Goal: Information Seeking & Learning: Compare options

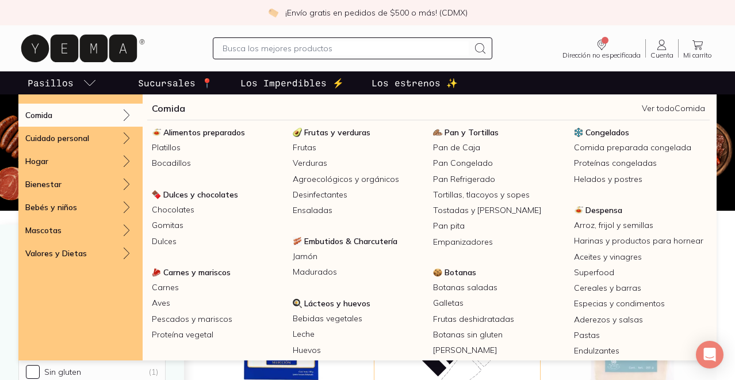
click at [57, 81] on p "Pasillos" at bounding box center [51, 83] width 46 height 14
click at [60, 85] on p "Pasillos" at bounding box center [51, 83] width 46 height 14
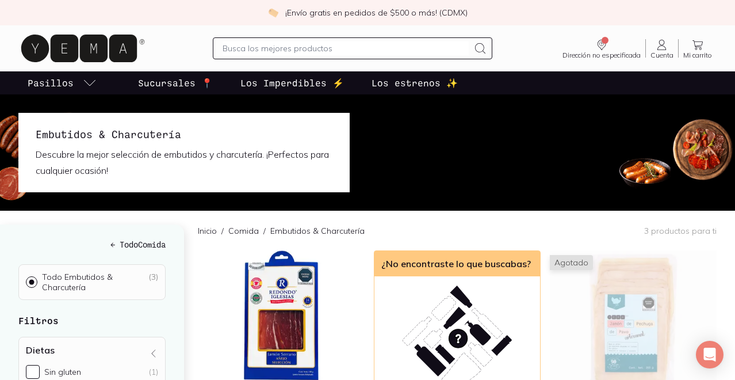
click at [85, 84] on icon "pasillo-todos-link" at bounding box center [90, 83] width 14 height 14
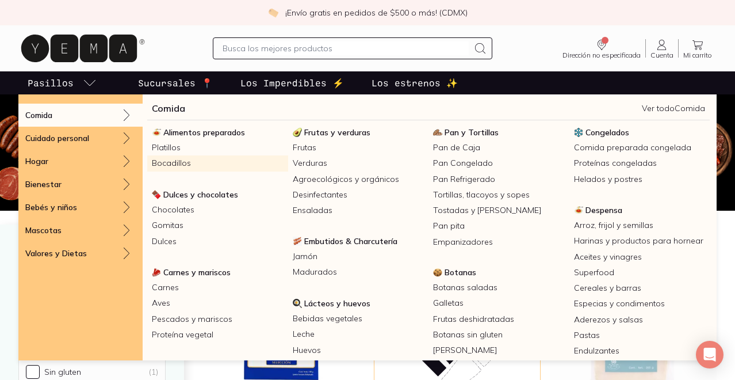
click at [171, 160] on link "Bocadillos" at bounding box center [217, 163] width 141 height 16
click at [171, 165] on link "Bocadillos" at bounding box center [217, 163] width 141 height 16
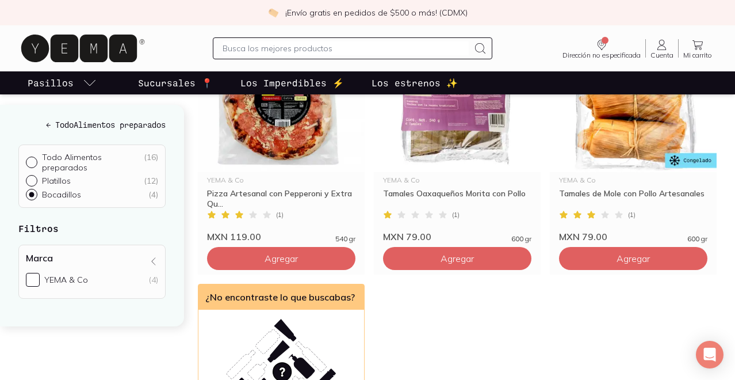
scroll to position [28, 0]
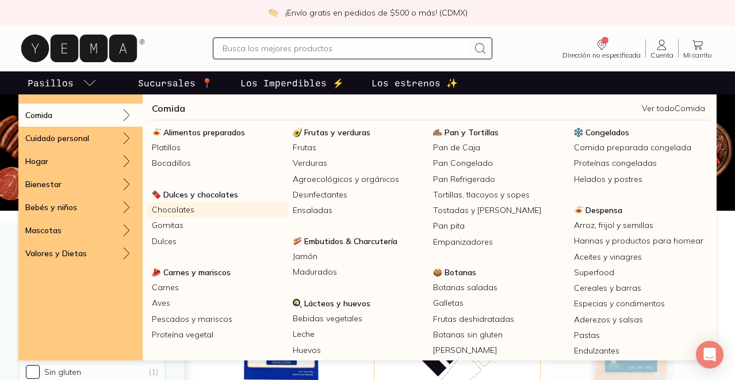
click at [194, 207] on link "Chocolates" at bounding box center [217, 210] width 141 height 16
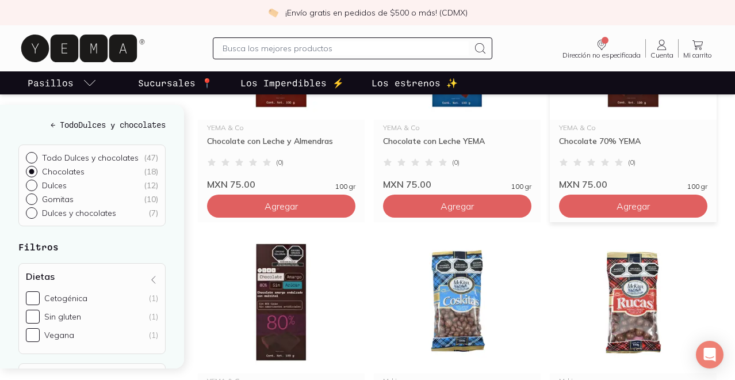
scroll to position [263, 0]
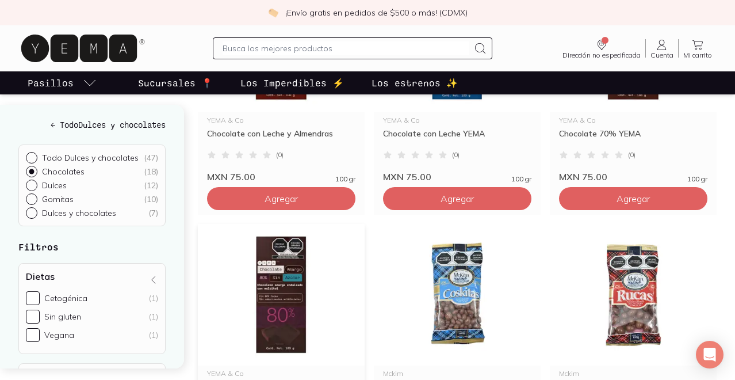
click at [269, 300] on img at bounding box center [281, 295] width 167 height 142
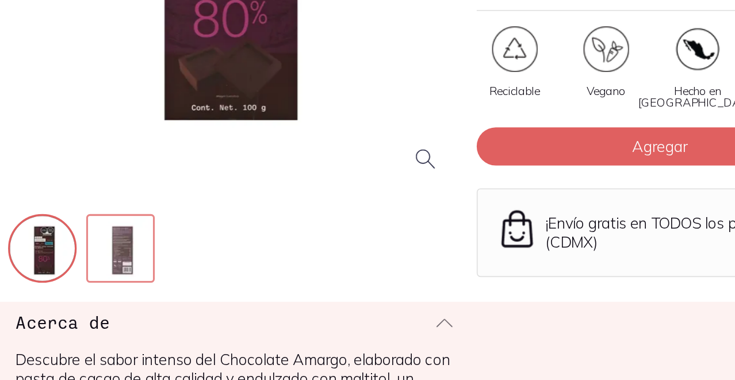
scroll to position [142, 0]
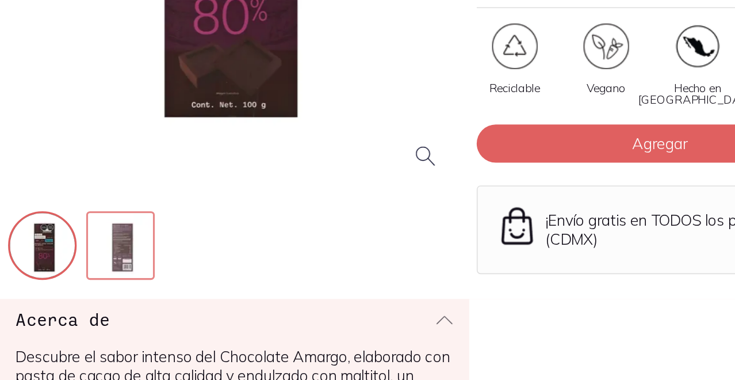
click at [169, 300] on img at bounding box center [160, 299] width 41 height 41
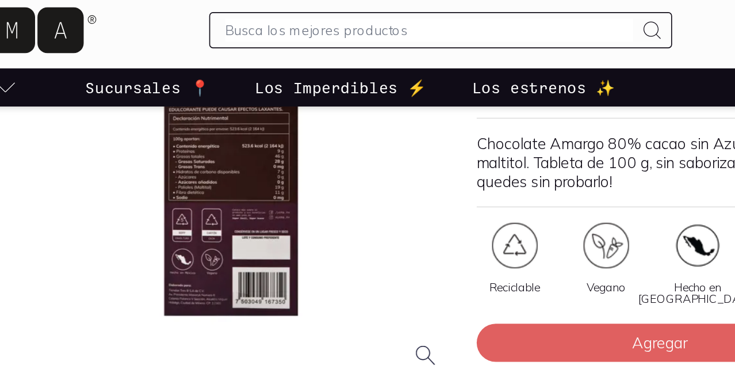
click at [218, 139] on div at bounding box center [225, 127] width 269 height 269
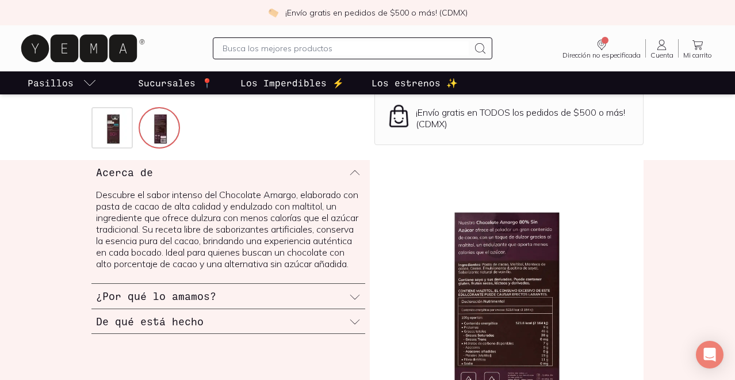
scroll to position [323, 0]
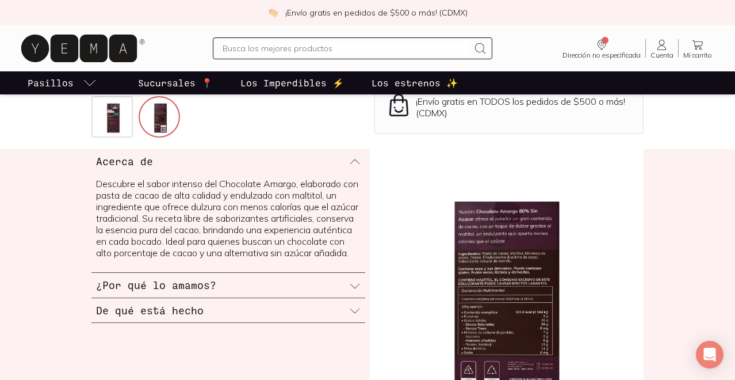
click at [357, 292] on icon at bounding box center [355, 286] width 12 height 12
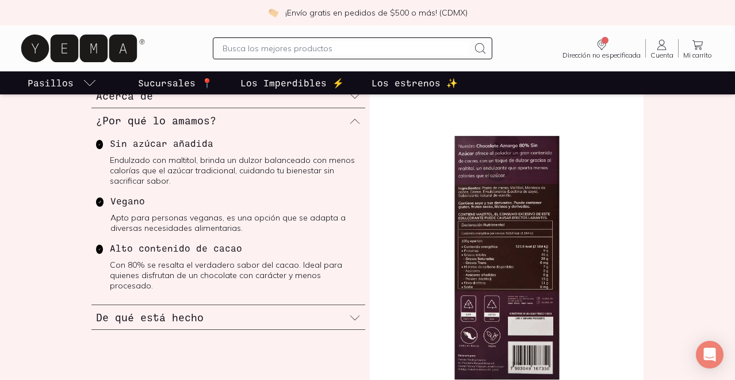
scroll to position [390, 0]
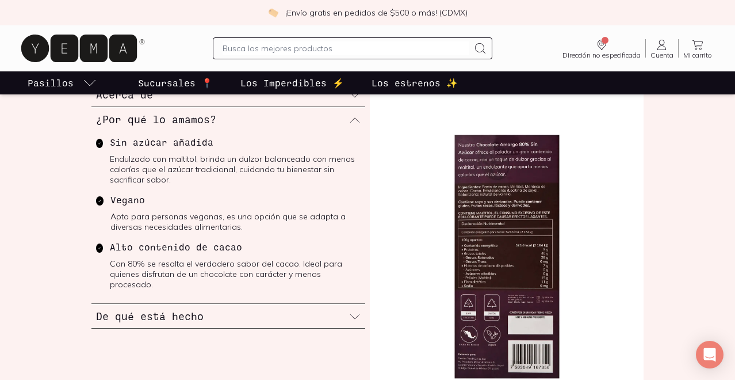
click at [354, 311] on icon at bounding box center [355, 317] width 12 height 12
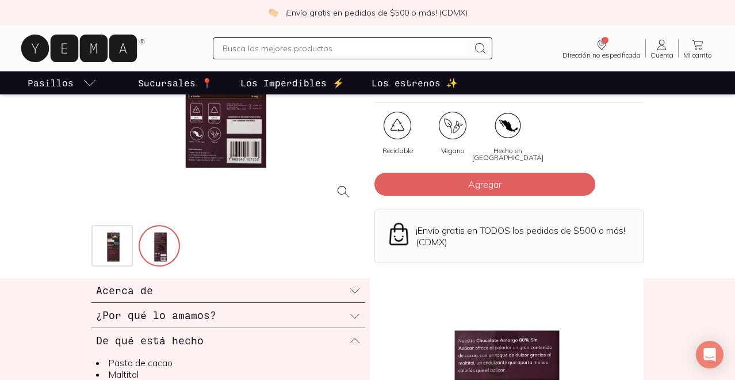
scroll to position [48, 0]
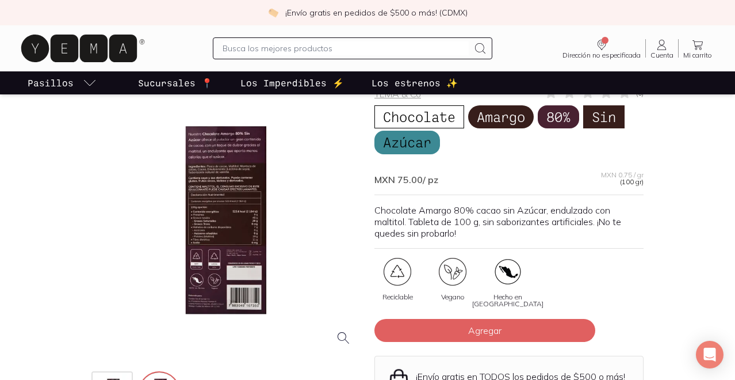
click at [235, 173] on div at bounding box center [225, 220] width 269 height 269
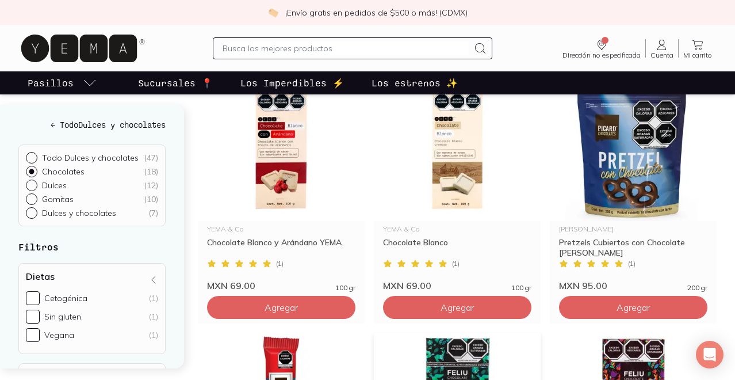
scroll to position [602, 0]
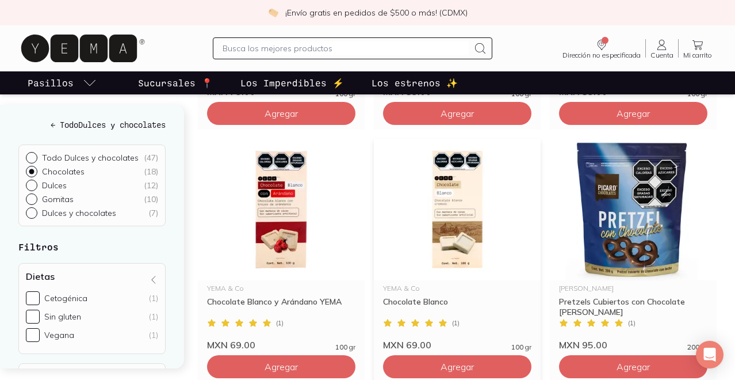
click at [457, 229] on img at bounding box center [457, 210] width 167 height 142
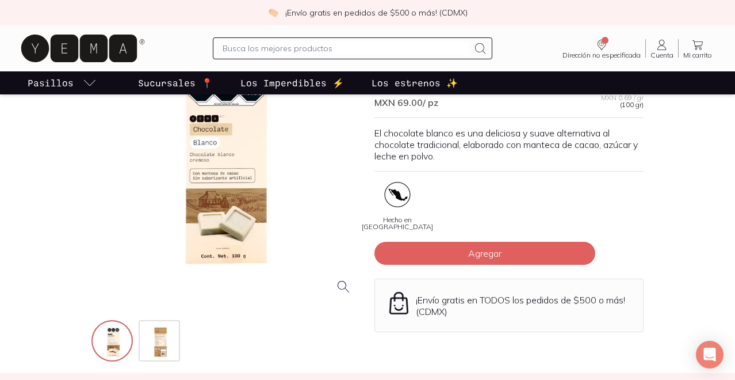
scroll to position [131, 0]
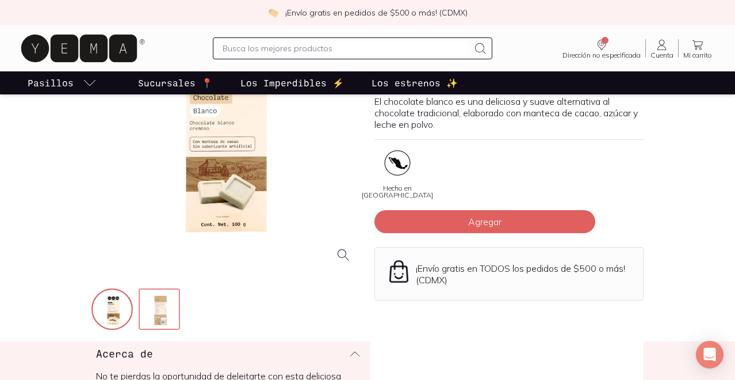
click at [166, 295] on img at bounding box center [160, 309] width 41 height 41
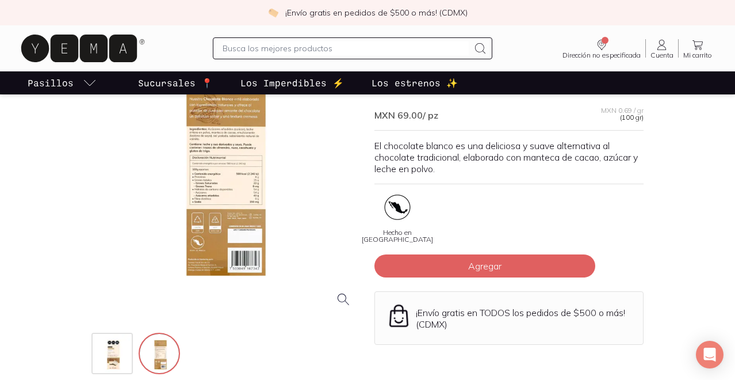
scroll to position [68, 0]
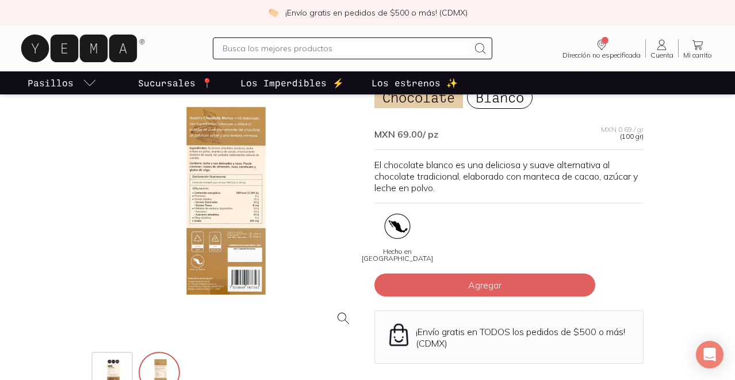
click at [218, 223] on div at bounding box center [225, 200] width 269 height 269
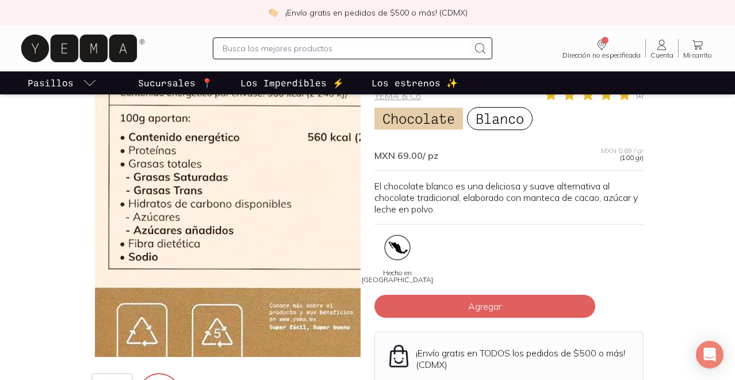
scroll to position [45, 0]
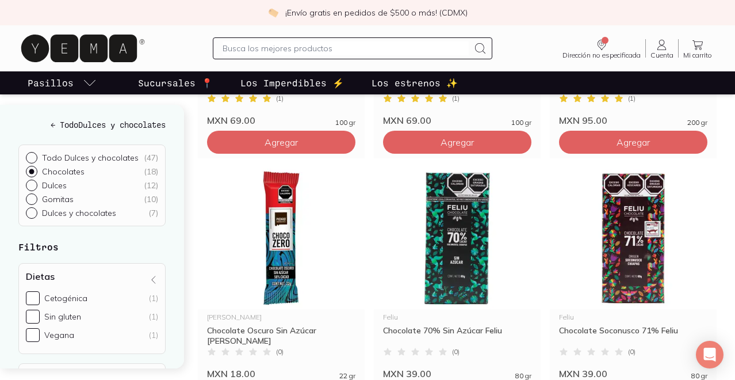
scroll to position [888, 0]
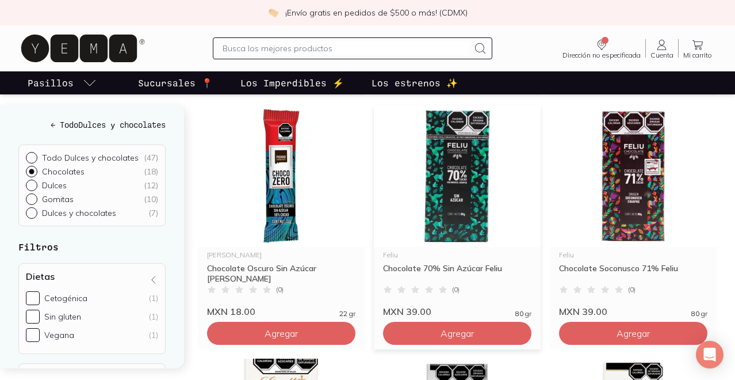
click at [457, 182] on img at bounding box center [457, 176] width 167 height 142
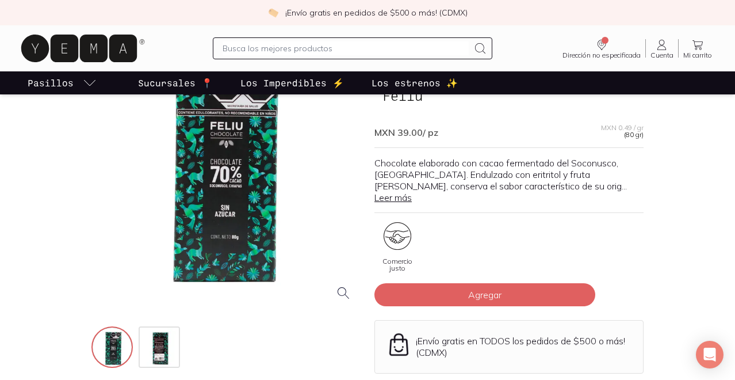
scroll to position [106, 0]
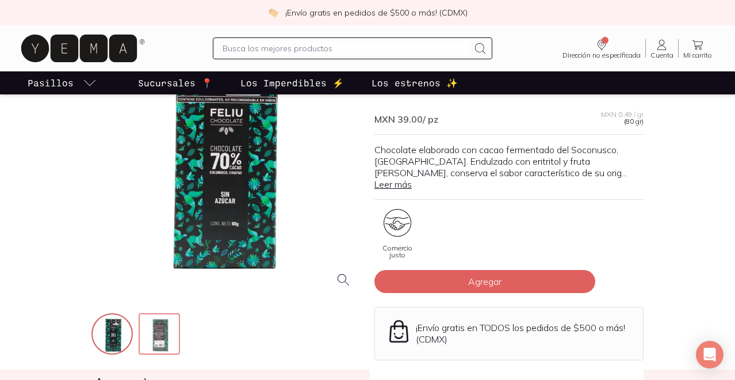
click at [169, 330] on img at bounding box center [160, 334] width 41 height 41
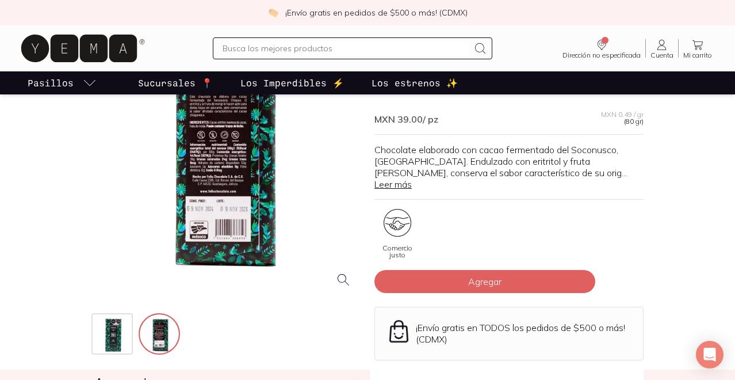
click at [225, 147] on div at bounding box center [225, 162] width 269 height 269
click at [214, 145] on div at bounding box center [225, 162] width 269 height 269
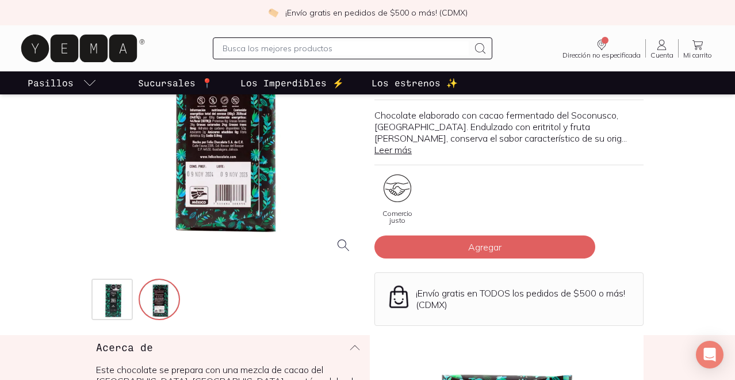
scroll to position [142, 0]
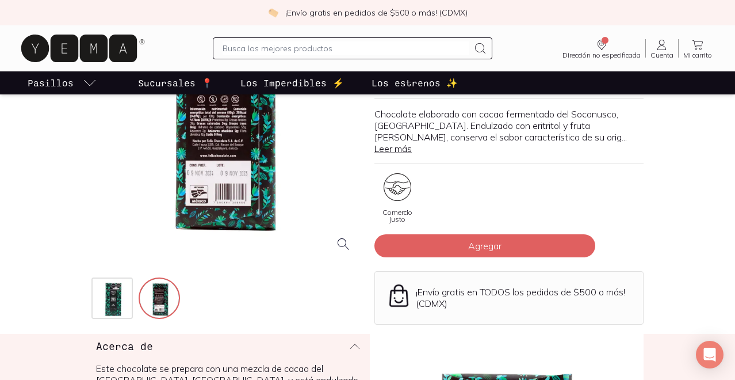
click at [222, 127] on div at bounding box center [225, 126] width 269 height 269
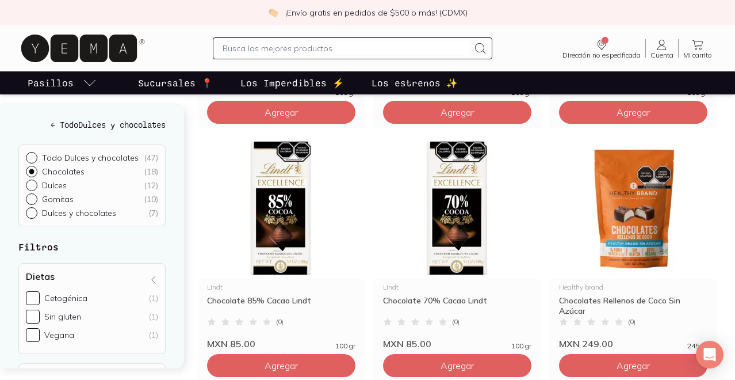
scroll to position [1389, 0]
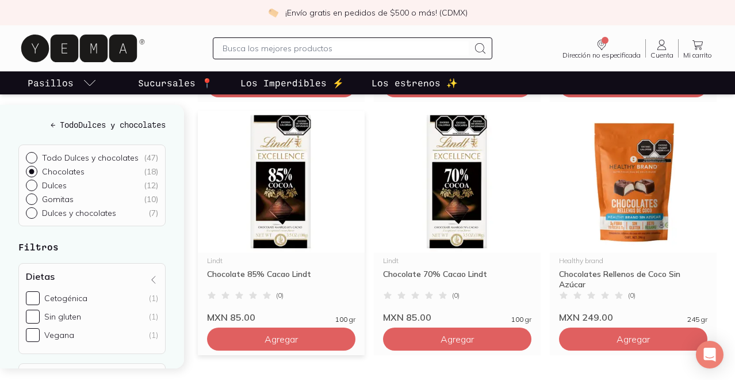
click at [291, 179] on img at bounding box center [281, 182] width 167 height 142
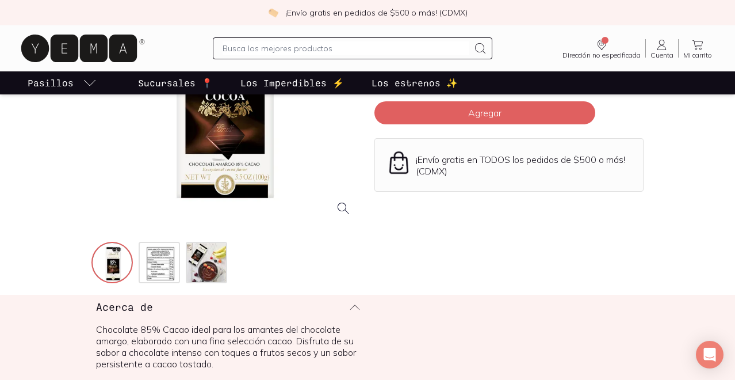
scroll to position [200, 0]
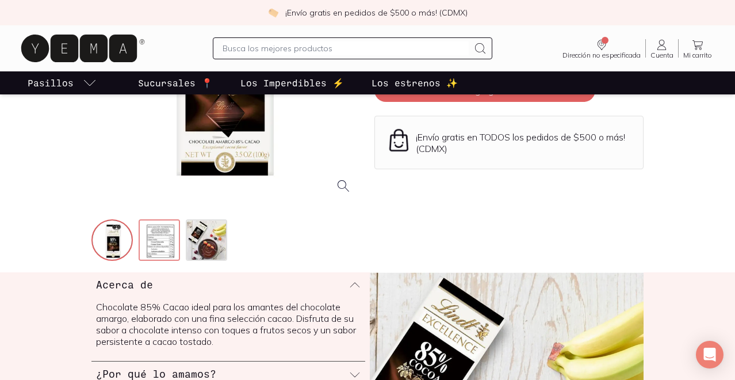
click at [155, 238] on img at bounding box center [160, 240] width 41 height 41
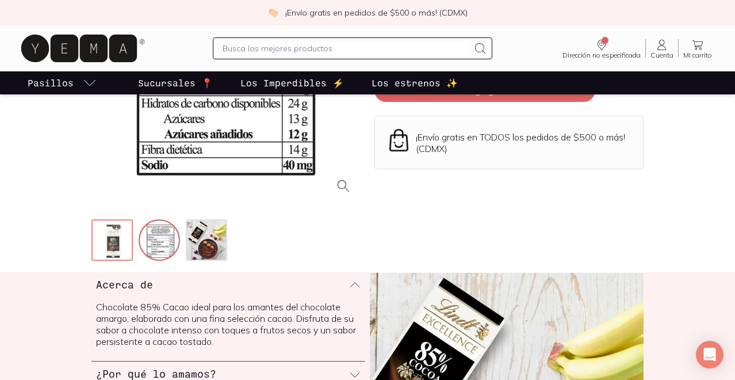
click at [111, 244] on img at bounding box center [113, 240] width 41 height 41
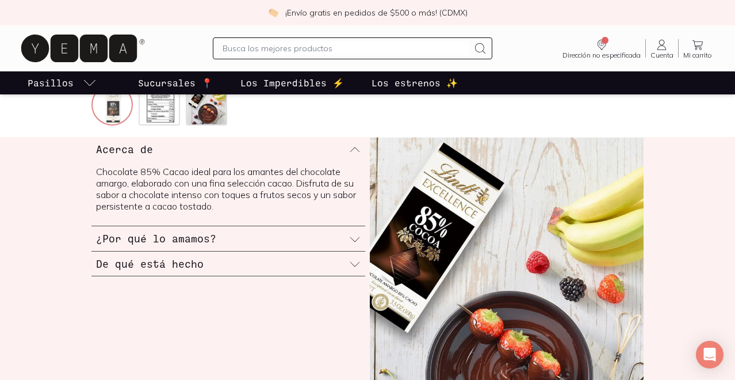
scroll to position [339, 0]
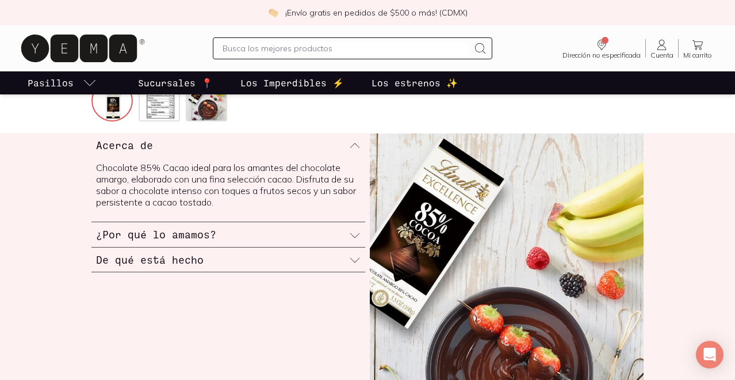
click at [357, 233] on icon at bounding box center [355, 236] width 12 height 12
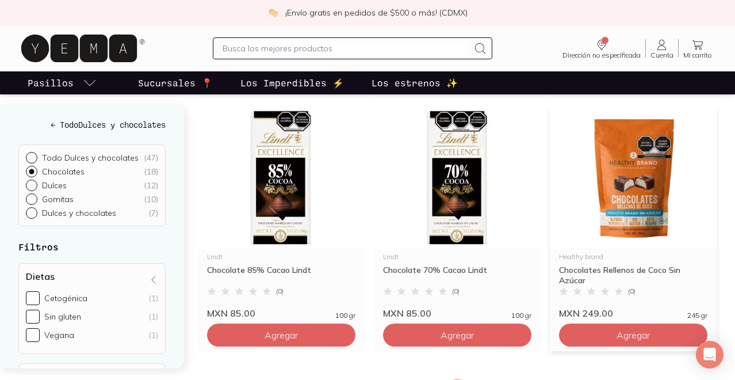
scroll to position [1360, 0]
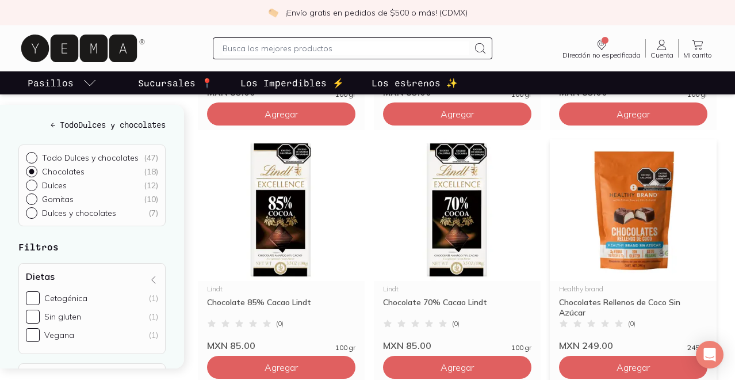
click at [628, 249] on img at bounding box center [633, 210] width 167 height 142
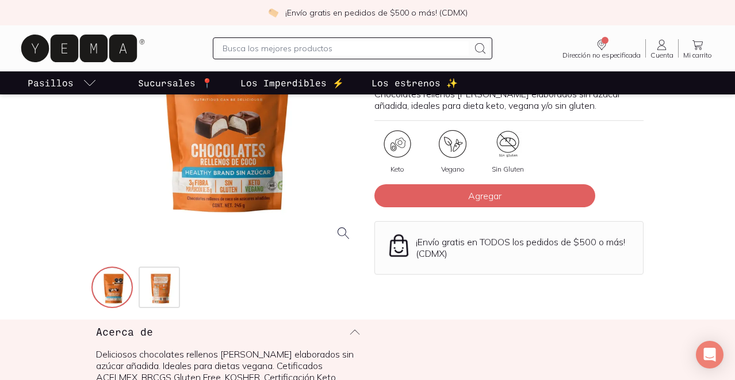
scroll to position [166, 0]
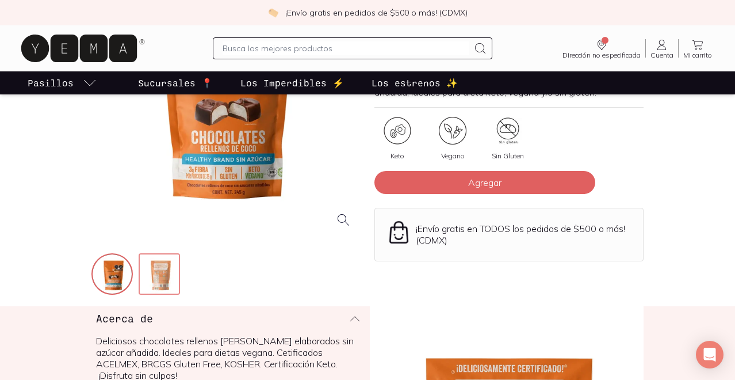
click at [160, 270] on img at bounding box center [160, 274] width 41 height 41
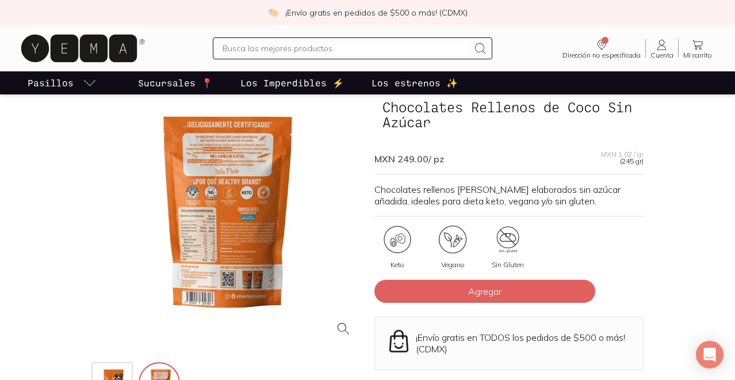
scroll to position [119, 0]
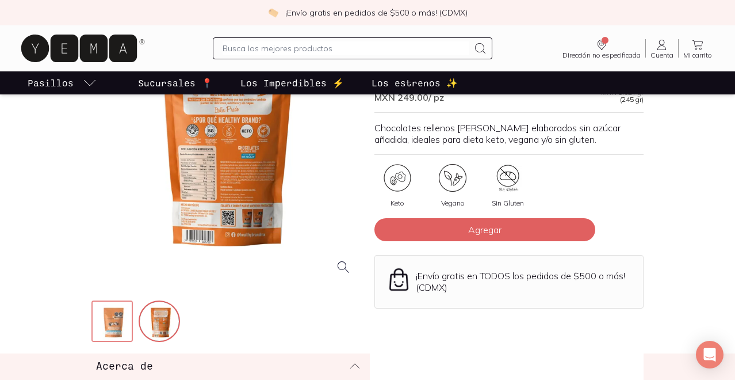
click at [105, 321] on img at bounding box center [113, 321] width 41 height 41
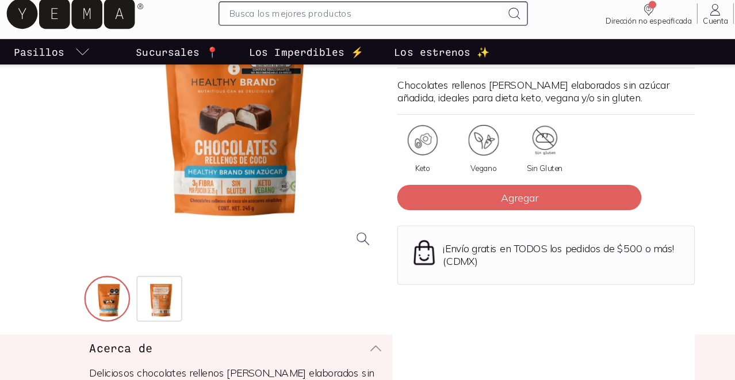
scroll to position [140, 0]
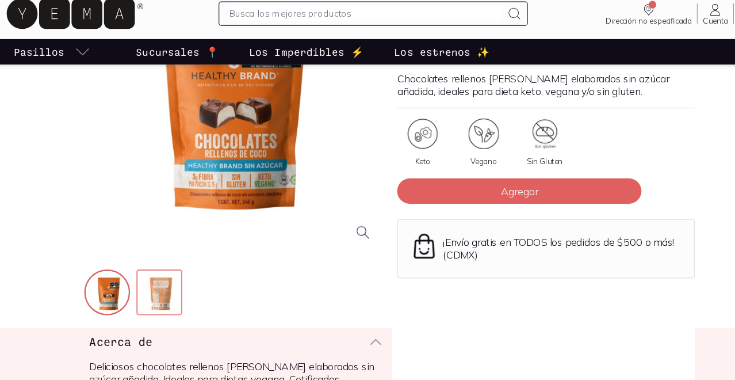
click at [165, 300] on img at bounding box center [160, 301] width 41 height 41
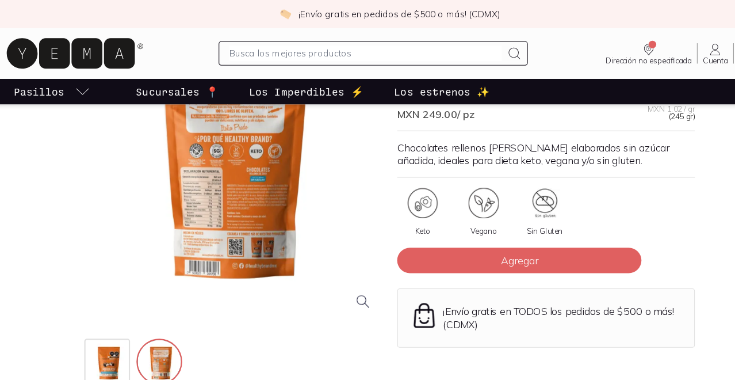
scroll to position [101, 0]
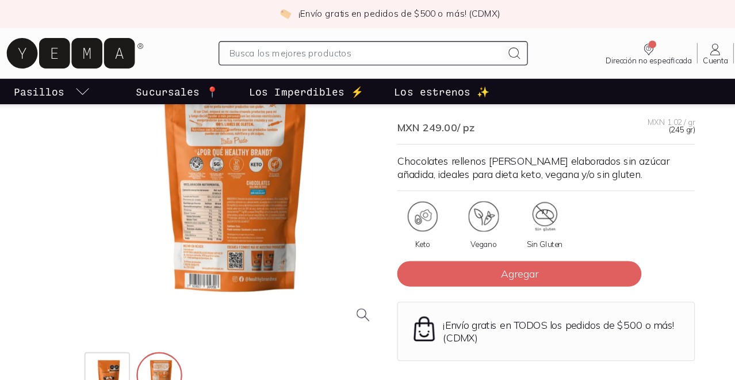
click at [225, 162] on div at bounding box center [225, 167] width 269 height 269
click at [247, 139] on div at bounding box center [225, 167] width 269 height 269
click at [199, 188] on div at bounding box center [225, 167] width 269 height 269
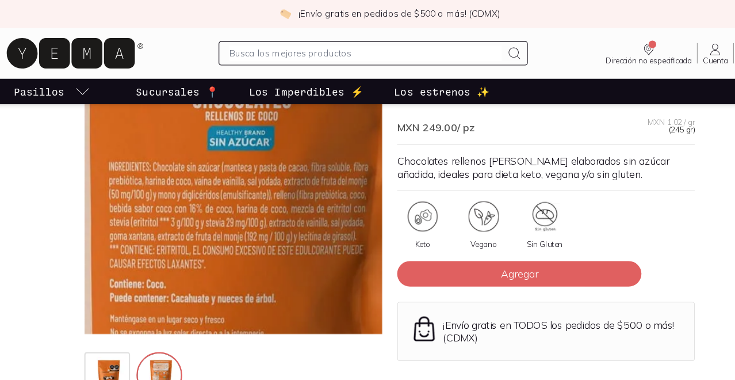
click at [253, 188] on img at bounding box center [137, 98] width 1151 height 1151
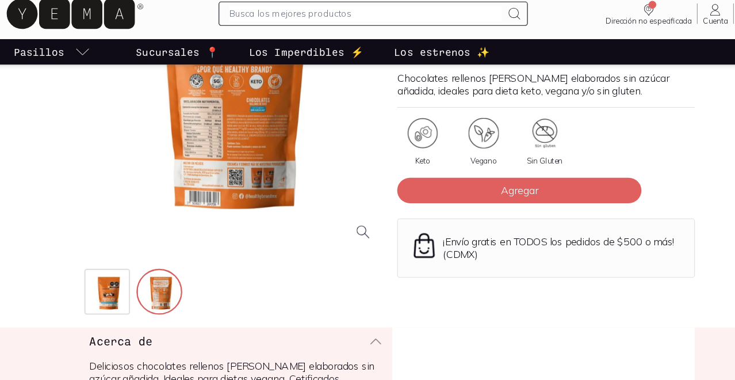
scroll to position [158, 0]
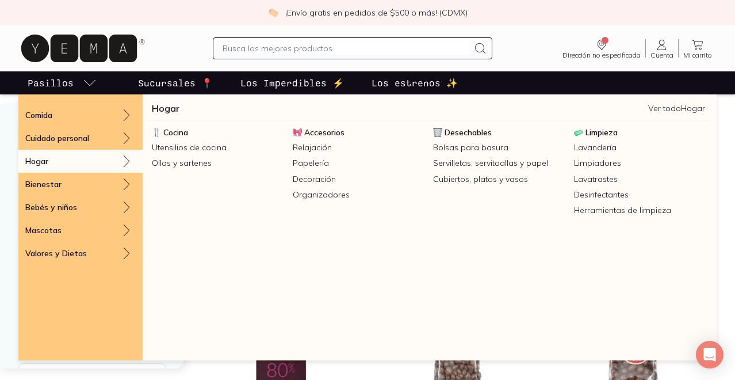
scroll to position [68, 0]
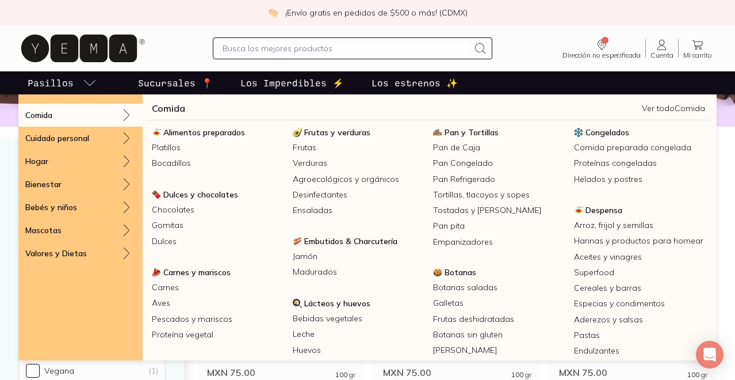
click at [87, 80] on icon "pasillo-todos-link" at bounding box center [90, 83] width 14 height 14
click at [89, 78] on icon "pasillo-todos-link" at bounding box center [90, 83] width 14 height 14
click at [59, 81] on p "Pasillos" at bounding box center [51, 83] width 46 height 14
click at [69, 114] on div "Comida" at bounding box center [80, 115] width 124 height 23
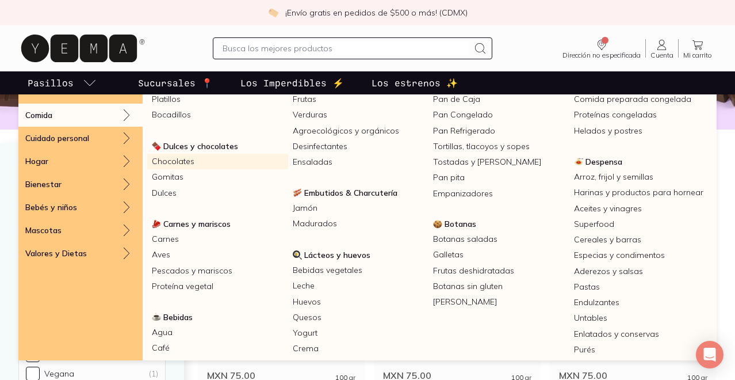
scroll to position [49, 0]
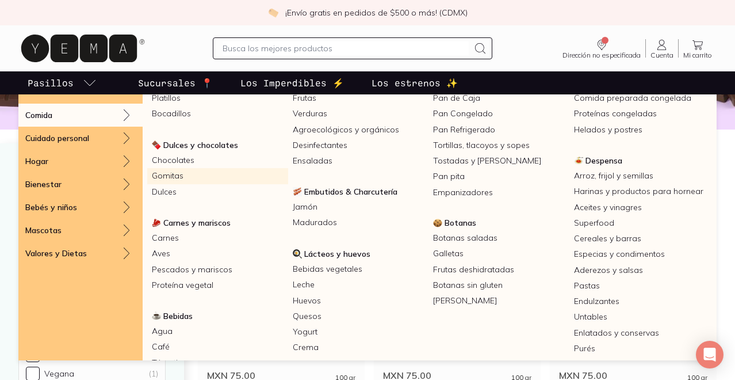
click at [239, 179] on link "Gomitas" at bounding box center [217, 176] width 141 height 16
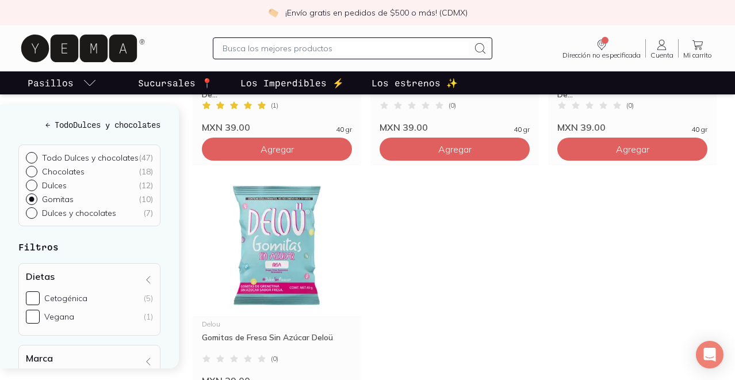
scroll to position [853, 0]
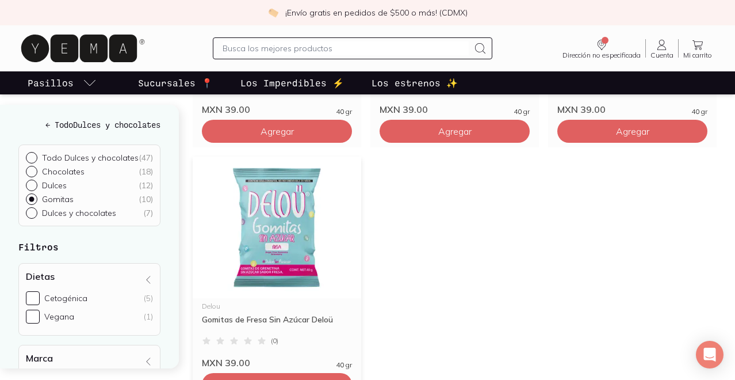
click at [282, 216] on img at bounding box center [277, 227] width 169 height 142
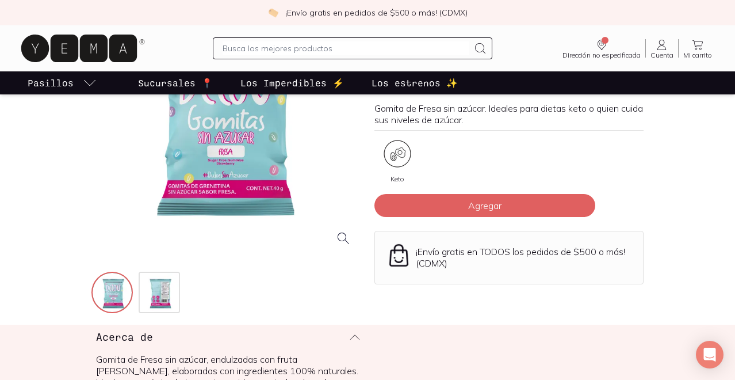
scroll to position [158, 0]
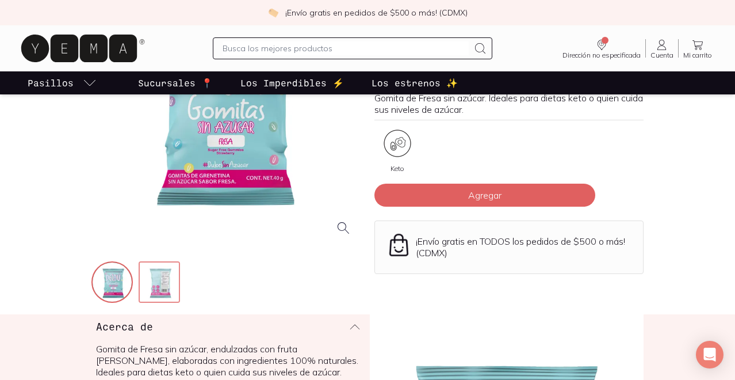
click at [166, 275] on img at bounding box center [160, 282] width 41 height 41
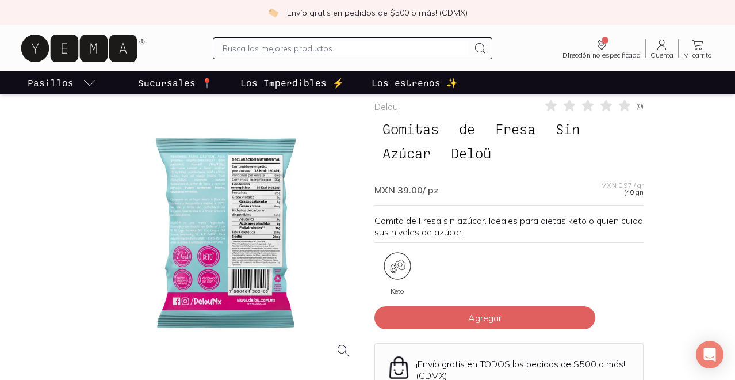
scroll to position [28, 0]
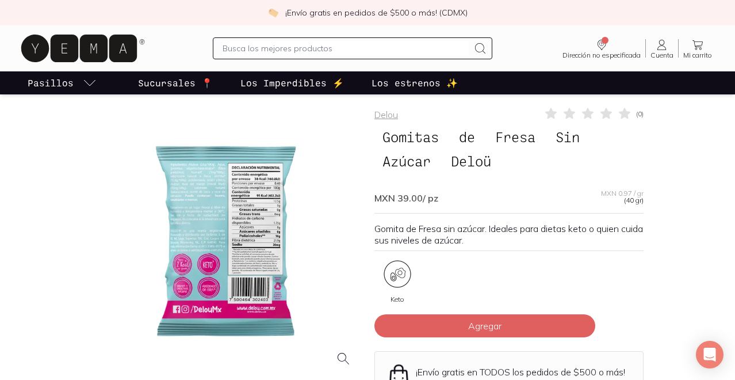
click at [190, 207] on div at bounding box center [225, 240] width 269 height 269
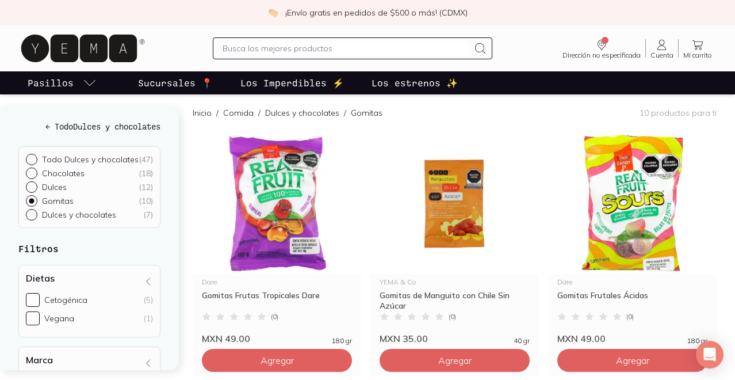
scroll to position [65, 0]
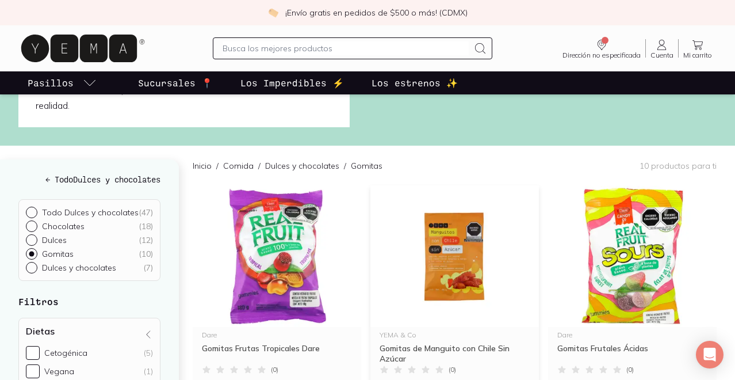
click at [436, 242] on img at bounding box center [454, 256] width 169 height 142
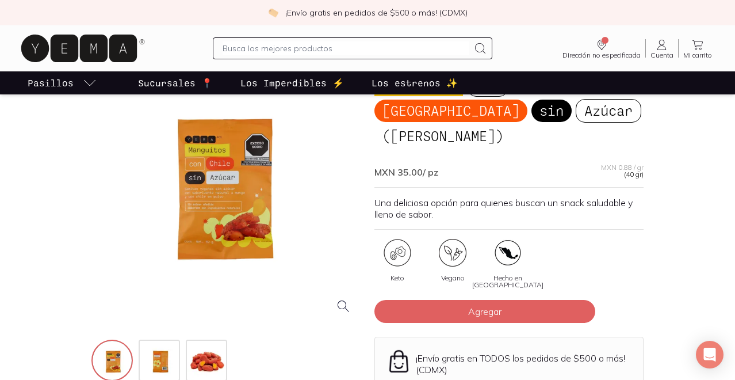
scroll to position [94, 0]
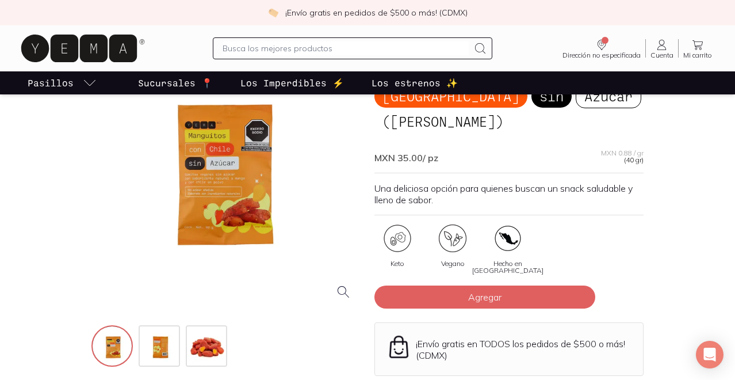
click at [212, 201] on div at bounding box center [225, 174] width 269 height 269
click at [166, 343] on img at bounding box center [160, 346] width 41 height 41
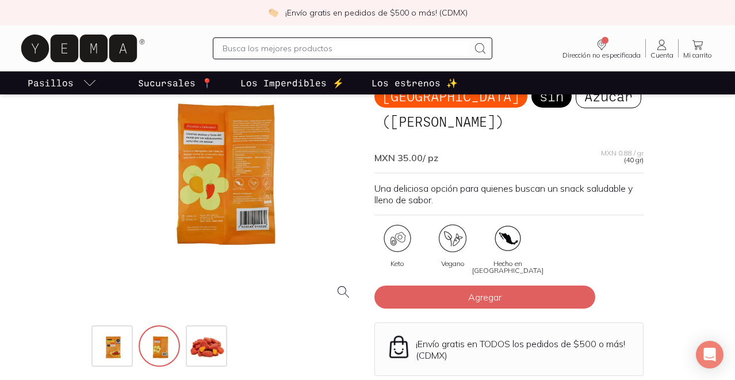
click at [215, 158] on div at bounding box center [225, 174] width 269 height 269
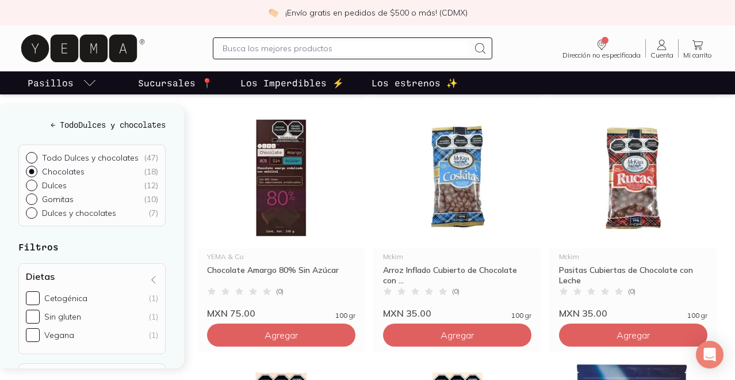
scroll to position [372, 0]
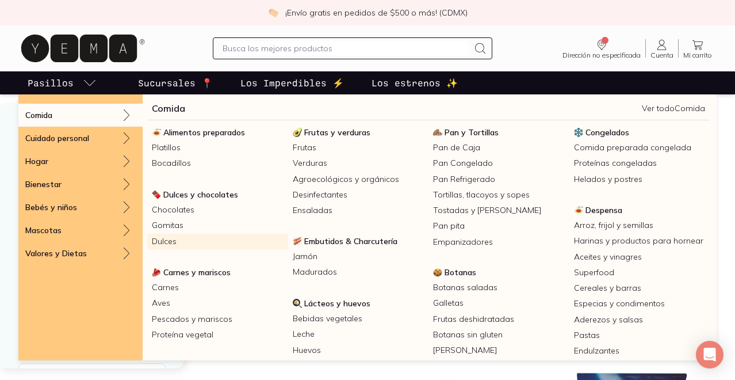
click at [176, 236] on link "Dulces" at bounding box center [217, 242] width 141 height 16
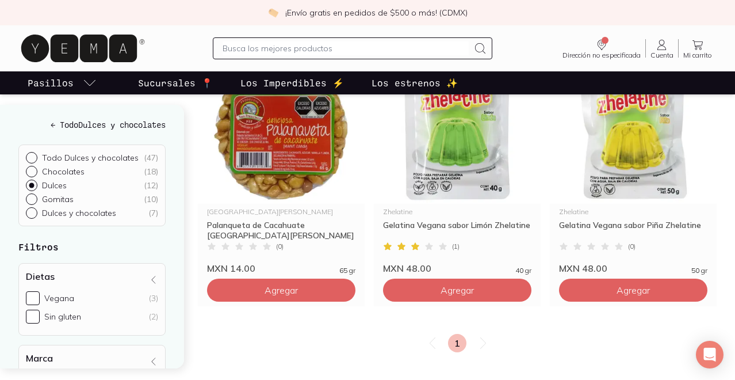
scroll to position [933, 0]
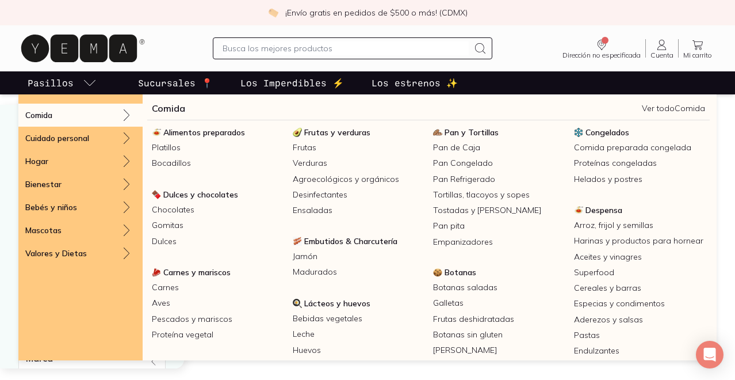
click at [91, 85] on icon "pasillo-todos-link" at bounding box center [90, 83] width 14 height 14
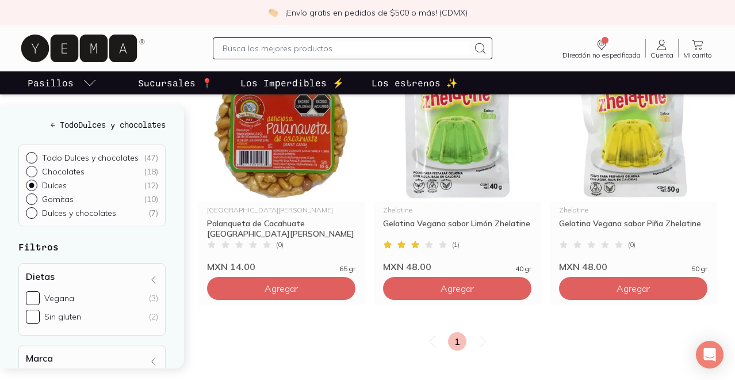
click at [88, 81] on icon "pasillo-todos-link" at bounding box center [90, 83] width 14 height 14
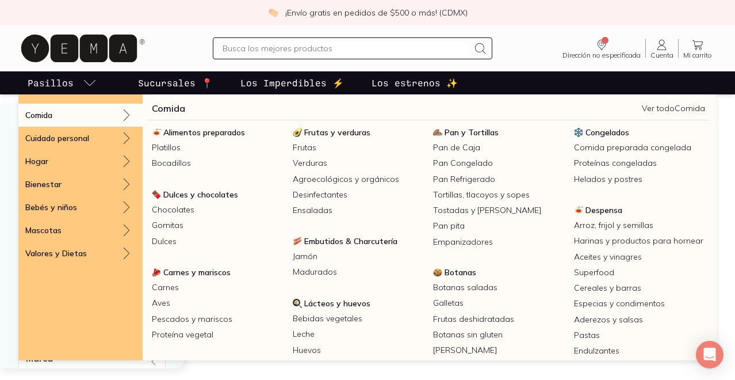
click at [83, 79] on icon "pasillo-todos-link" at bounding box center [90, 83] width 14 height 14
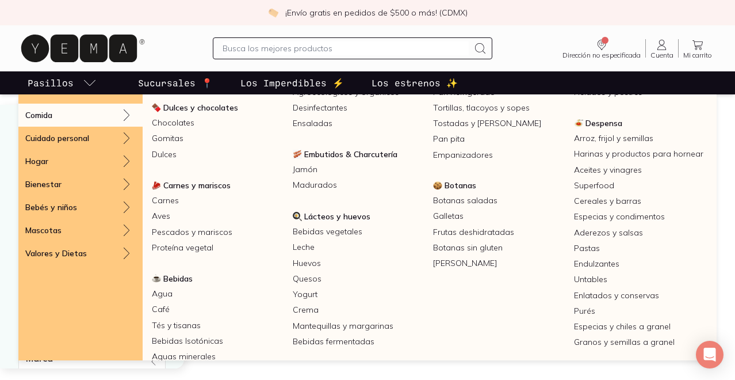
scroll to position [93, 0]
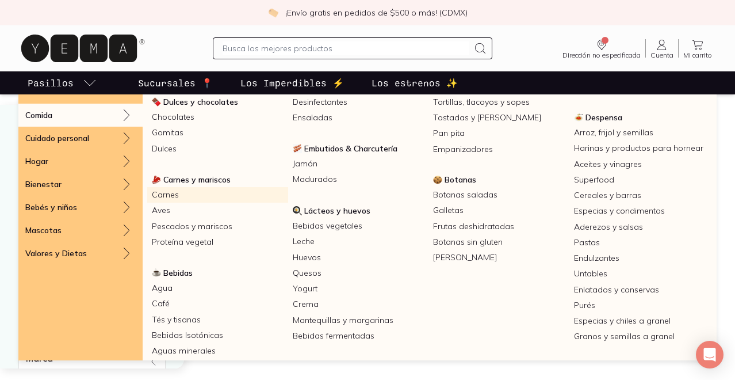
click at [174, 194] on link "Carnes" at bounding box center [217, 195] width 141 height 16
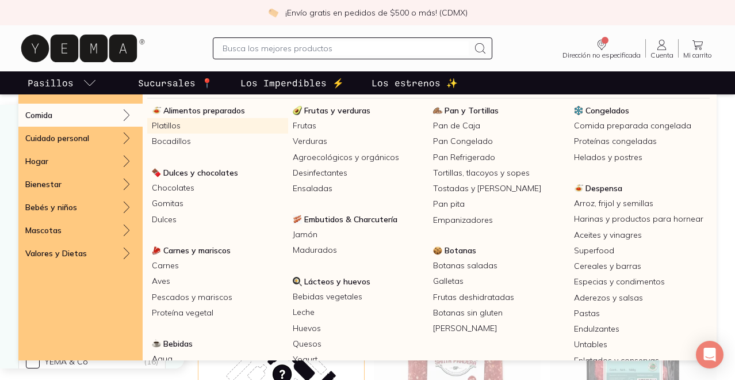
scroll to position [30, 0]
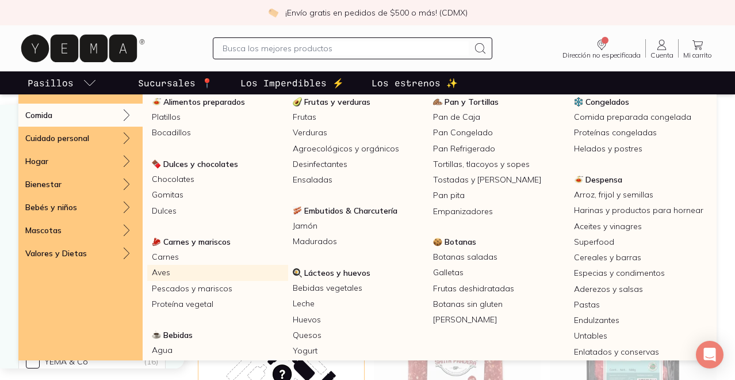
click at [169, 273] on link "Aves" at bounding box center [217, 273] width 141 height 16
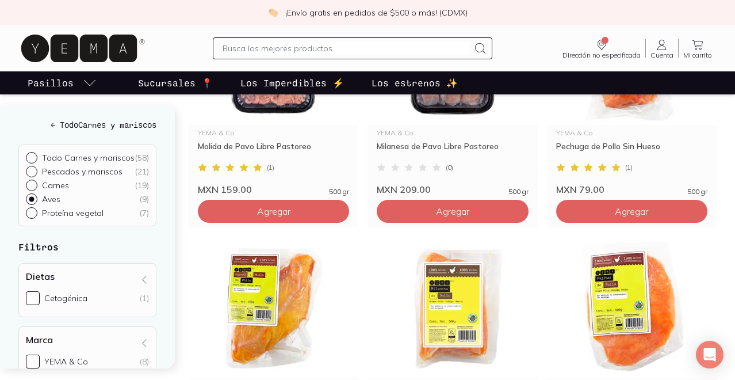
scroll to position [183, 0]
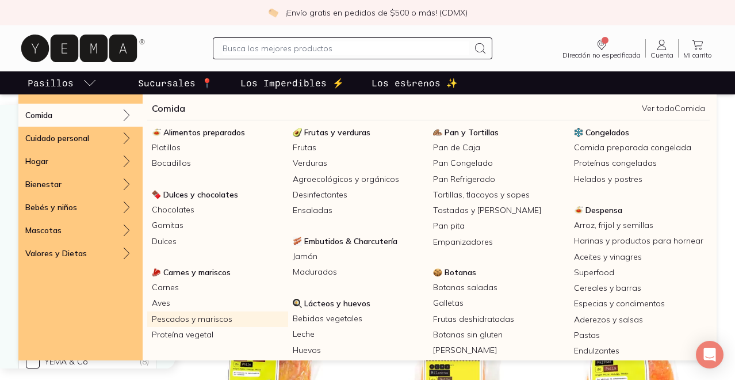
click at [193, 318] on link "Pescados y mariscos" at bounding box center [217, 319] width 141 height 16
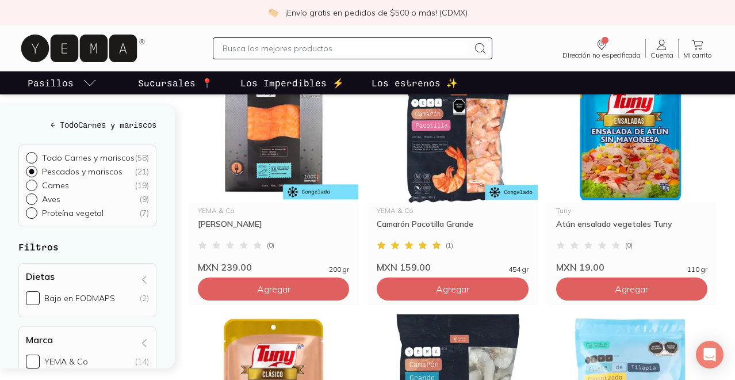
scroll to position [160, 0]
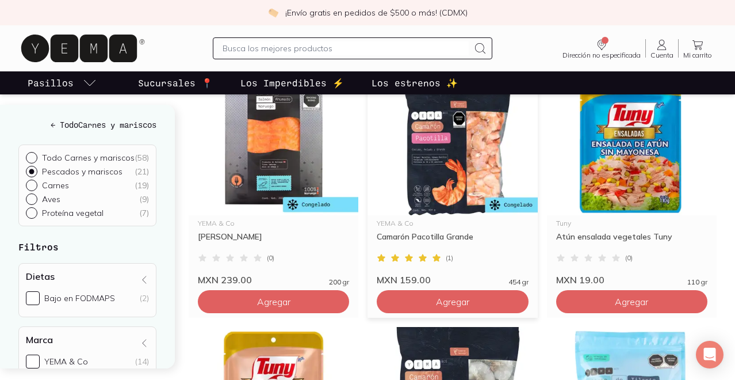
click at [431, 169] on img at bounding box center [453, 145] width 170 height 142
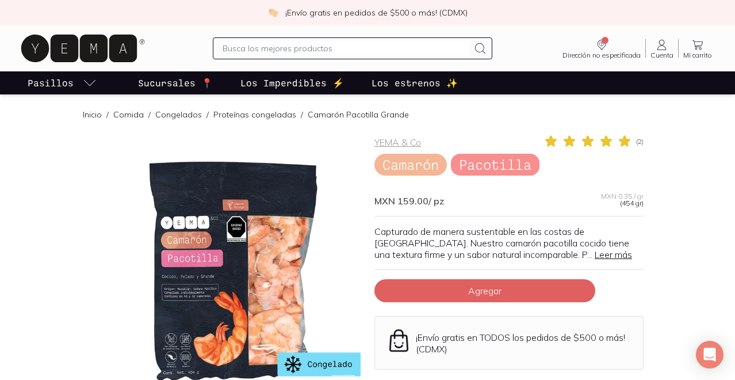
scroll to position [2, 0]
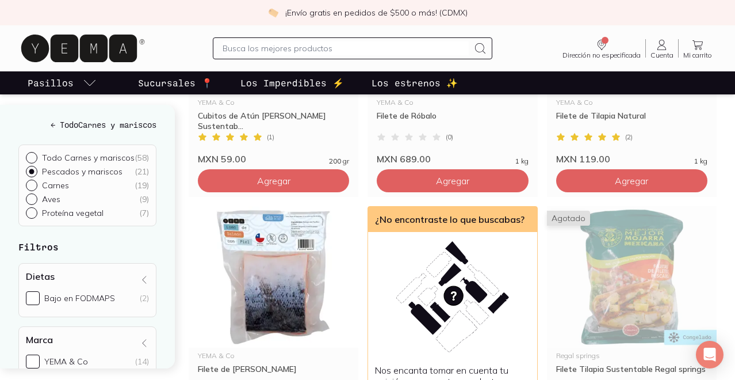
scroll to position [1520, 0]
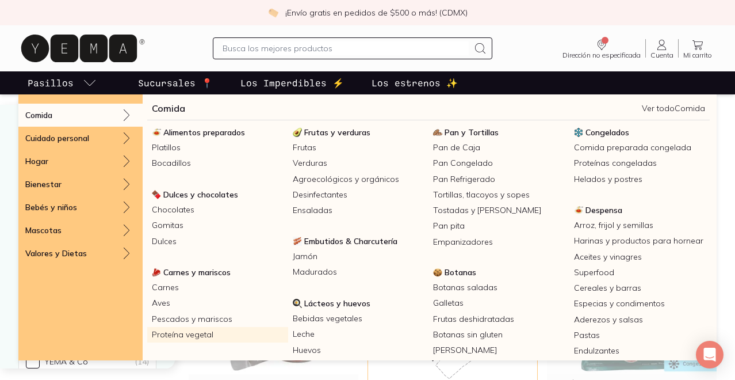
click at [206, 336] on link "Proteína vegetal" at bounding box center [217, 335] width 141 height 16
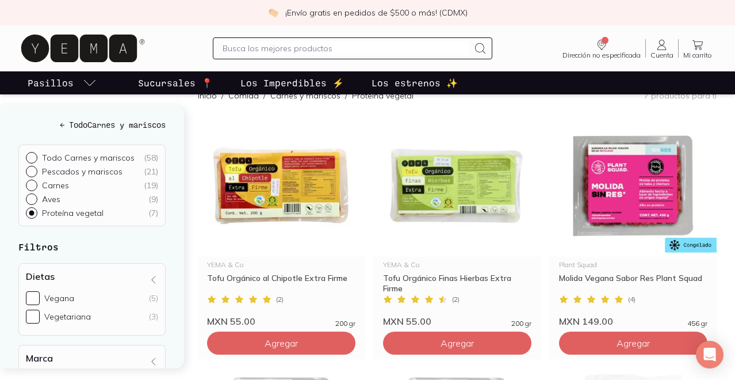
scroll to position [123, 0]
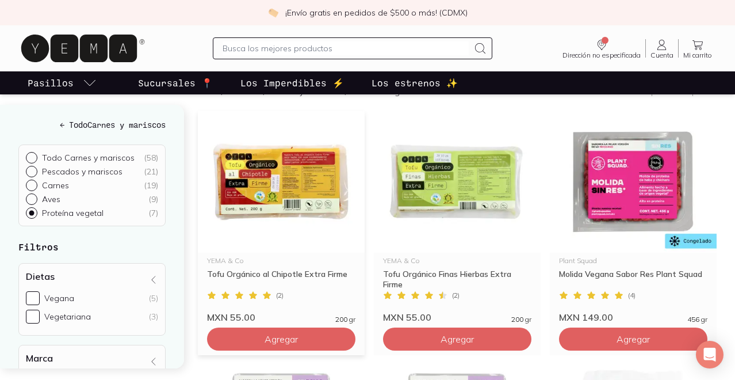
click at [247, 183] on img at bounding box center [281, 182] width 167 height 142
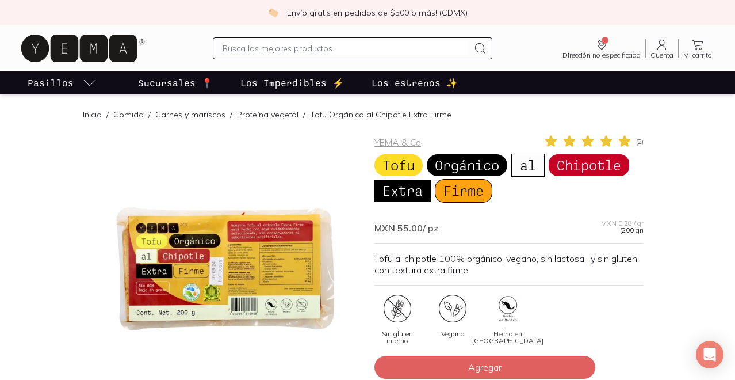
click at [259, 227] on div at bounding box center [225, 268] width 269 height 269
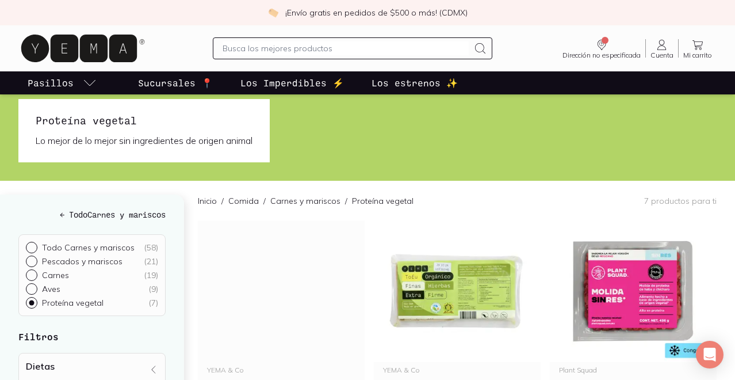
scroll to position [17, 0]
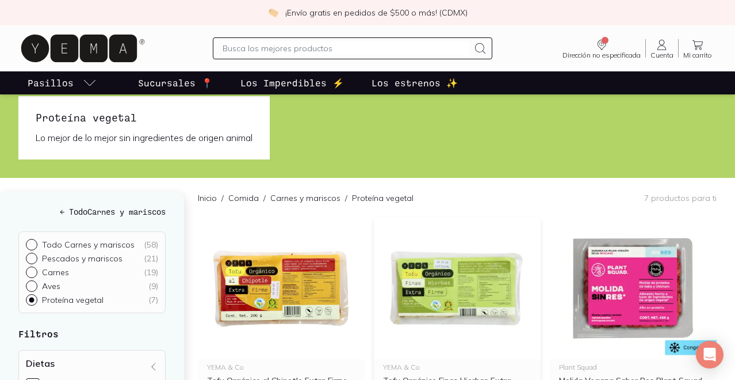
click at [461, 280] on img at bounding box center [457, 288] width 167 height 142
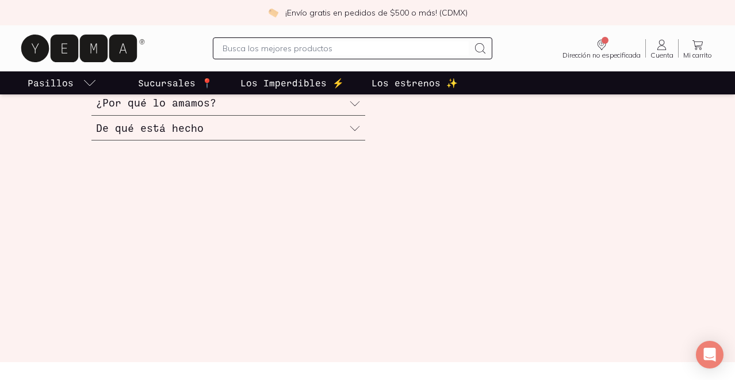
scroll to position [407, 0]
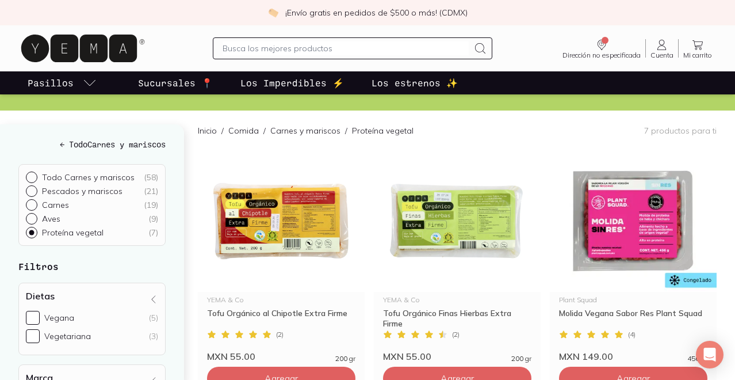
scroll to position [83, 0]
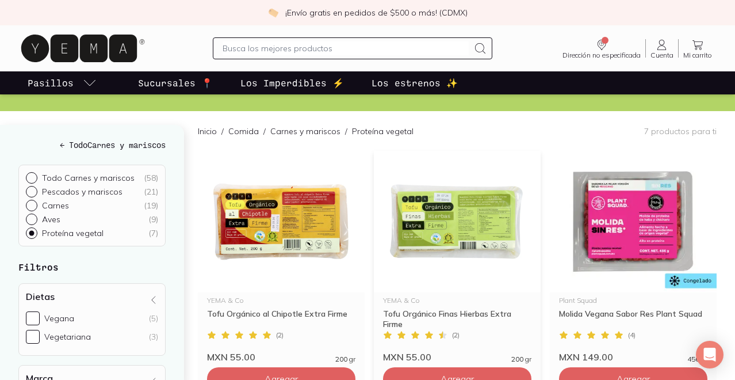
click at [437, 216] on img at bounding box center [457, 222] width 167 height 142
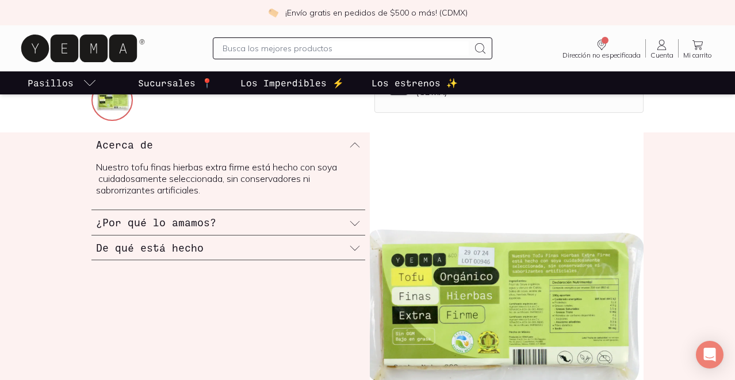
scroll to position [347, 0]
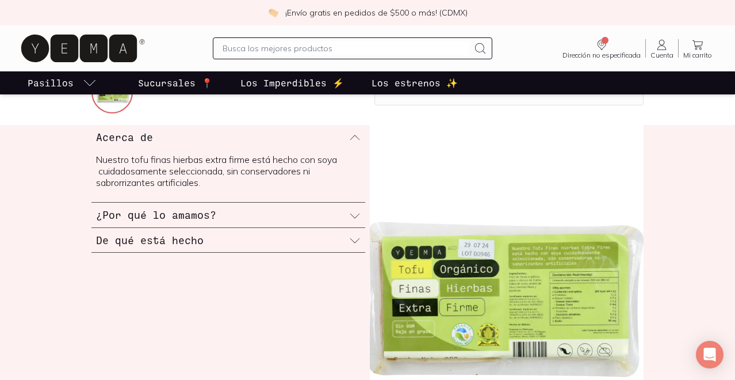
click at [353, 210] on icon at bounding box center [355, 216] width 12 height 12
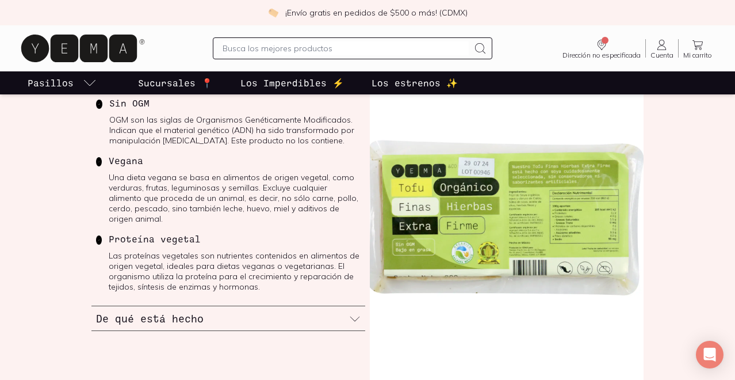
scroll to position [431, 0]
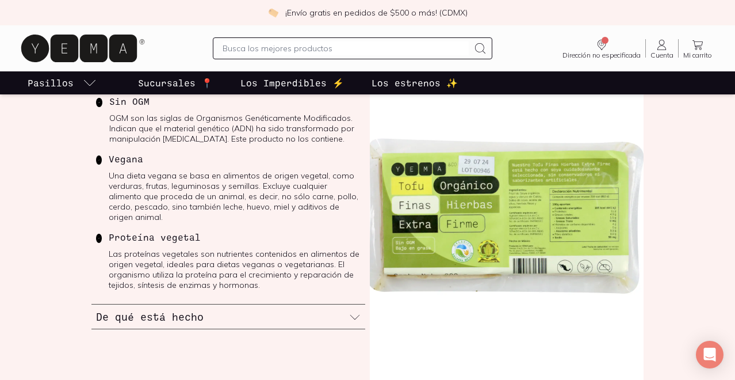
click at [349, 311] on icon at bounding box center [355, 317] width 12 height 12
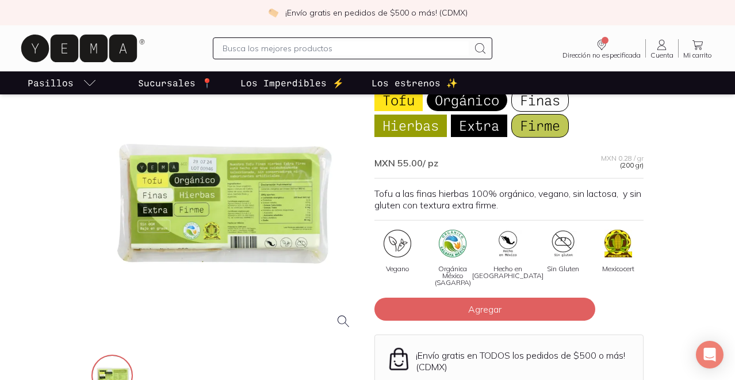
scroll to position [45, 0]
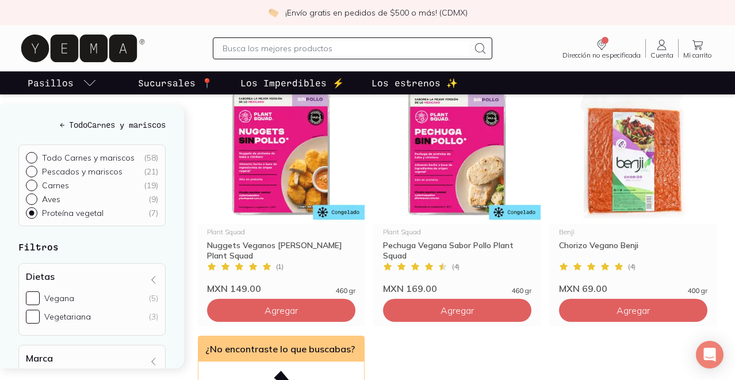
scroll to position [404, 0]
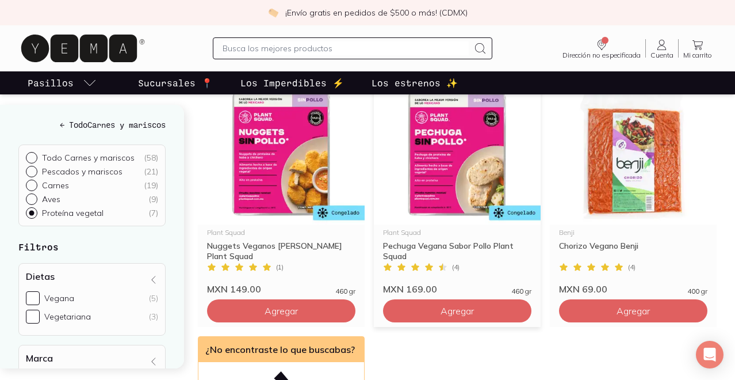
click at [430, 186] on img at bounding box center [457, 154] width 167 height 142
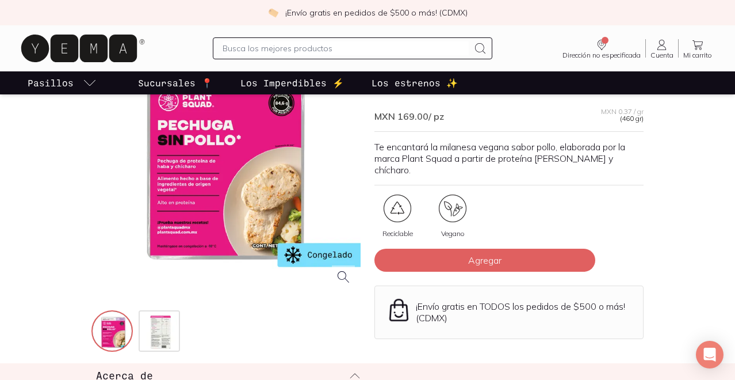
scroll to position [143, 0]
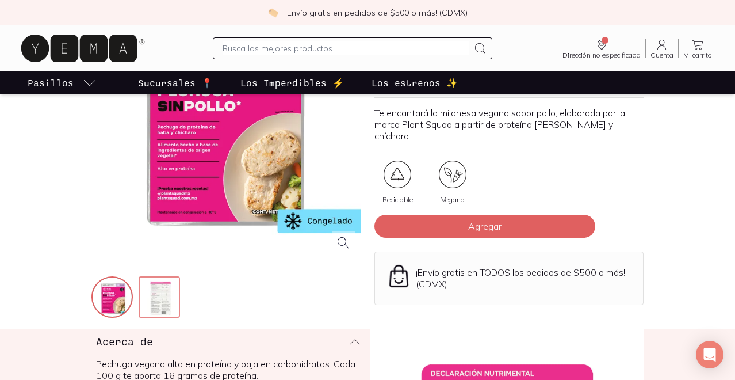
click at [171, 293] on img at bounding box center [160, 297] width 41 height 41
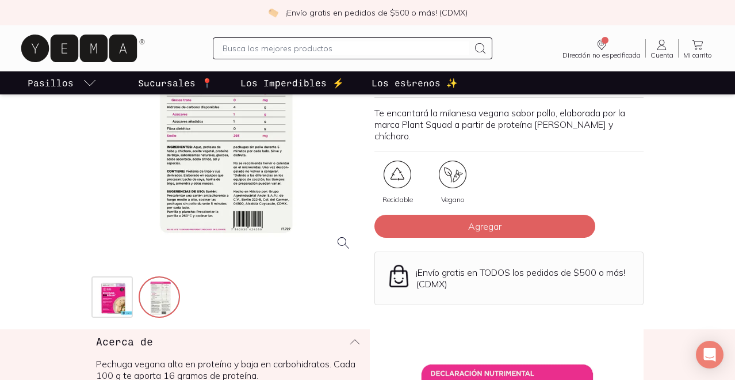
click at [242, 182] on div at bounding box center [225, 125] width 269 height 269
click at [268, 164] on div at bounding box center [225, 125] width 269 height 269
click at [121, 300] on img at bounding box center [113, 297] width 41 height 41
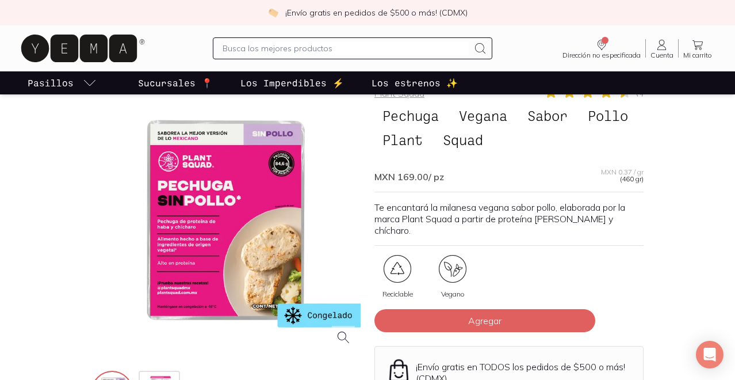
scroll to position [50, 0]
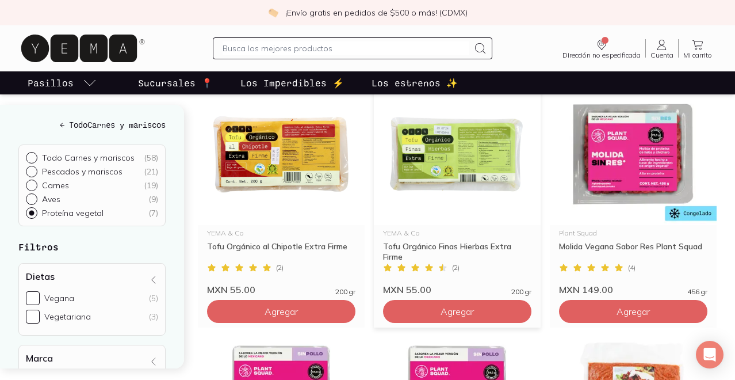
scroll to position [150, 0]
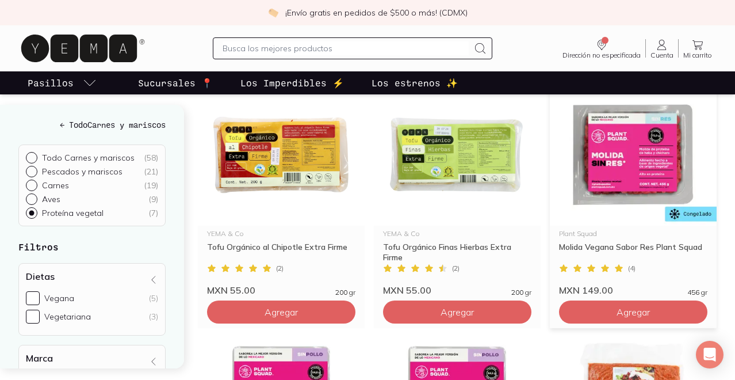
click at [620, 176] on img at bounding box center [633, 155] width 167 height 142
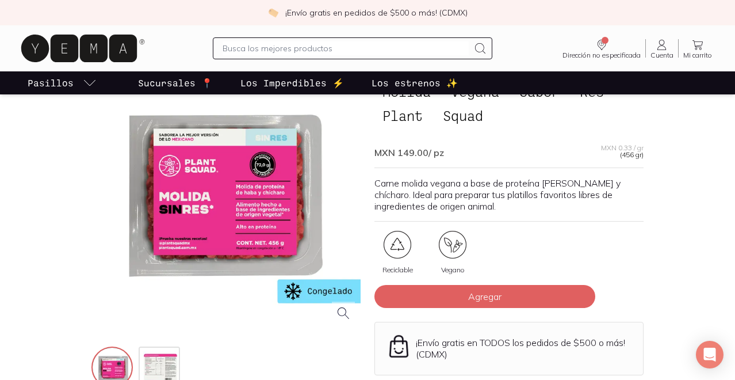
scroll to position [113, 0]
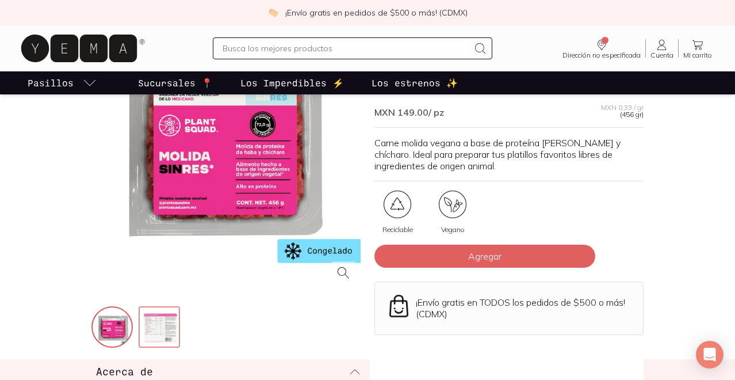
click at [167, 319] on img at bounding box center [160, 327] width 41 height 41
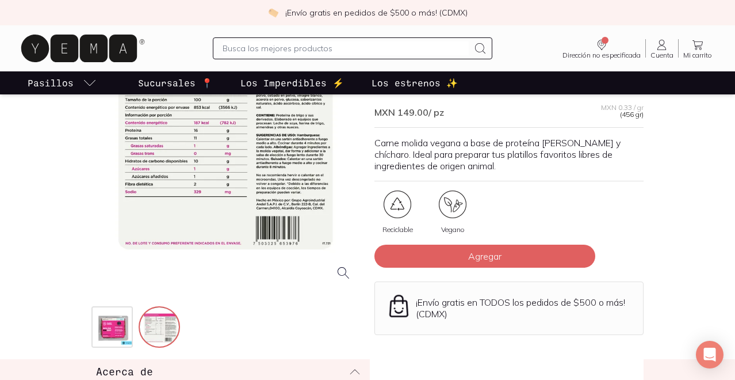
scroll to position [109, 0]
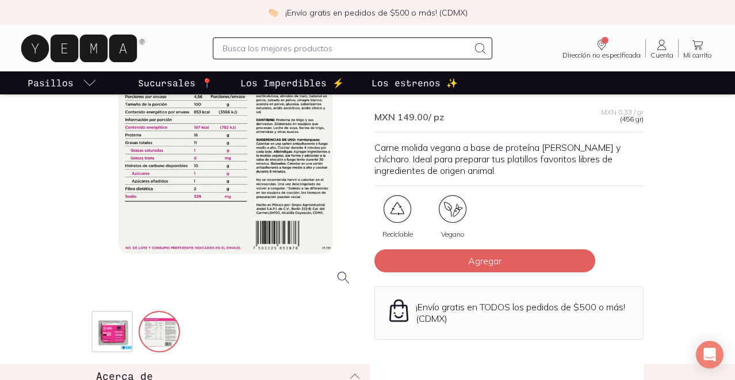
click at [250, 202] on div at bounding box center [225, 159] width 269 height 269
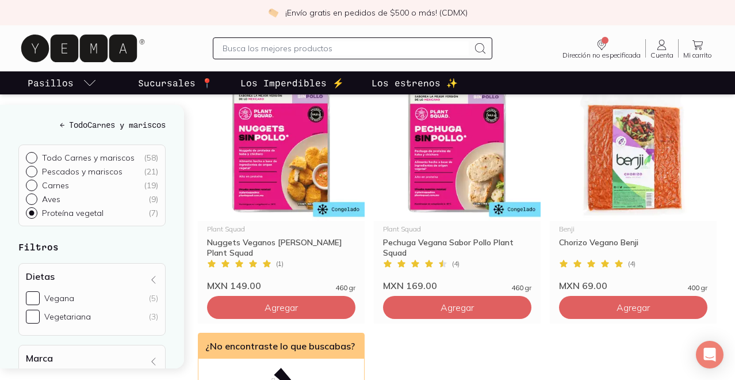
scroll to position [358, 0]
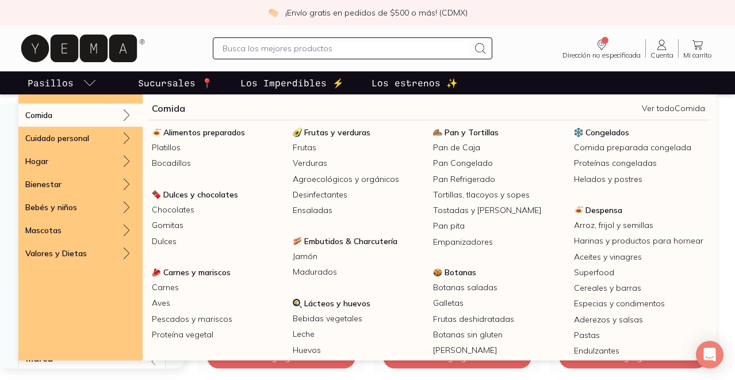
click at [97, 111] on div "Comida" at bounding box center [80, 115] width 124 height 23
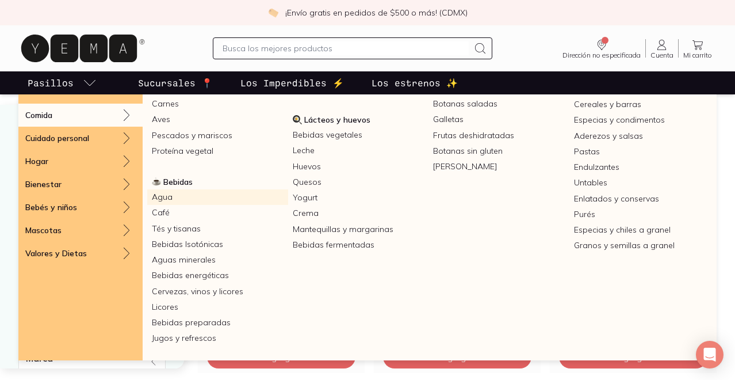
scroll to position [184, 0]
click at [203, 190] on link "Agua" at bounding box center [217, 197] width 141 height 16
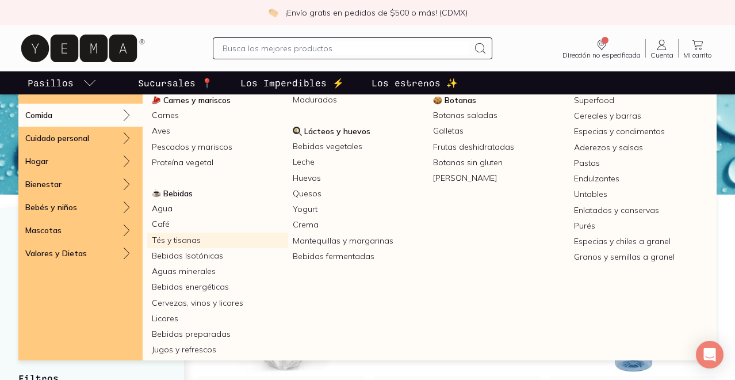
scroll to position [177, 0]
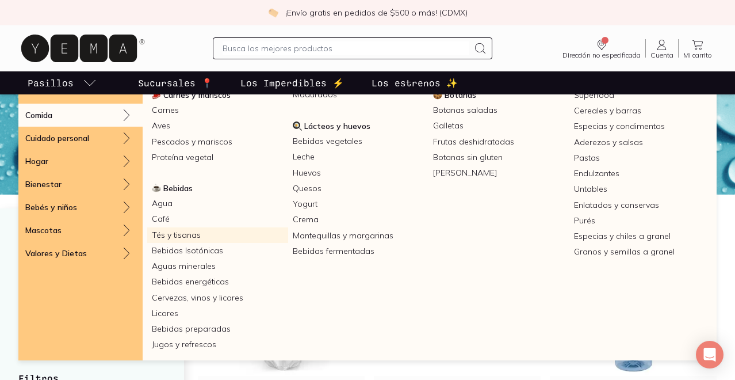
click at [208, 229] on link "Tés y tisanas" at bounding box center [217, 235] width 141 height 16
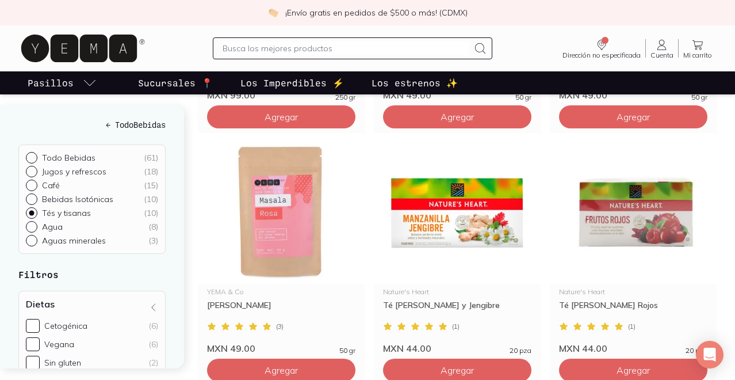
scroll to position [602, 0]
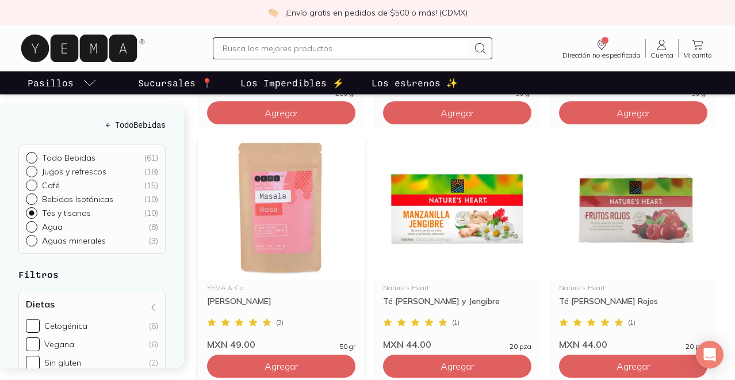
click at [277, 221] on img at bounding box center [281, 209] width 167 height 142
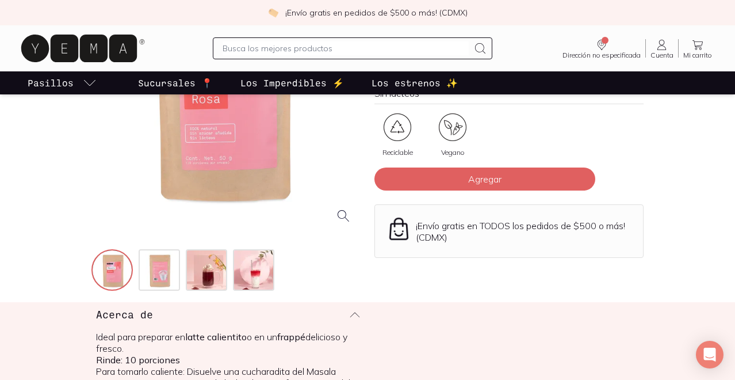
scroll to position [171, 0]
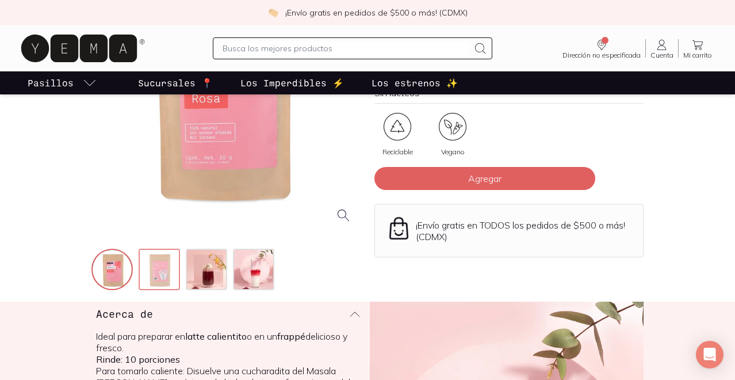
click at [155, 274] on img at bounding box center [160, 270] width 41 height 41
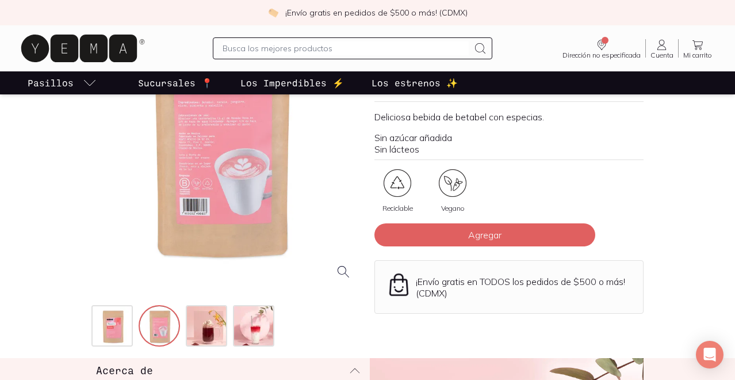
scroll to position [102, 0]
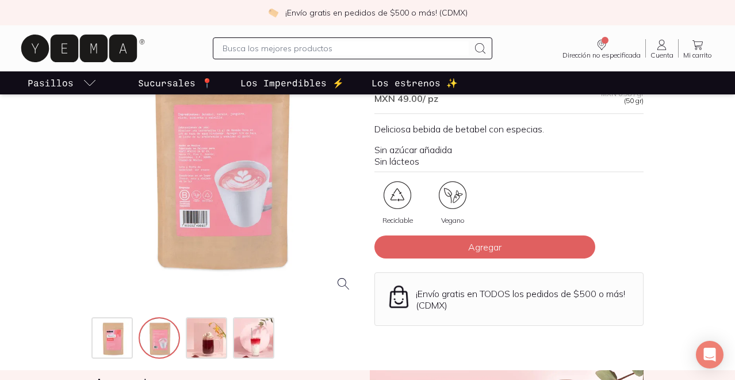
click at [194, 180] on div at bounding box center [225, 166] width 269 height 269
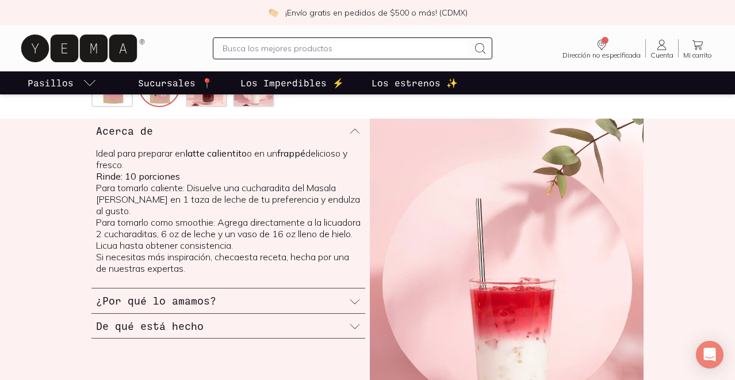
scroll to position [355, 0]
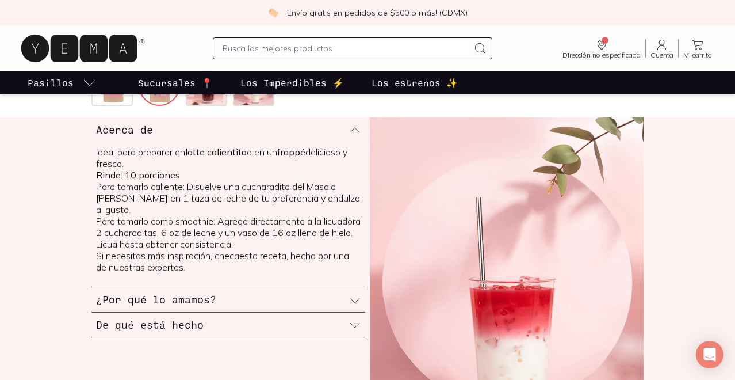
click at [350, 295] on icon at bounding box center [355, 301] width 12 height 12
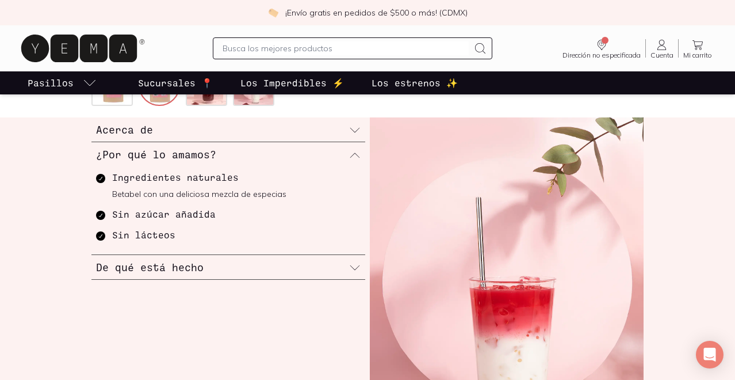
click at [354, 272] on icon at bounding box center [355, 268] width 12 height 12
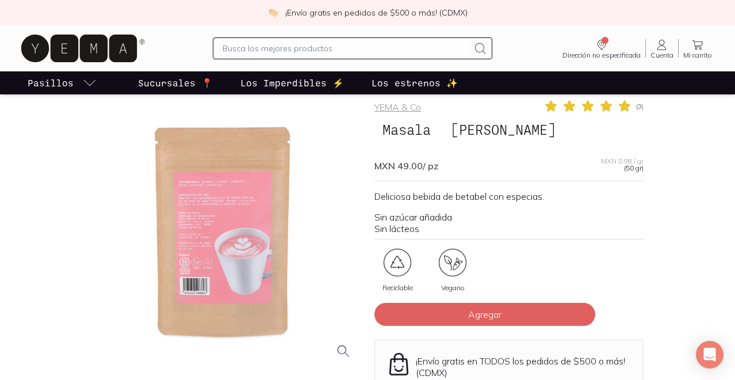
scroll to position [0, 0]
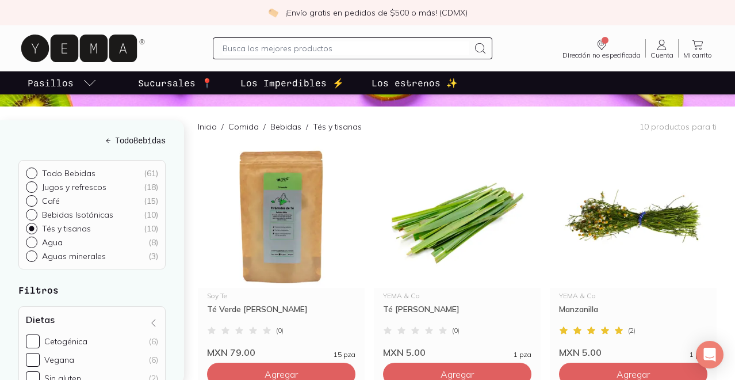
scroll to position [72, 0]
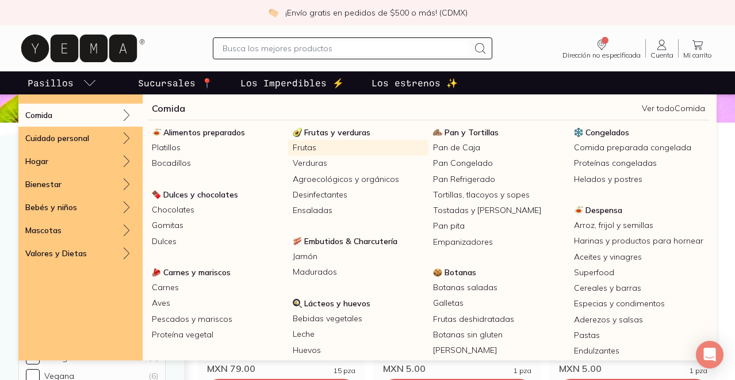
click at [308, 146] on link "Frutas" at bounding box center [358, 148] width 141 height 16
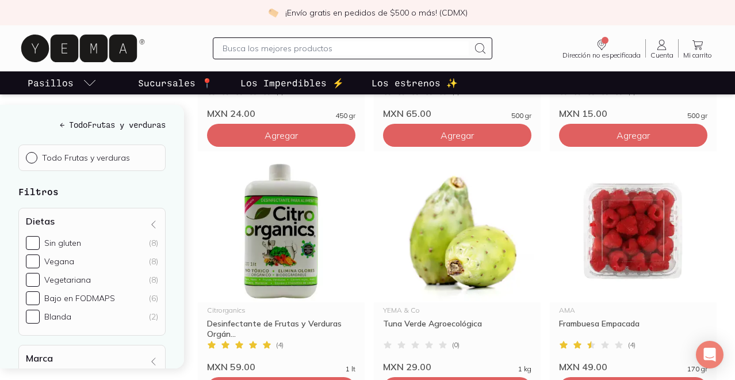
scroll to position [623, 0]
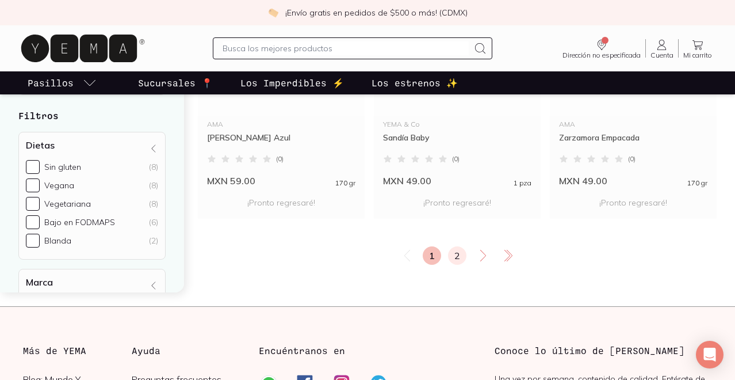
click at [454, 259] on link "2" at bounding box center [457, 255] width 18 height 18
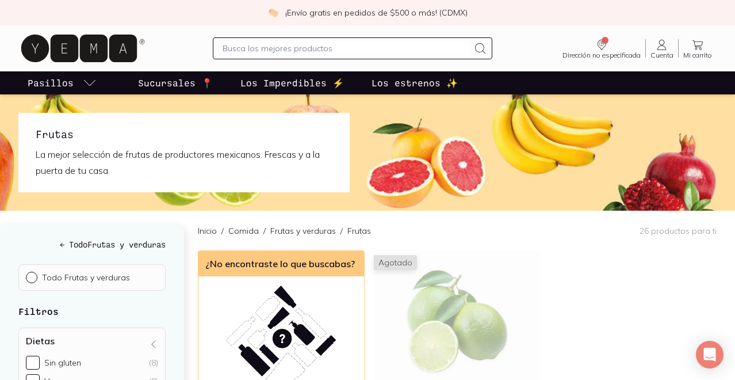
scroll to position [2, 0]
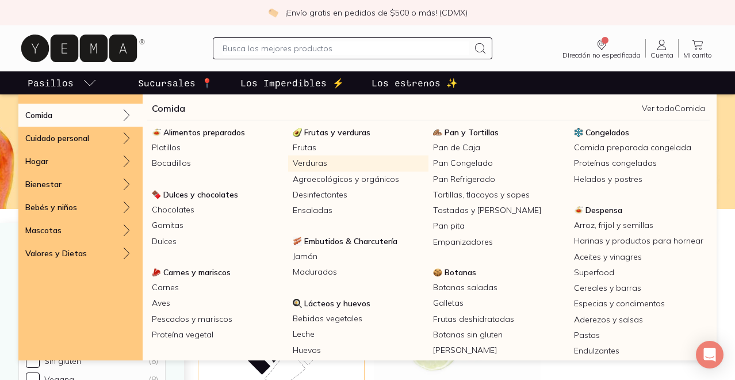
click at [311, 159] on link "Verduras" at bounding box center [358, 163] width 141 height 16
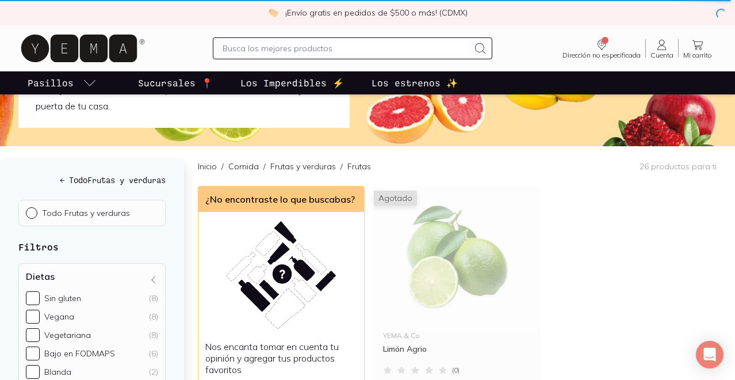
scroll to position [0, 0]
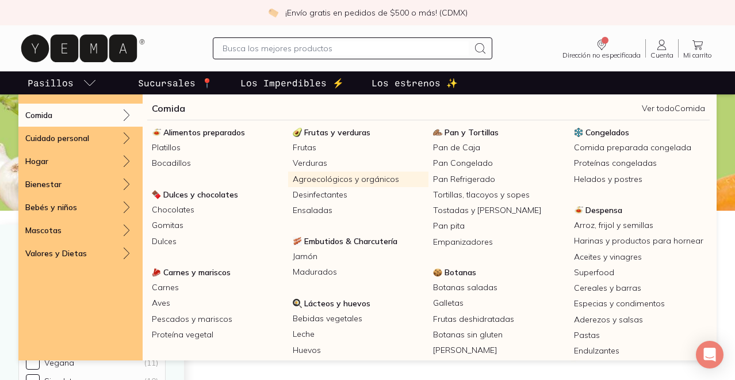
click at [320, 181] on link "Agroecológicos y orgánicos" at bounding box center [358, 179] width 141 height 16
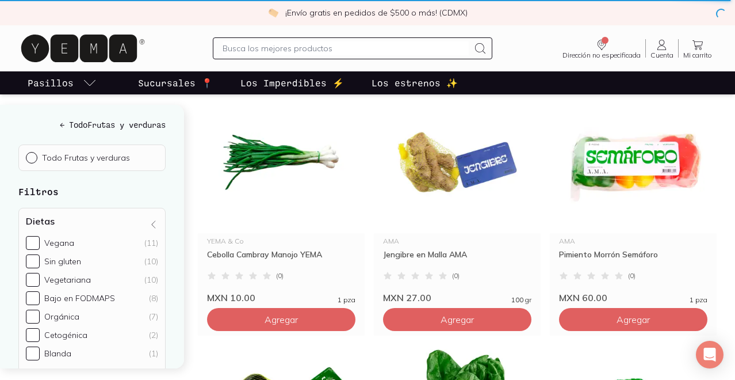
scroll to position [173, 0]
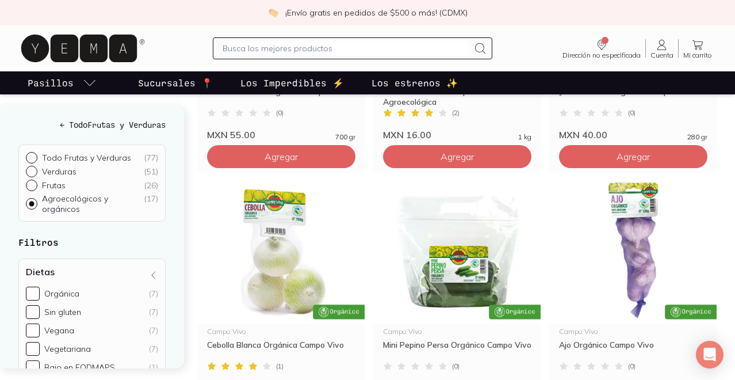
scroll to position [8, 0]
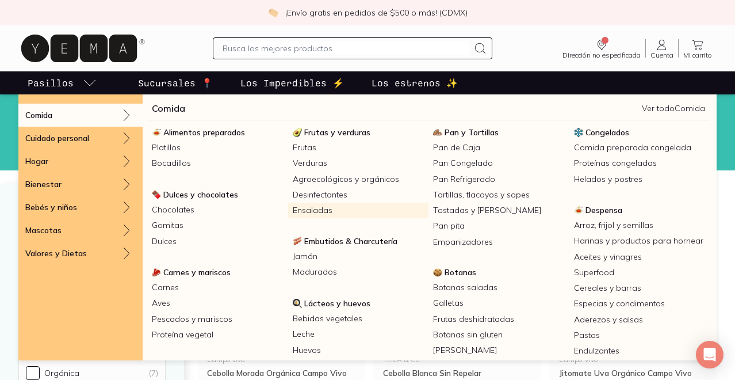
click at [328, 207] on link "Ensaladas" at bounding box center [358, 210] width 141 height 16
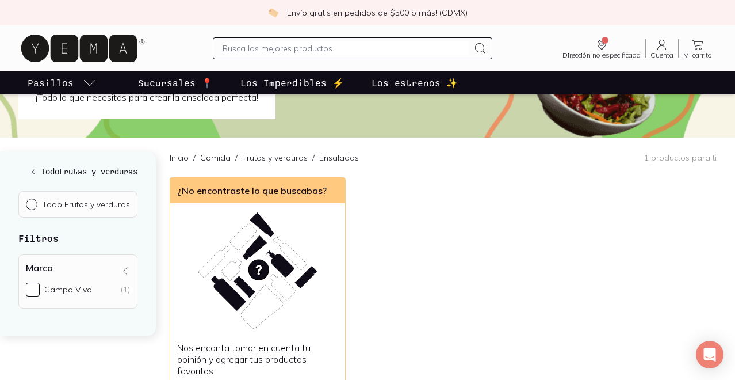
scroll to position [56, 0]
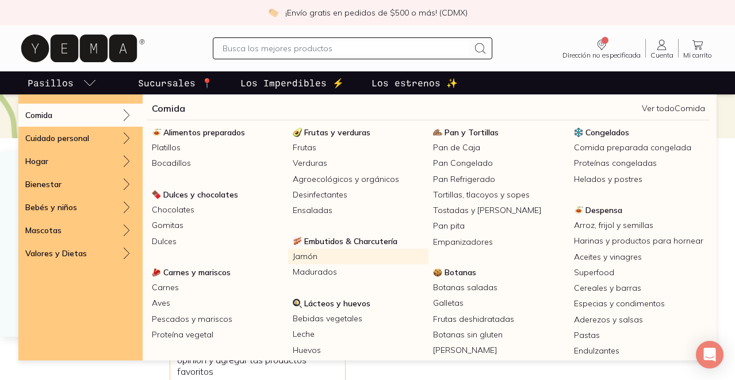
click at [305, 254] on link "Jamón" at bounding box center [358, 257] width 141 height 16
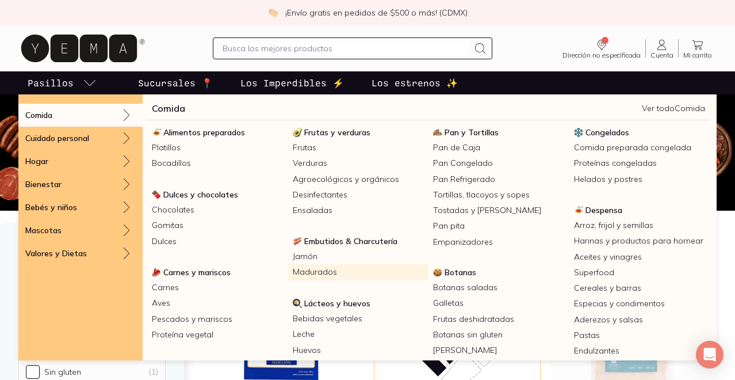
click at [349, 270] on link "Madurados" at bounding box center [358, 272] width 141 height 16
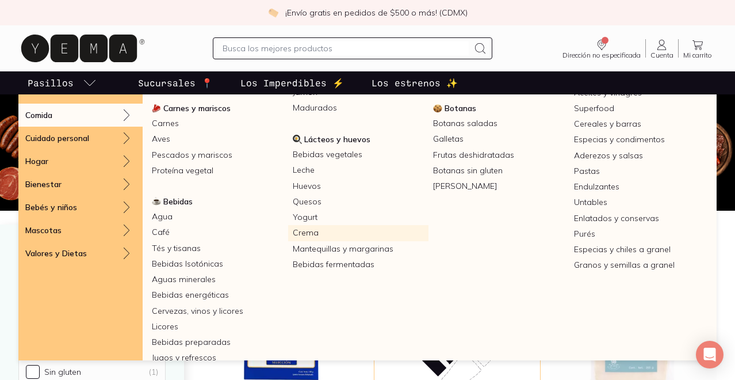
scroll to position [163, 0]
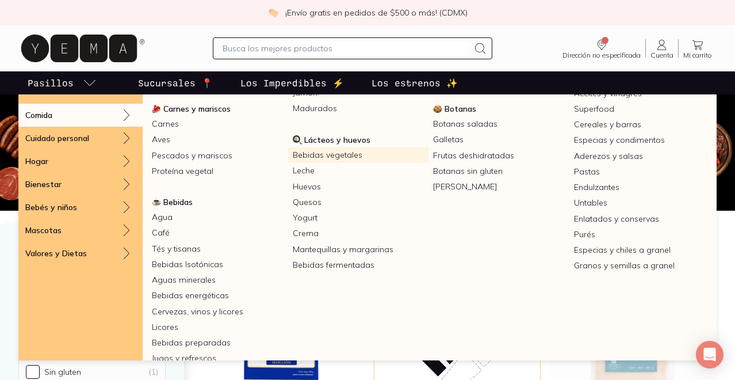
click at [352, 153] on link "Bebidas vegetales" at bounding box center [358, 155] width 141 height 16
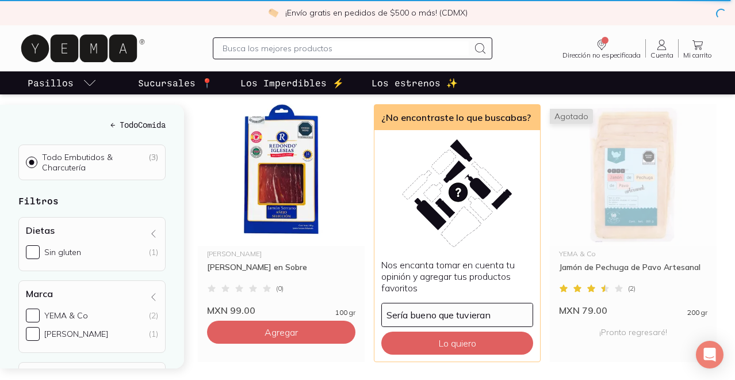
scroll to position [177, 0]
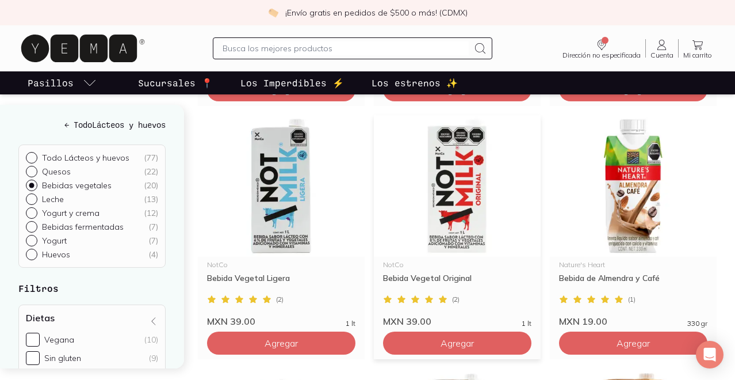
scroll to position [643, 0]
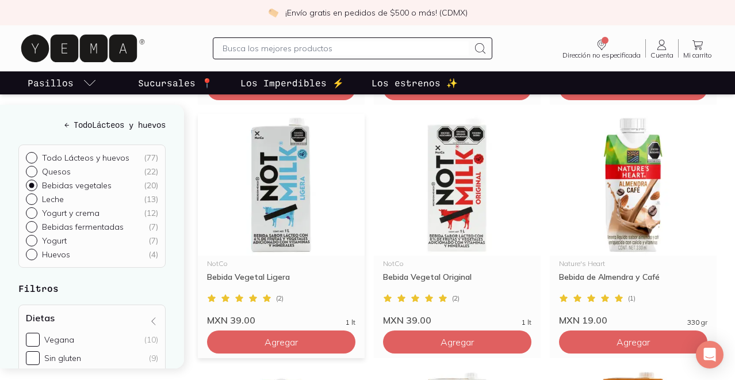
click at [263, 204] on img at bounding box center [281, 185] width 167 height 142
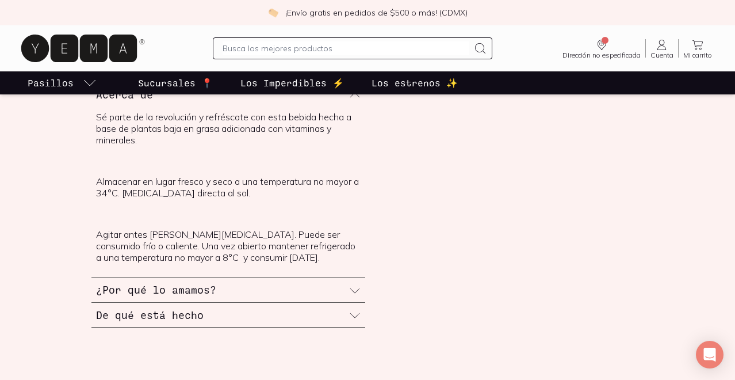
scroll to position [417, 0]
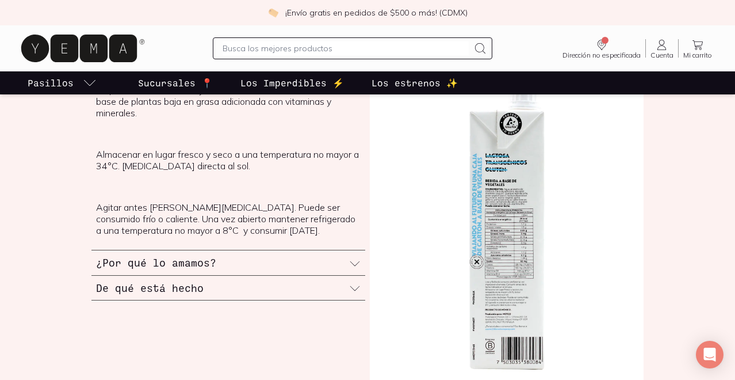
click at [354, 262] on icon at bounding box center [355, 264] width 12 height 12
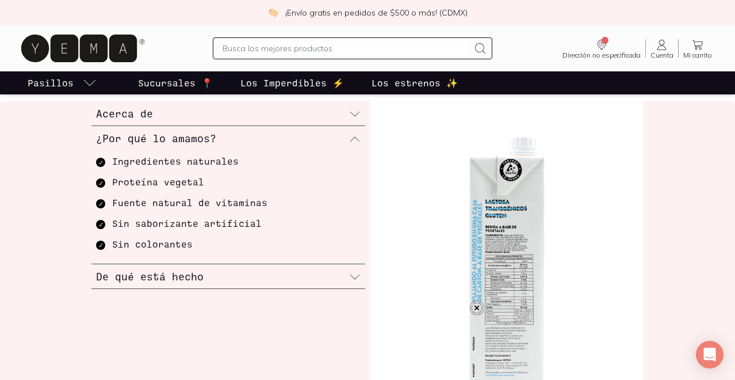
scroll to position [370, 0]
click at [360, 277] on icon at bounding box center [355, 278] width 12 height 12
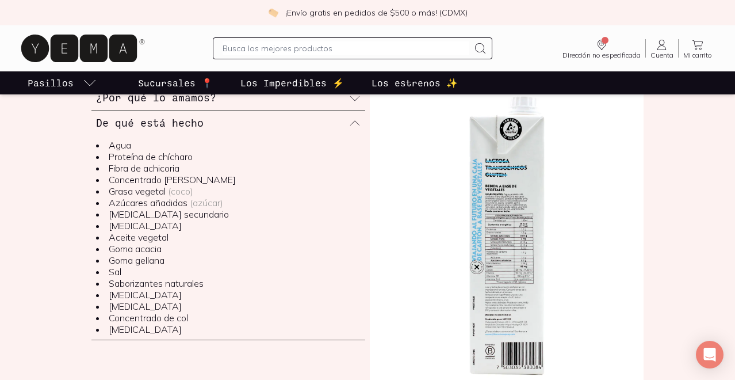
scroll to position [415, 0]
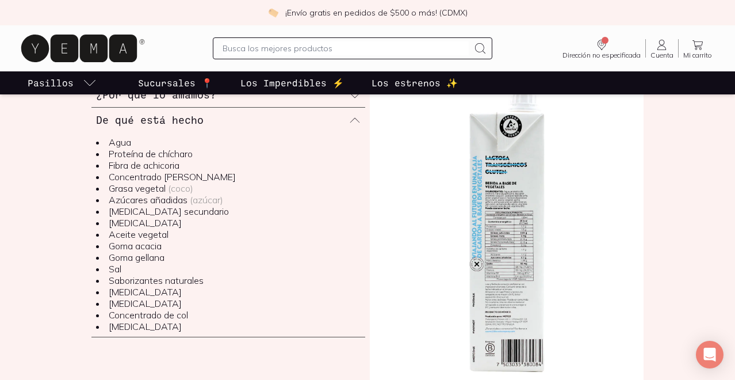
click at [512, 247] on img at bounding box center [507, 232] width 274 height 349
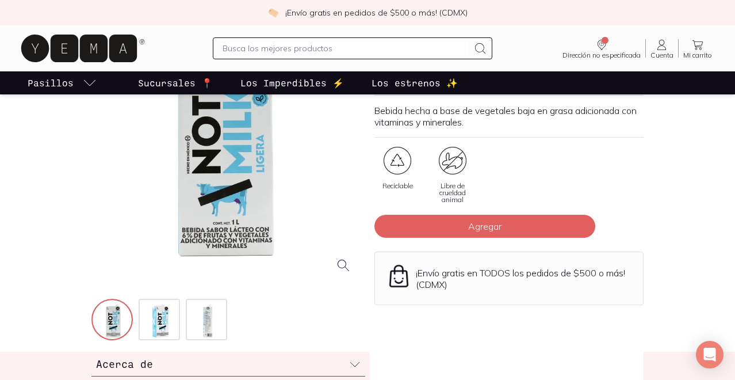
scroll to position [119, 0]
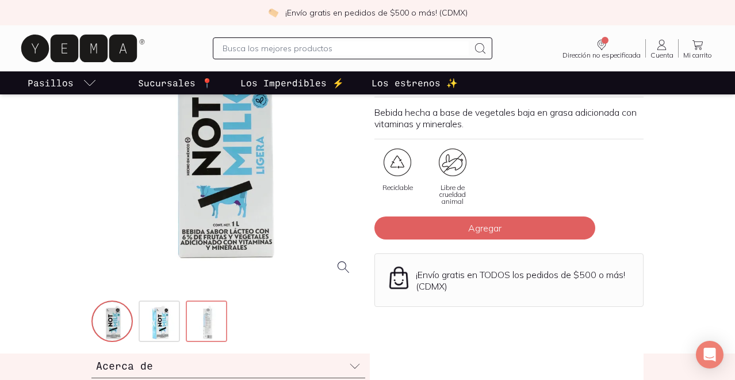
click at [201, 316] on img at bounding box center [207, 321] width 41 height 41
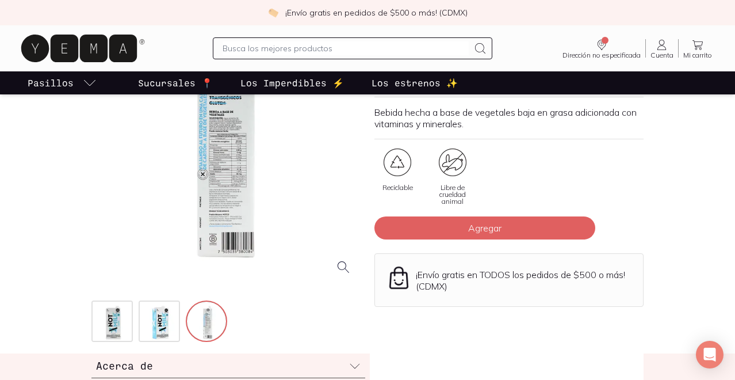
click at [232, 177] on div at bounding box center [225, 149] width 269 height 269
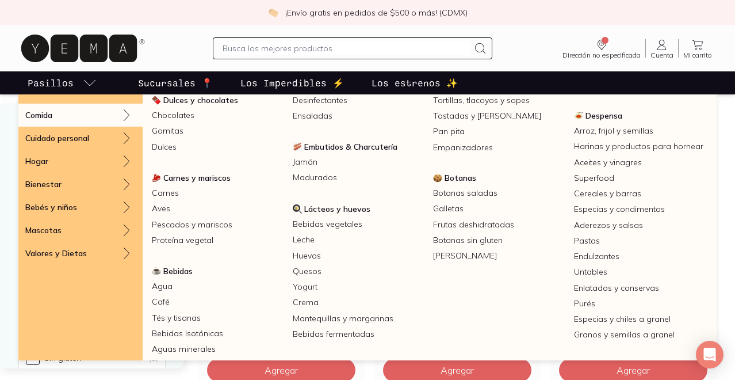
scroll to position [95, 0]
click at [314, 239] on link "Leche" at bounding box center [358, 239] width 141 height 16
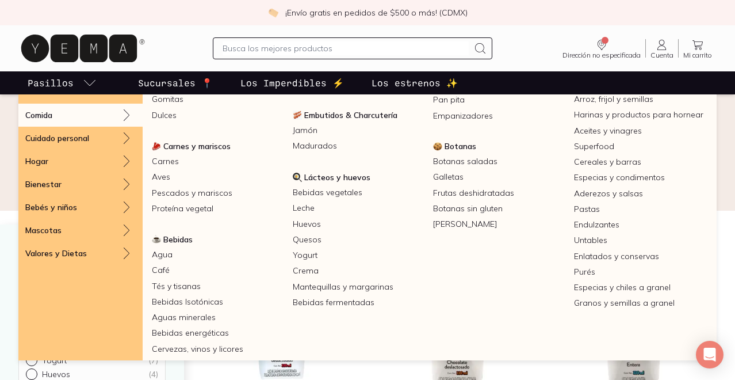
scroll to position [127, 0]
click at [310, 222] on link "Huevos" at bounding box center [358, 223] width 141 height 16
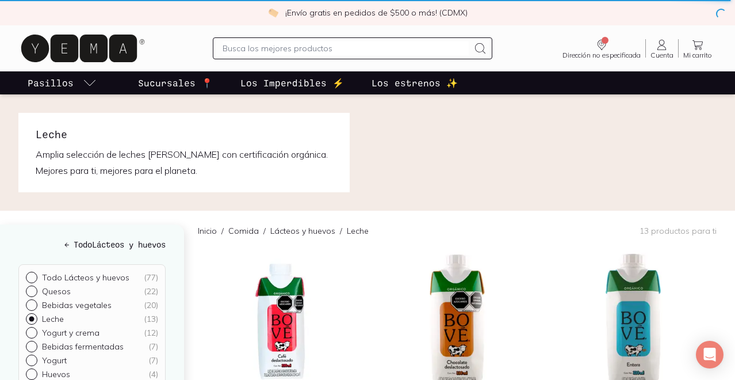
scroll to position [3, 0]
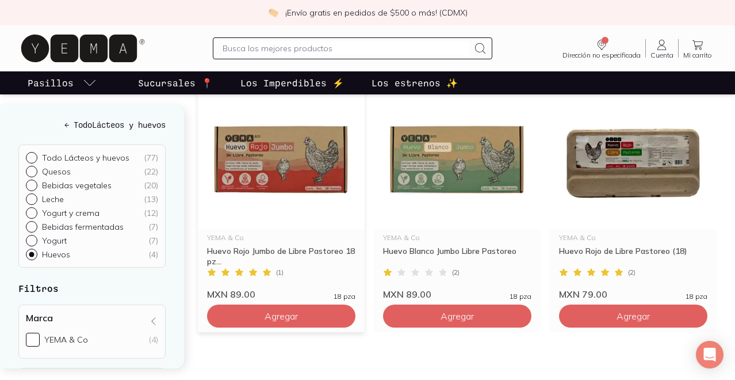
scroll to position [177, 0]
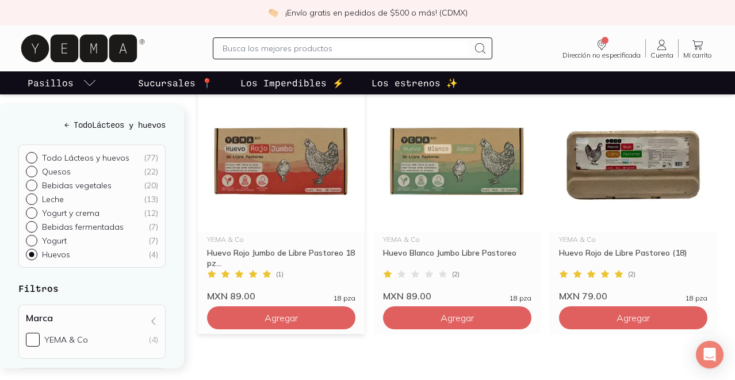
click at [284, 159] on img at bounding box center [281, 161] width 167 height 142
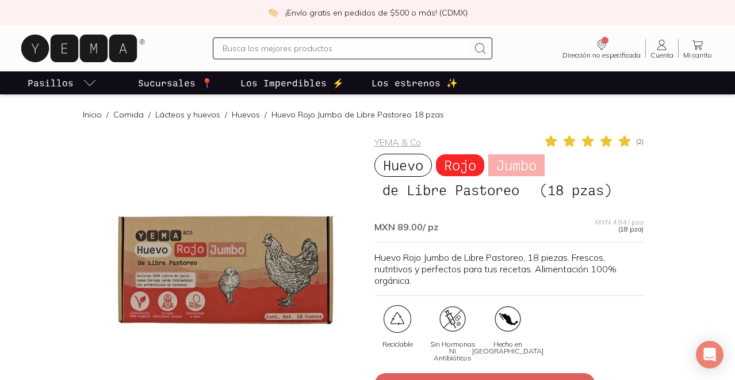
click at [138, 308] on div at bounding box center [225, 268] width 269 height 269
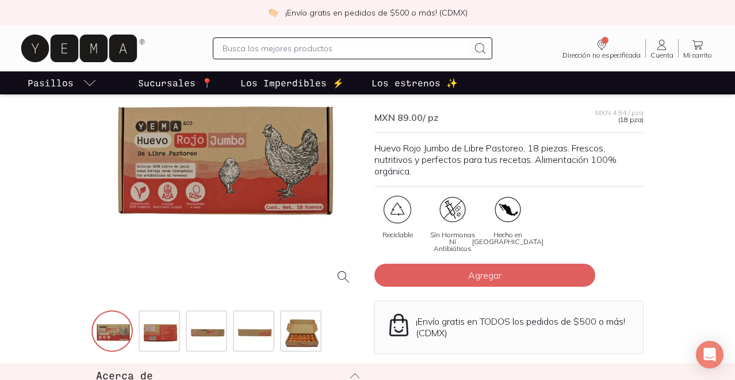
scroll to position [131, 0]
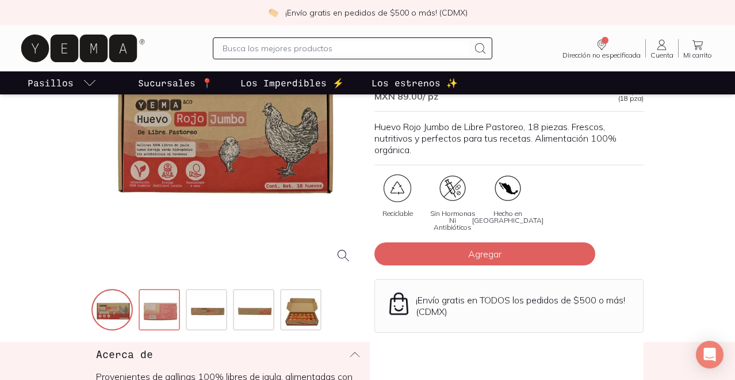
click at [154, 313] on img at bounding box center [160, 310] width 41 height 41
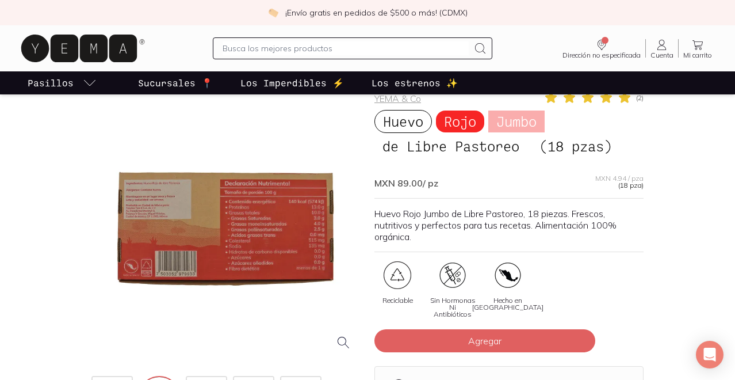
scroll to position [36, 0]
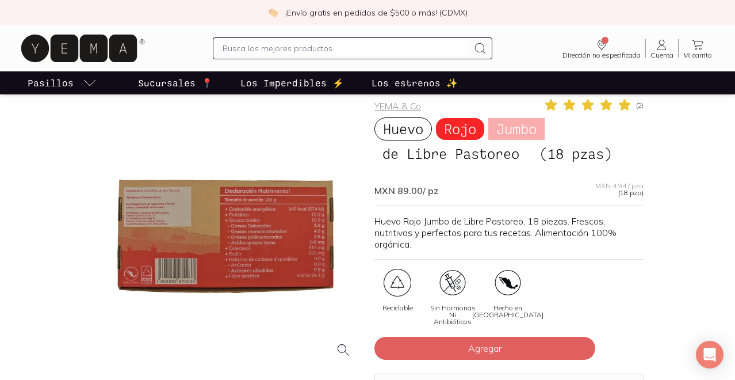
click at [178, 205] on div at bounding box center [225, 232] width 269 height 269
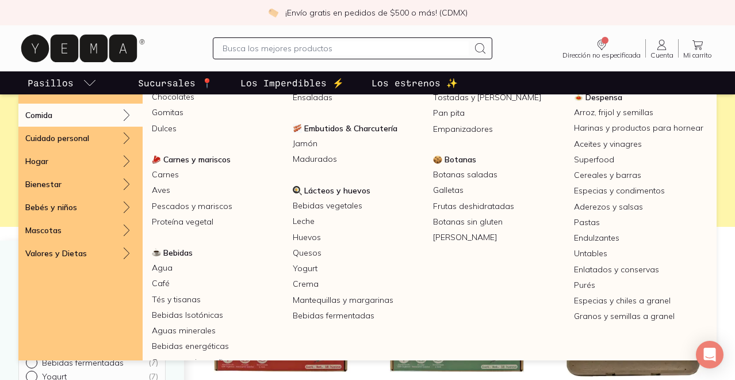
scroll to position [117, 0]
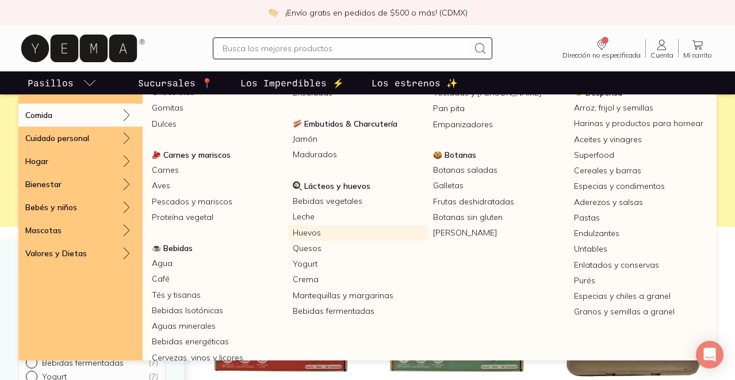
click at [315, 228] on link "Huevos" at bounding box center [358, 233] width 141 height 16
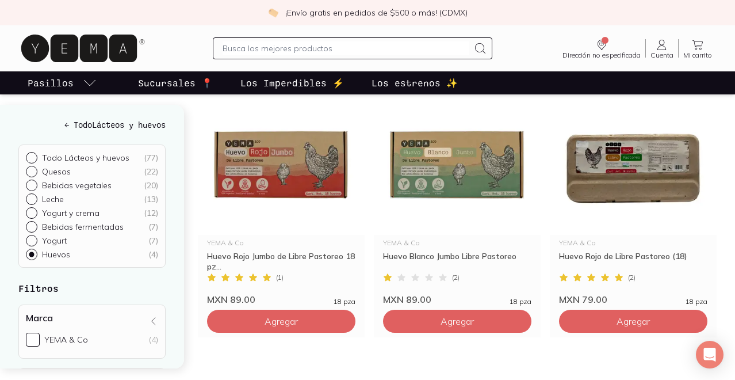
scroll to position [171, 0]
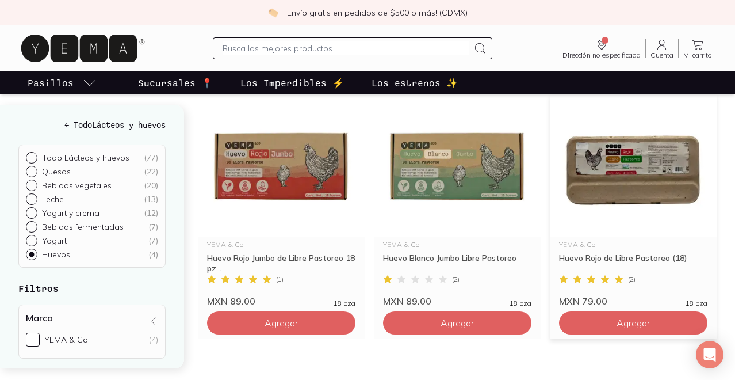
click at [586, 173] on img at bounding box center [633, 166] width 167 height 142
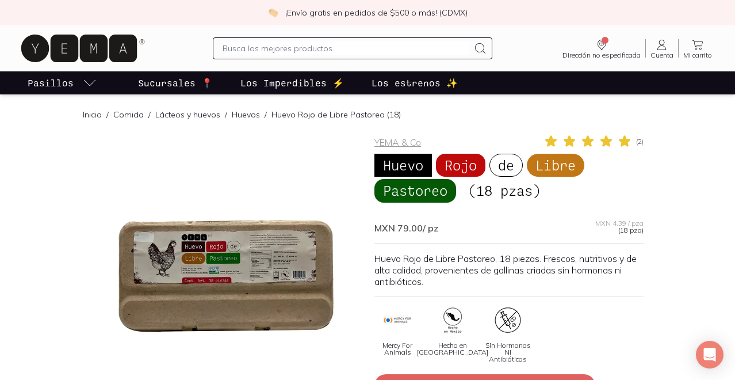
click at [245, 238] on div at bounding box center [225, 268] width 269 height 269
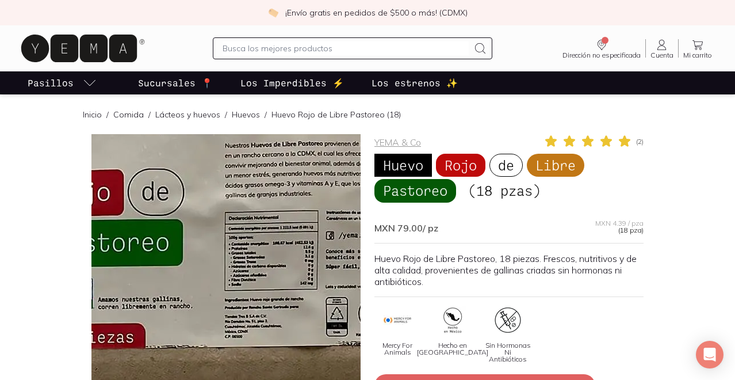
click at [258, 263] on img at bounding box center [122, 287] width 1151 height 1151
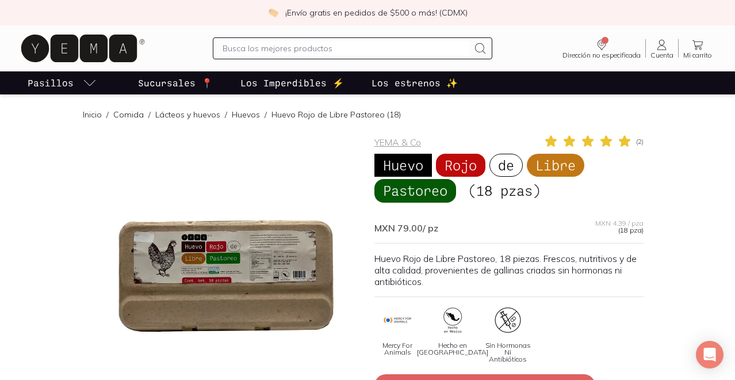
click at [230, 255] on div at bounding box center [225, 268] width 269 height 269
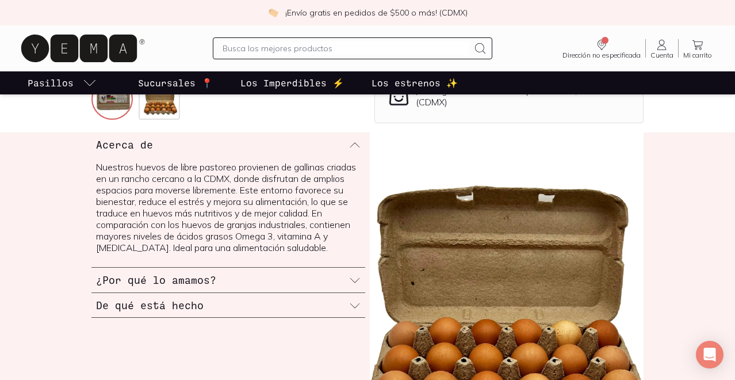
scroll to position [357, 0]
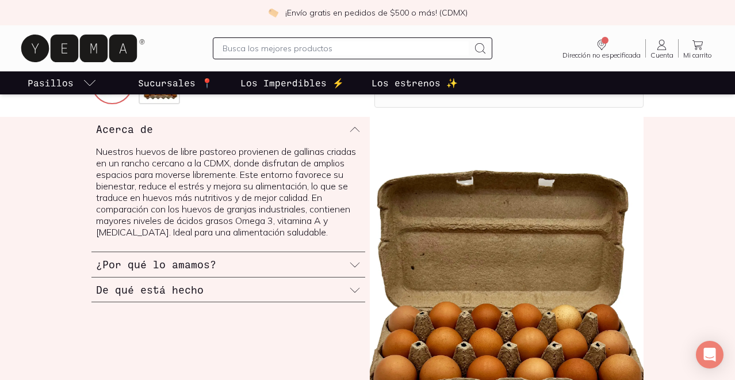
click at [351, 270] on icon at bounding box center [355, 265] width 12 height 12
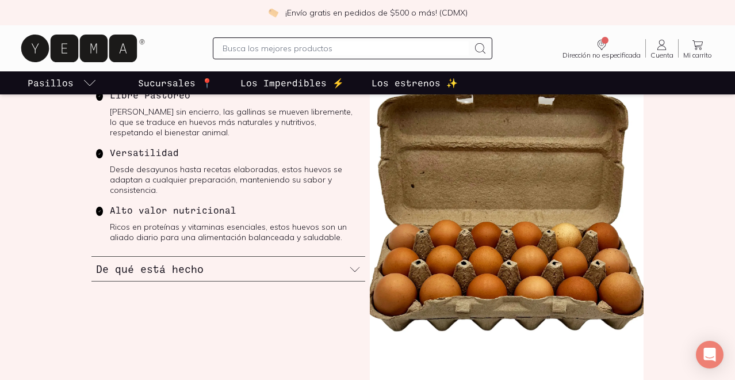
scroll to position [439, 0]
click at [358, 257] on div "De qué está hecho" at bounding box center [228, 268] width 274 height 25
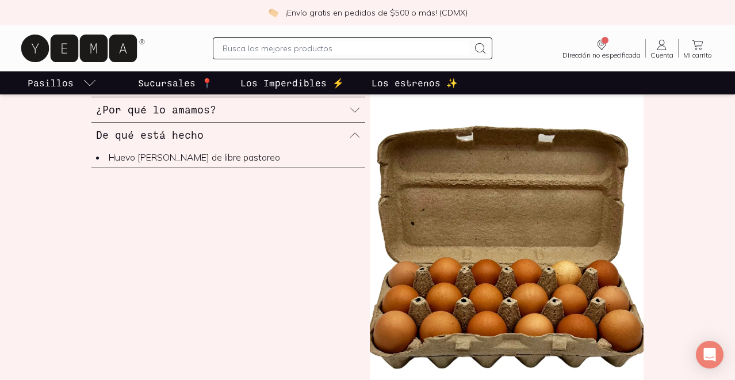
scroll to position [395, 0]
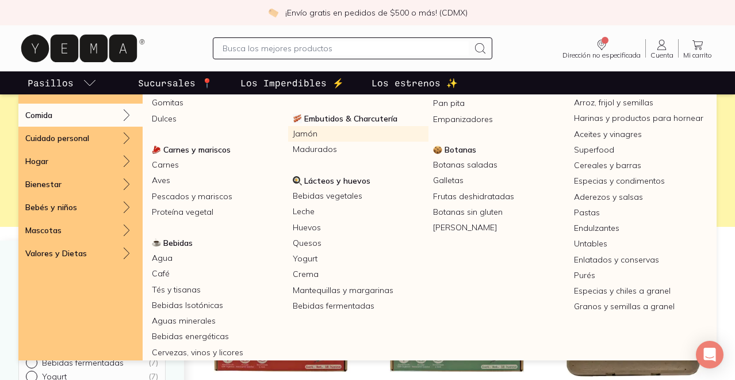
scroll to position [124, 0]
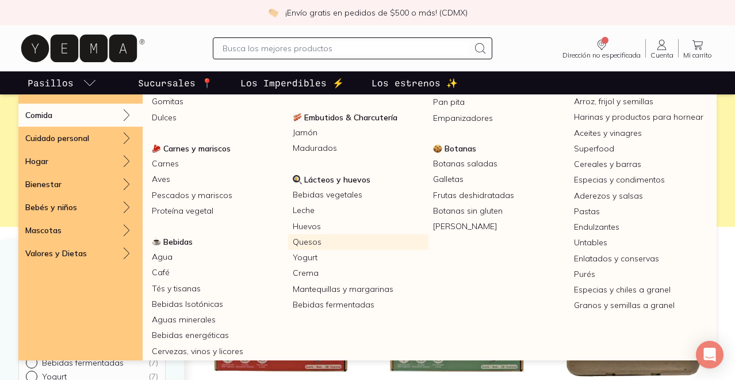
click at [320, 240] on link "Quesos" at bounding box center [358, 242] width 141 height 16
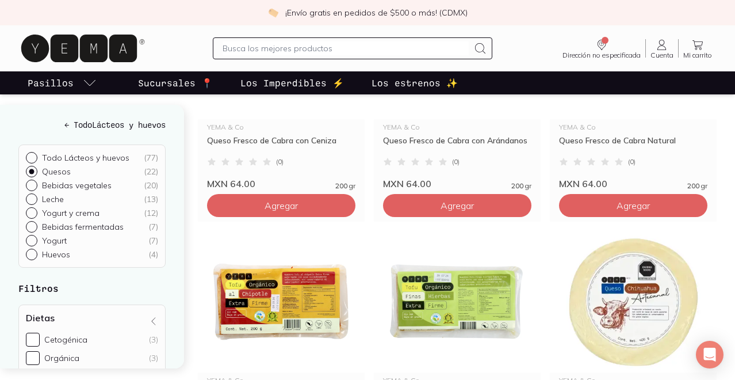
scroll to position [292, 0]
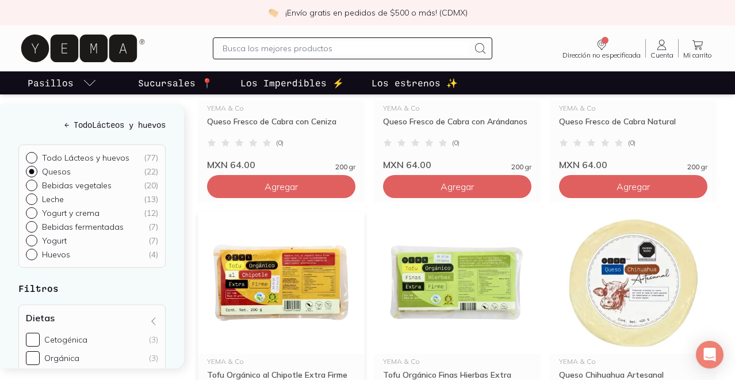
click at [283, 272] on img at bounding box center [281, 283] width 167 height 142
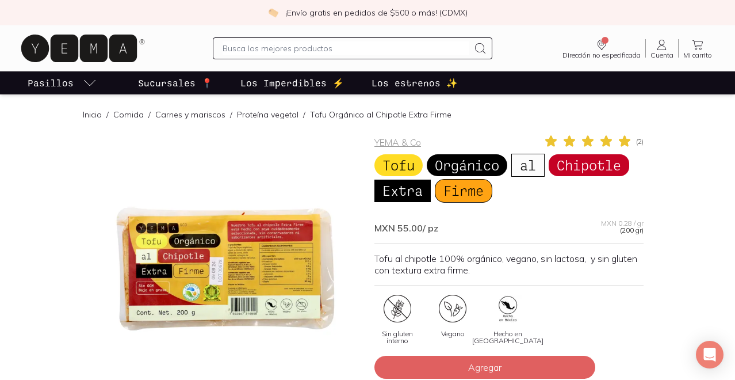
click at [289, 274] on div at bounding box center [225, 268] width 269 height 269
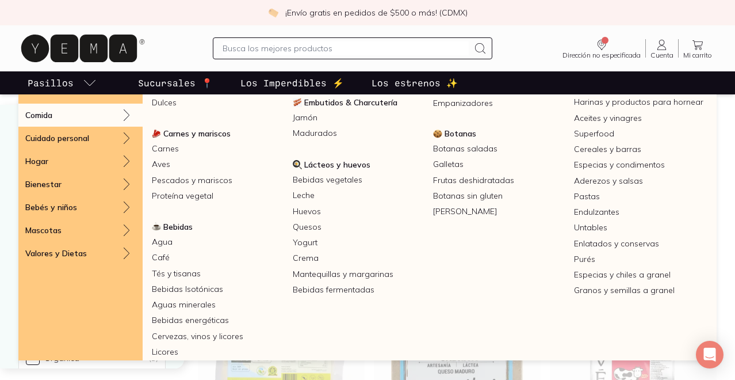
scroll to position [158, 0]
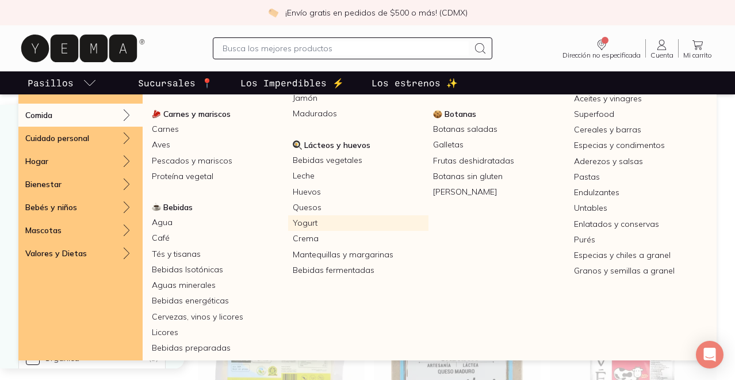
click at [318, 221] on link "Yogurt" at bounding box center [358, 223] width 141 height 16
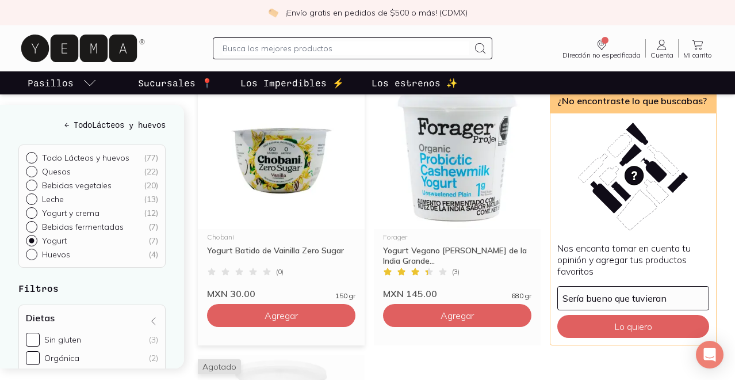
scroll to position [414, 0]
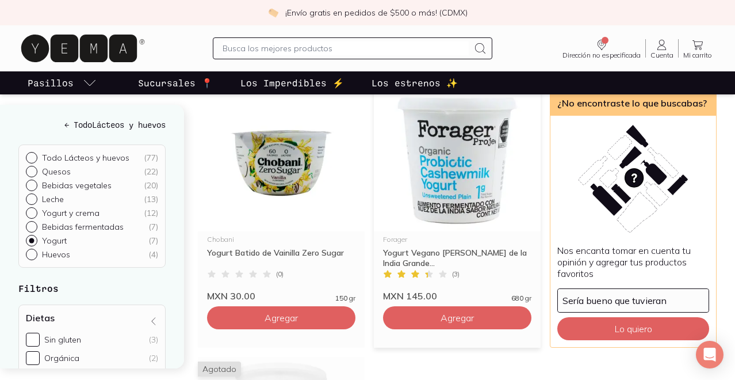
click at [439, 203] on img at bounding box center [457, 161] width 167 height 142
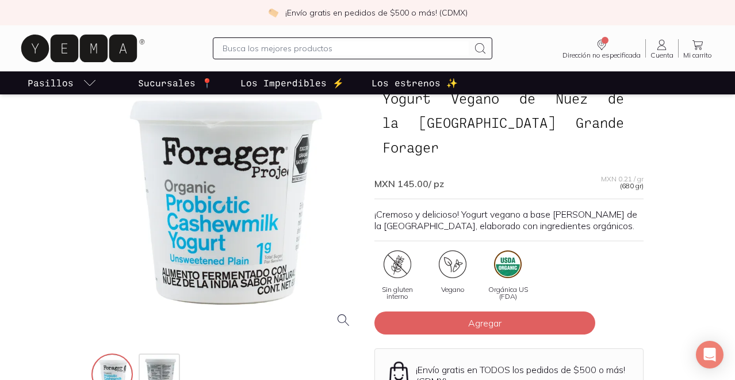
scroll to position [105, 0]
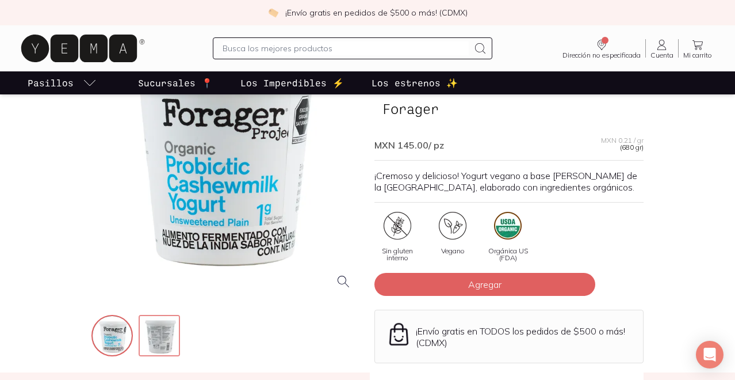
click at [158, 333] on img at bounding box center [160, 336] width 41 height 41
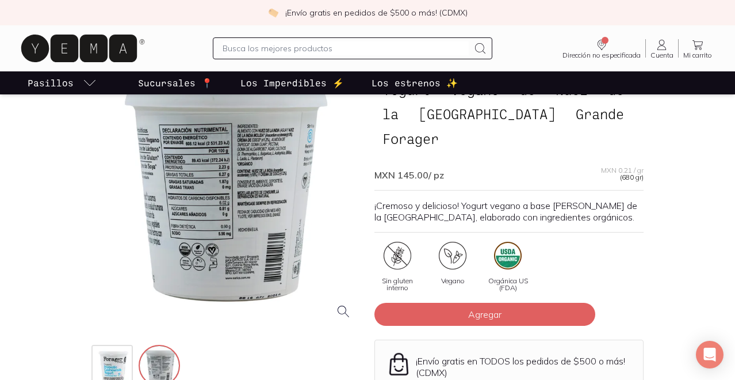
scroll to position [66, 0]
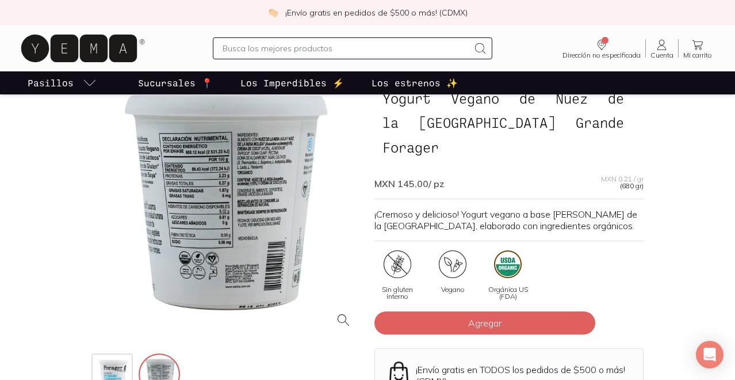
click at [267, 173] on div at bounding box center [225, 202] width 269 height 269
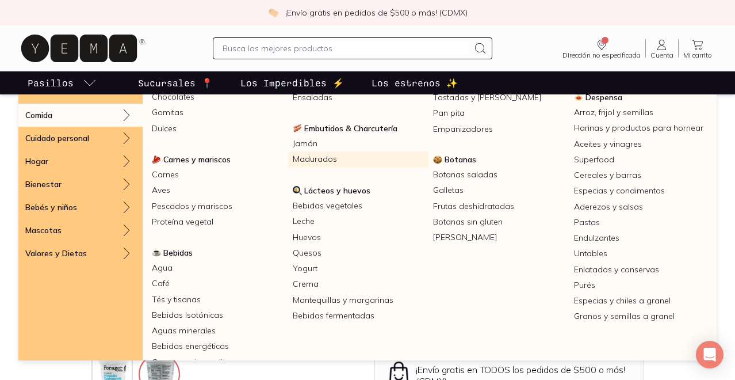
scroll to position [128, 0]
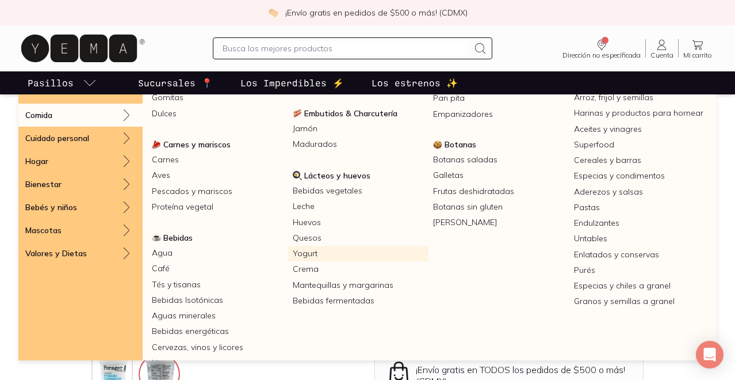
click at [334, 255] on link "Yogurt" at bounding box center [358, 254] width 141 height 16
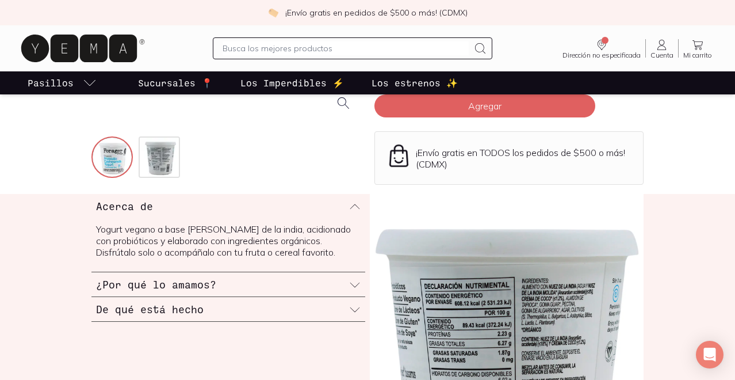
scroll to position [281, 0]
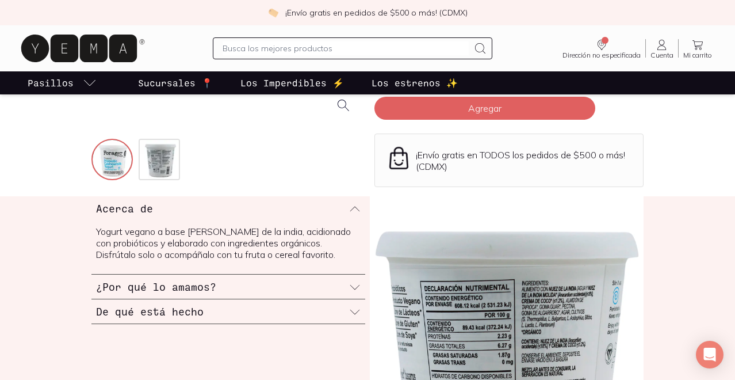
click at [356, 281] on icon at bounding box center [355, 287] width 12 height 12
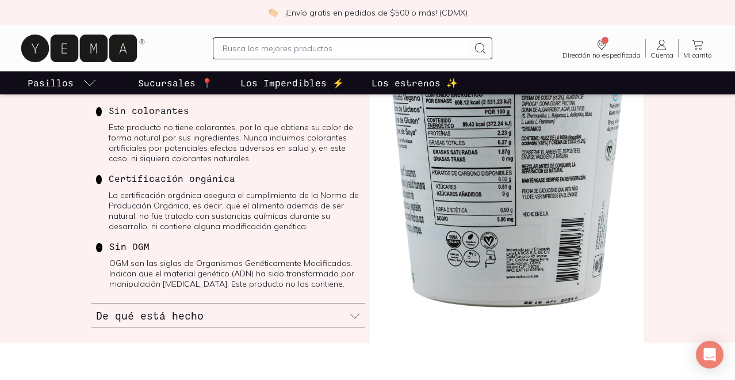
scroll to position [509, 0]
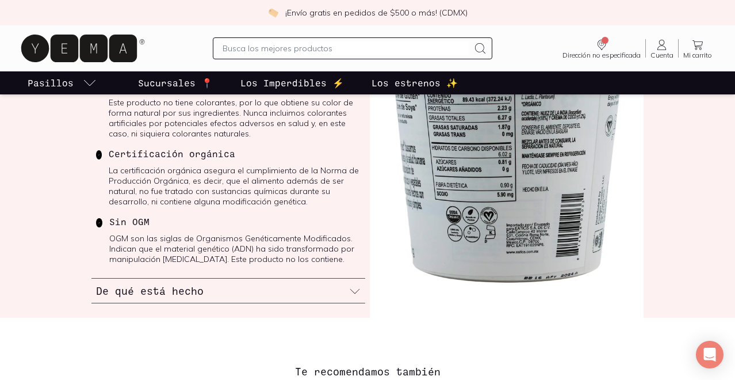
click at [355, 285] on icon at bounding box center [355, 291] width 12 height 12
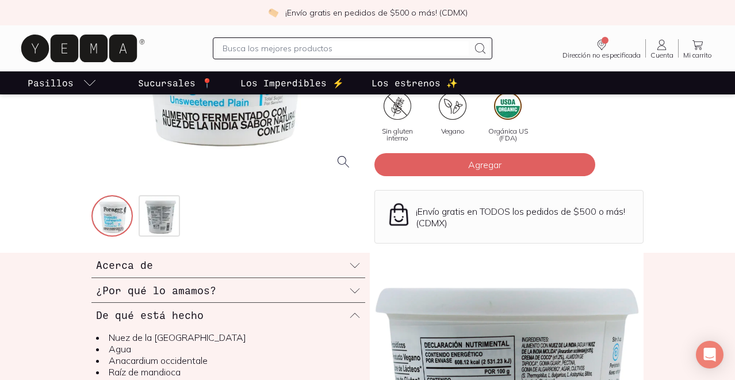
scroll to position [207, 0]
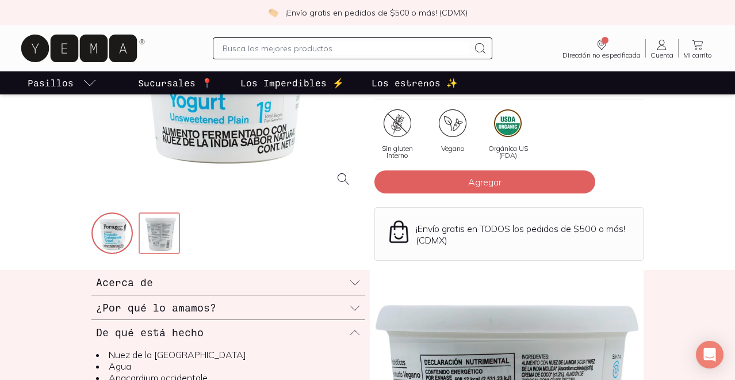
click at [159, 224] on img at bounding box center [160, 233] width 41 height 41
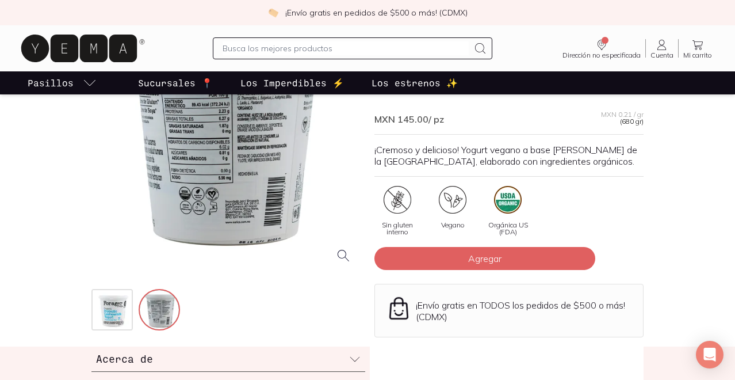
scroll to position [108, 0]
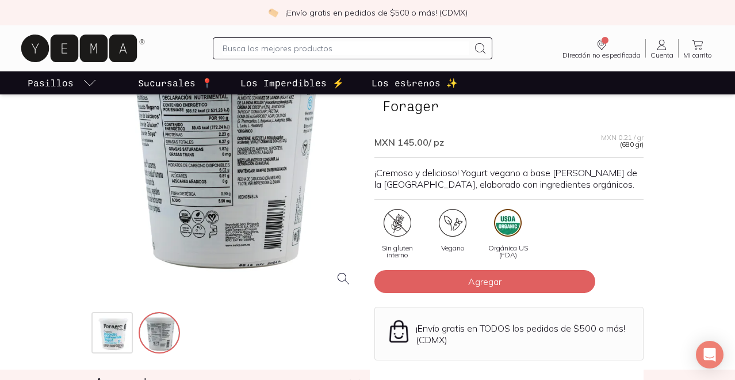
click at [207, 196] on div at bounding box center [225, 160] width 269 height 269
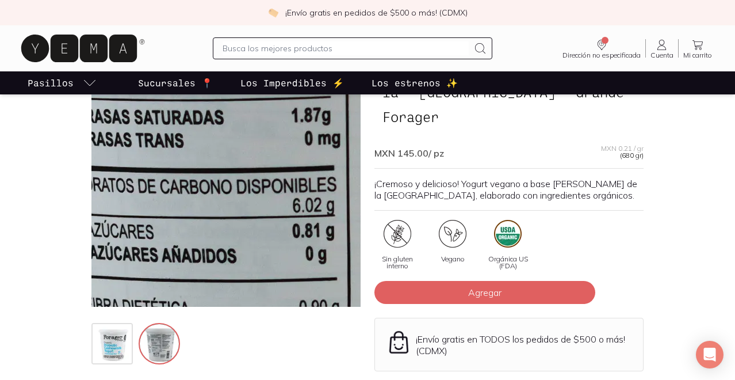
scroll to position [96, 0]
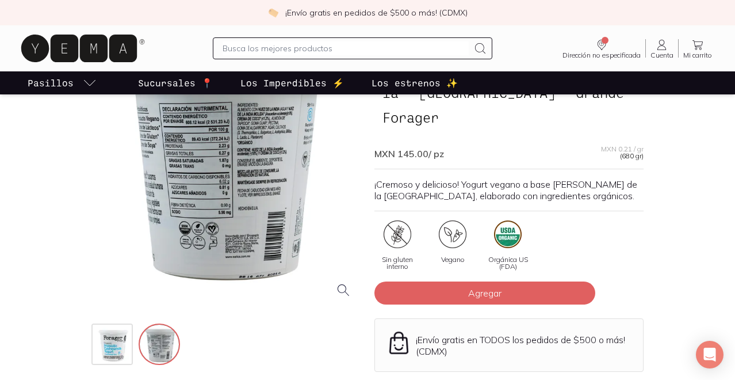
click at [158, 142] on div at bounding box center [225, 172] width 269 height 269
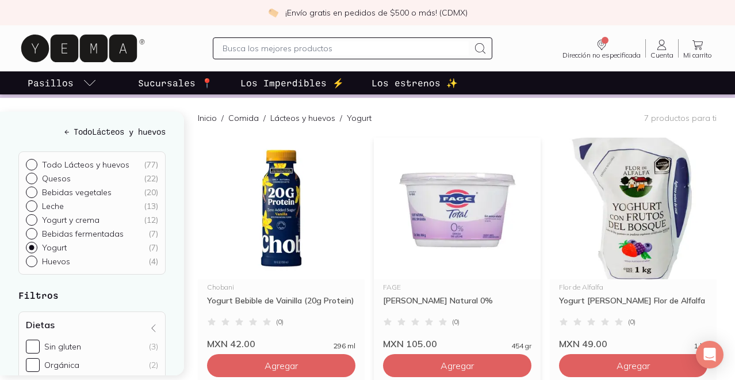
scroll to position [137, 0]
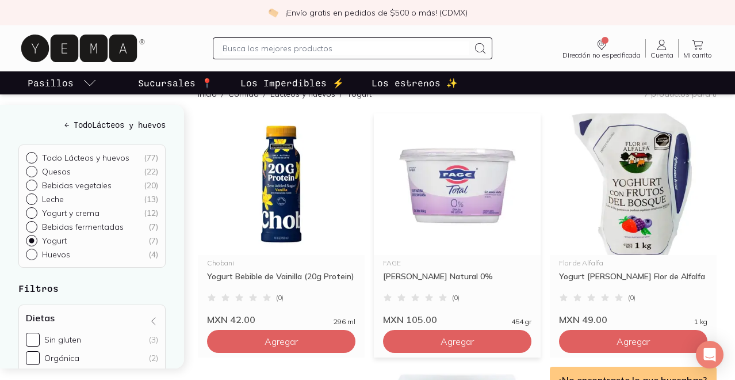
click at [434, 184] on img at bounding box center [457, 184] width 167 height 142
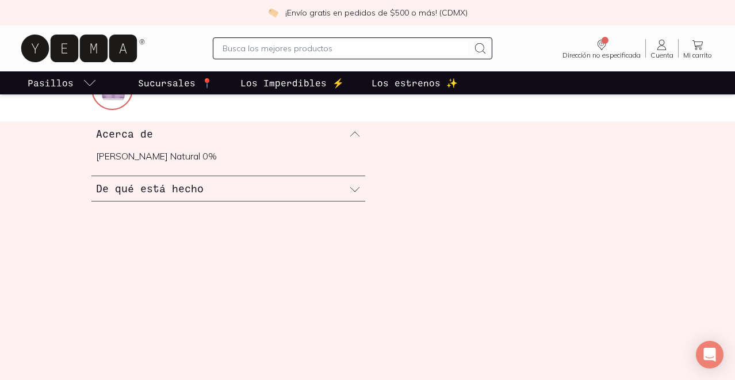
scroll to position [337, 0]
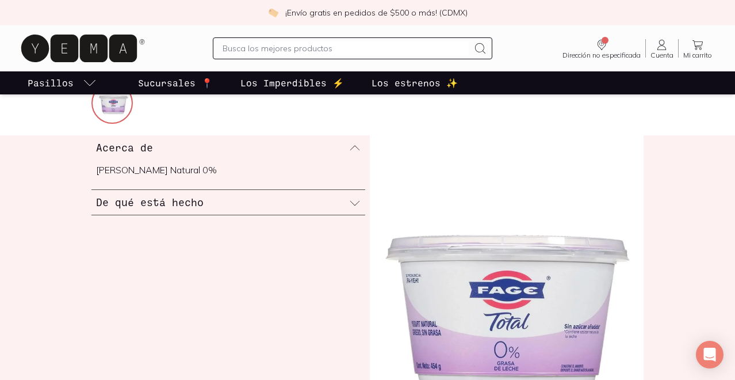
click at [358, 200] on icon at bounding box center [355, 203] width 12 height 12
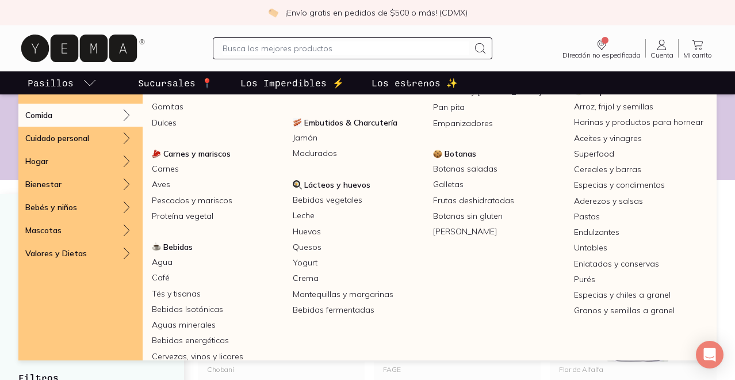
scroll to position [119, 0]
click at [311, 277] on link "Crema" at bounding box center [358, 278] width 141 height 16
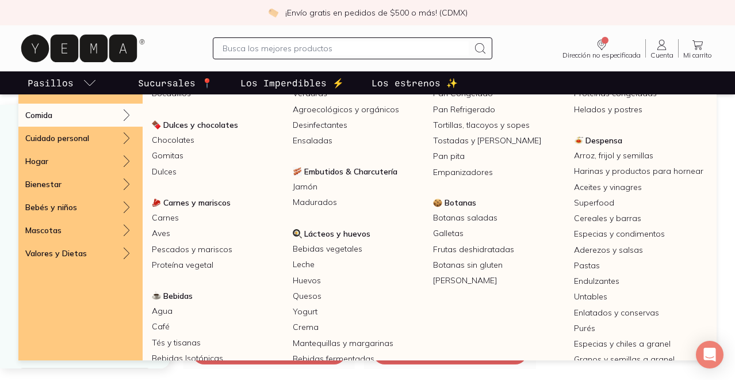
scroll to position [101, 0]
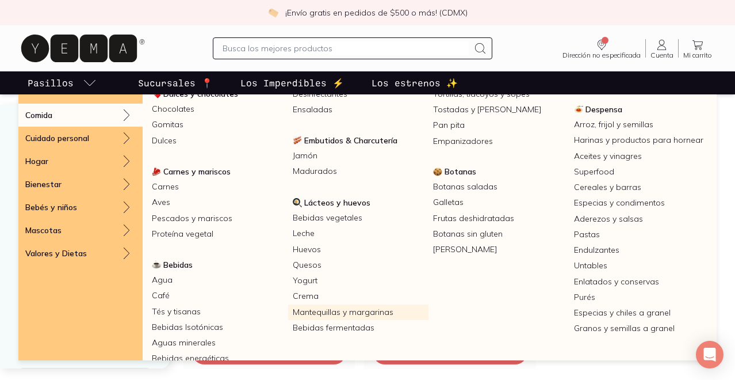
click at [372, 309] on link "Mantequillas y margarinas" at bounding box center [358, 312] width 141 height 16
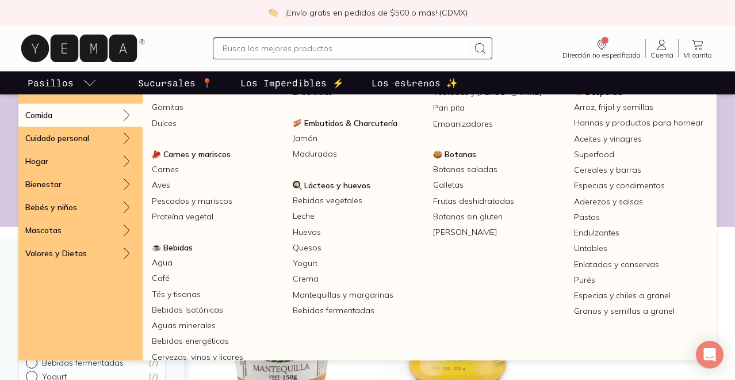
scroll to position [136, 0]
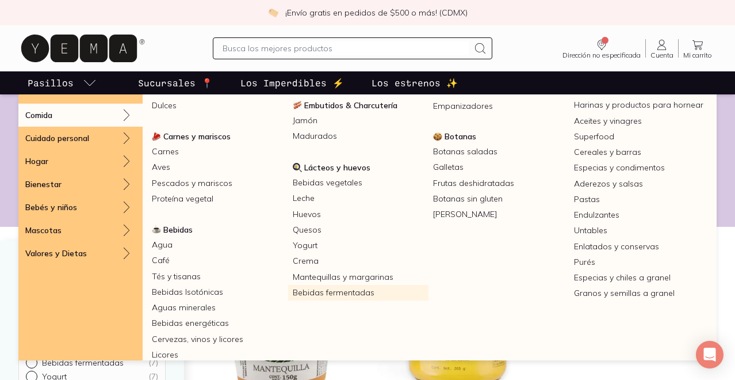
click at [348, 295] on link "Bebidas fermentadas" at bounding box center [358, 293] width 141 height 16
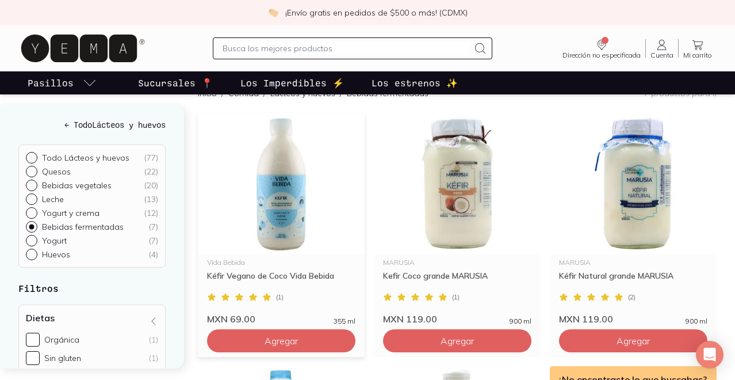
scroll to position [139, 0]
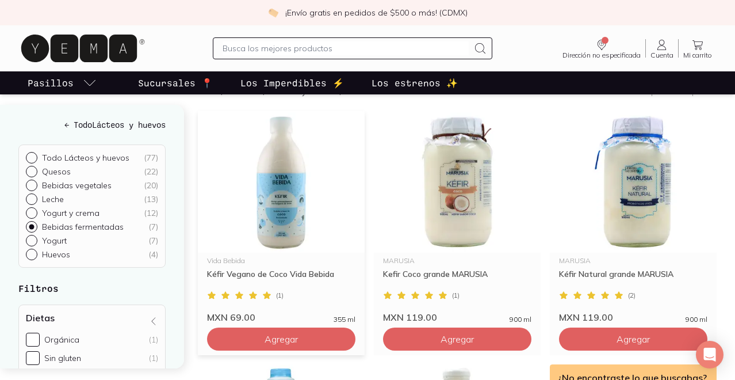
click at [269, 203] on img at bounding box center [281, 182] width 167 height 142
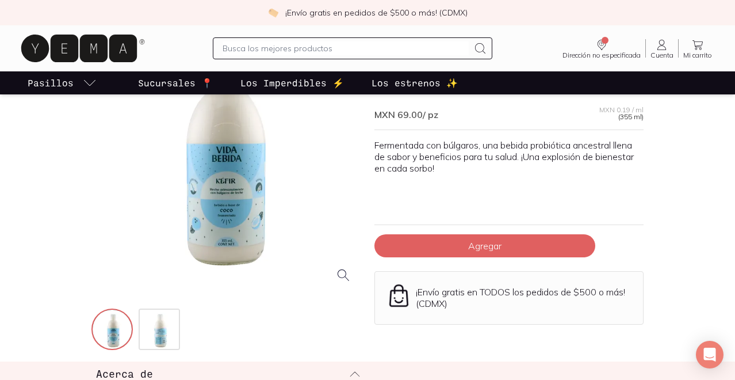
scroll to position [127, 0]
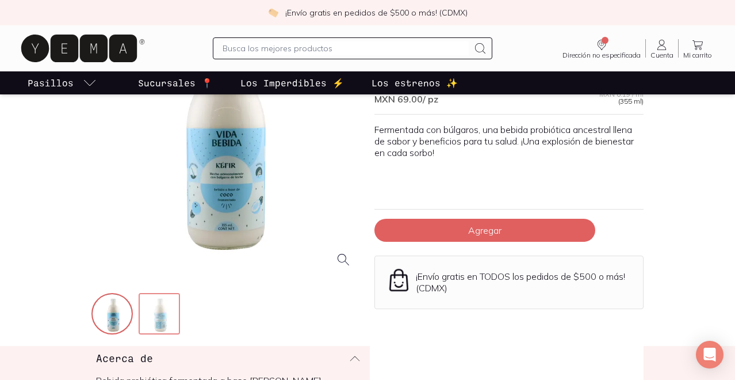
click at [165, 317] on img at bounding box center [160, 314] width 41 height 41
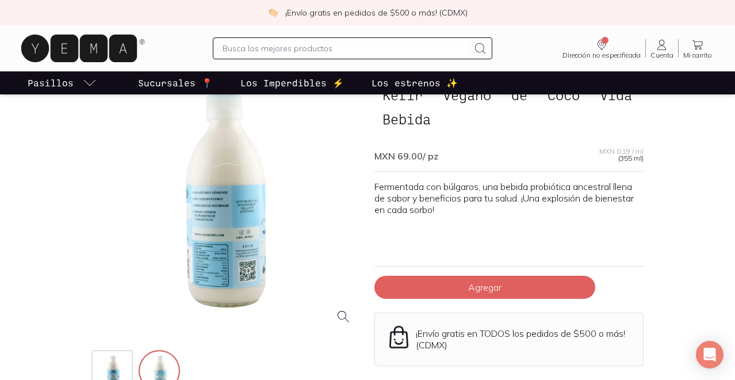
scroll to position [66, 0]
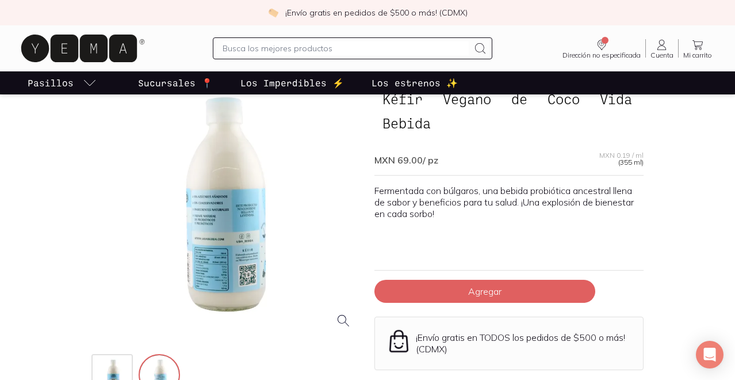
click at [213, 250] on div at bounding box center [225, 202] width 269 height 269
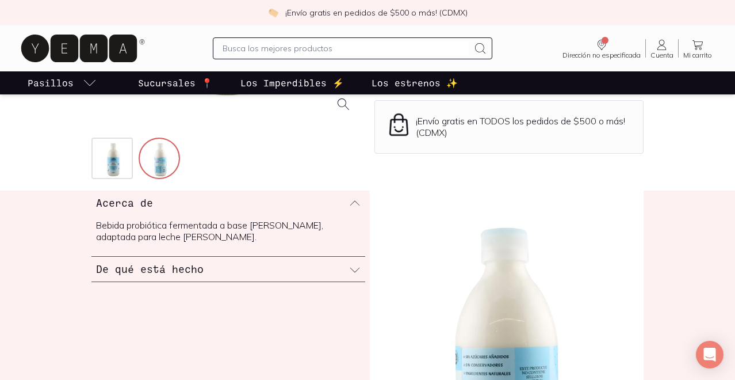
scroll to position [299, 0]
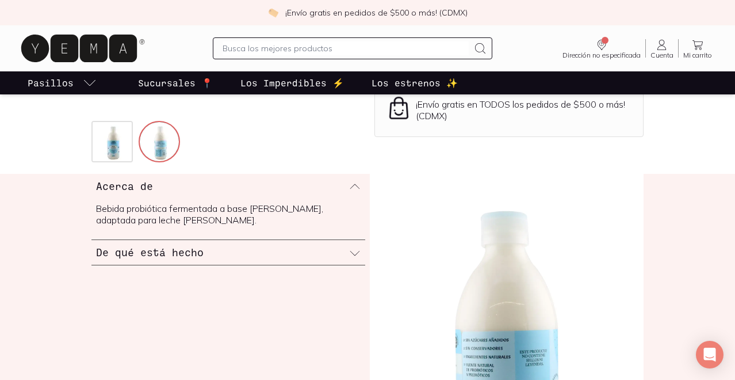
click at [350, 251] on icon at bounding box center [355, 253] width 12 height 12
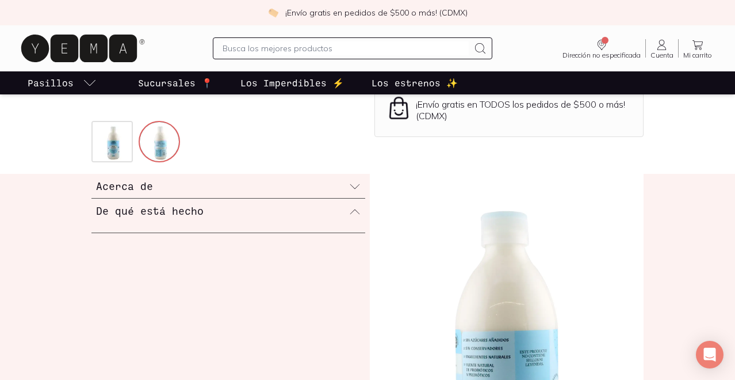
click at [357, 185] on icon at bounding box center [355, 187] width 12 height 12
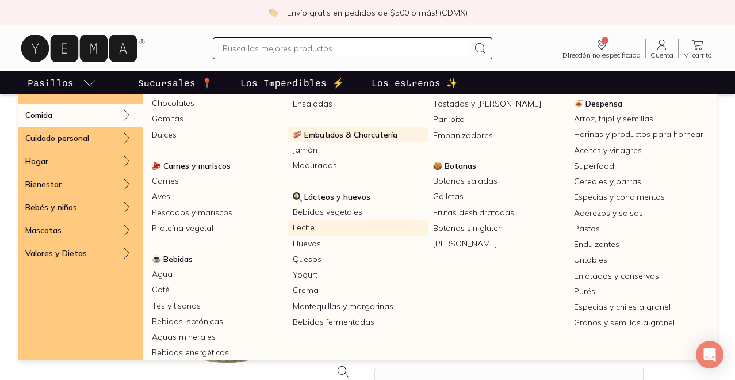
scroll to position [113, 0]
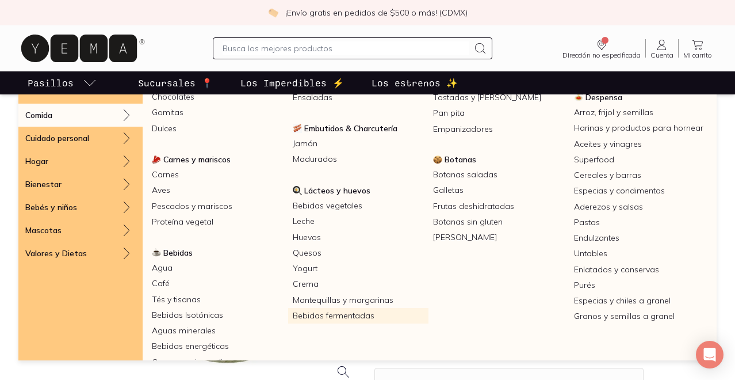
click at [343, 318] on link "Bebidas fermentadas" at bounding box center [358, 316] width 141 height 16
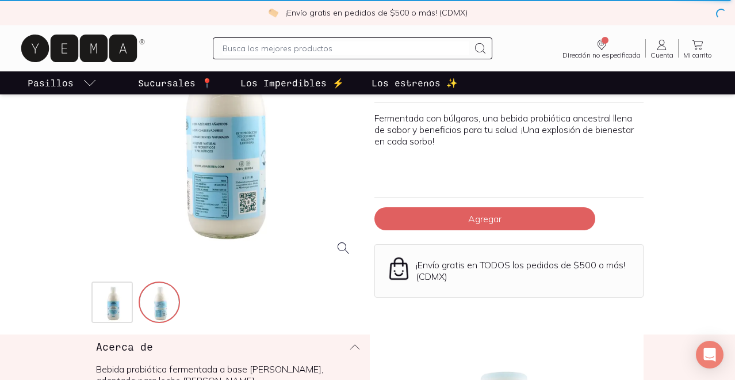
scroll to position [121, 0]
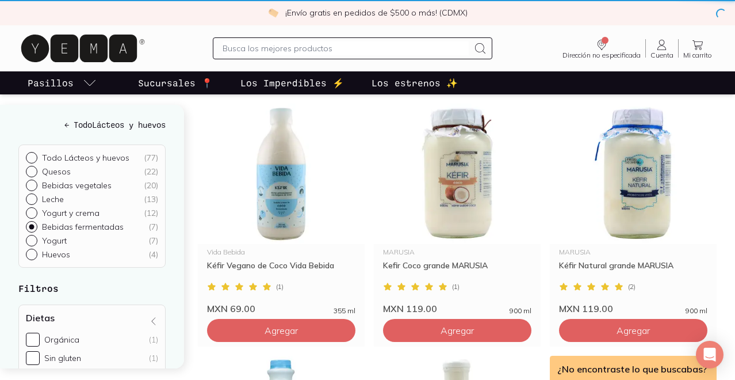
scroll to position [180, 0]
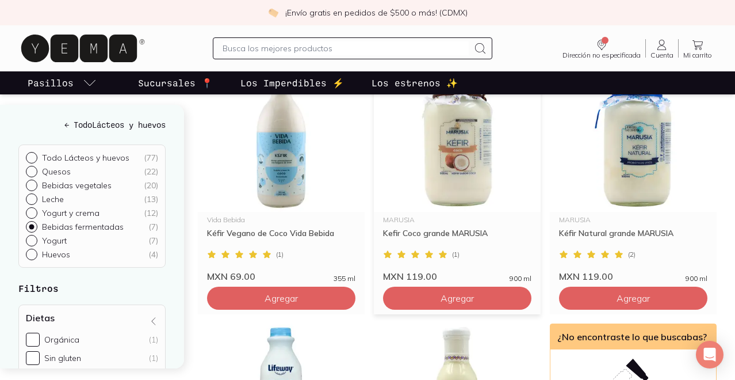
click at [472, 177] on img at bounding box center [457, 141] width 167 height 142
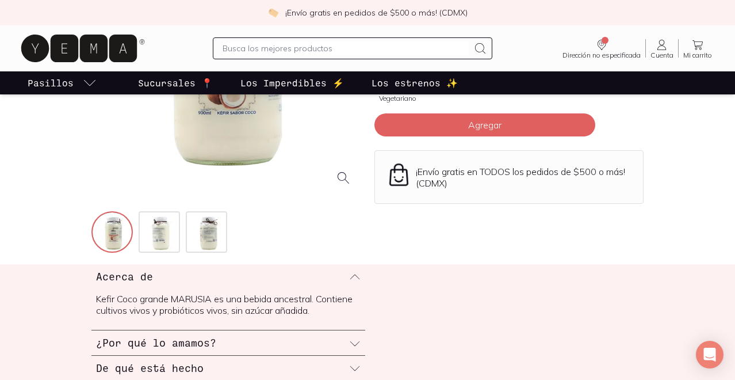
scroll to position [216, 0]
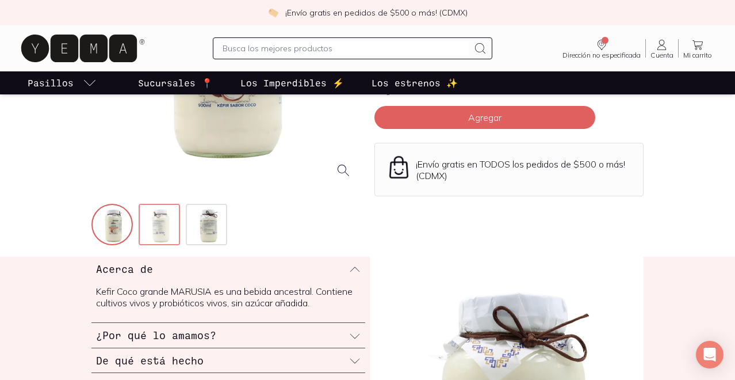
click at [160, 221] on img at bounding box center [160, 225] width 41 height 41
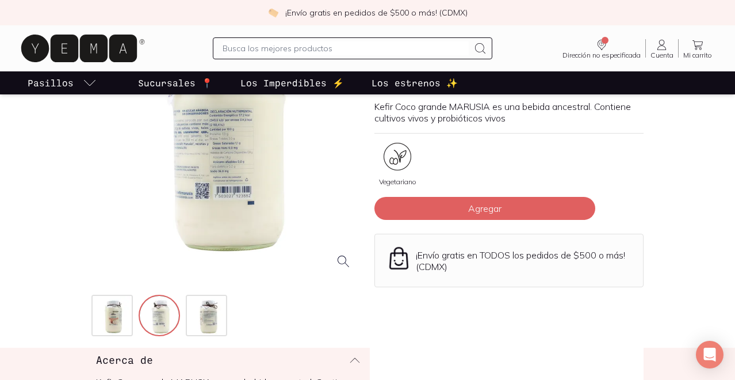
scroll to position [108, 0]
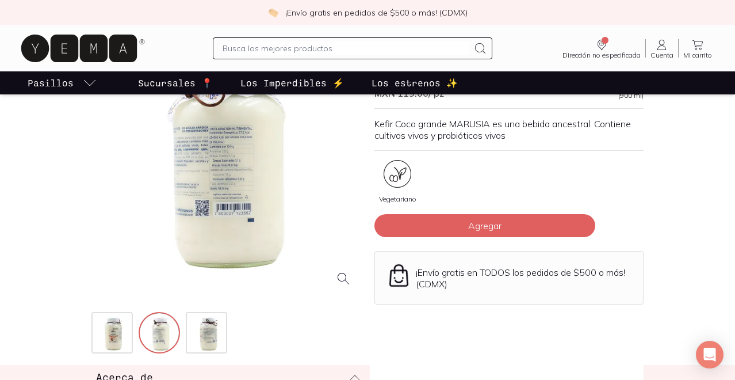
click at [228, 175] on div at bounding box center [225, 160] width 269 height 269
click at [205, 337] on img at bounding box center [207, 333] width 41 height 41
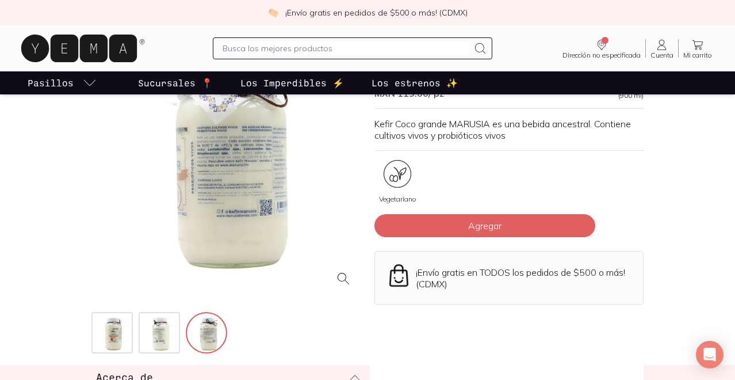
click at [229, 201] on div at bounding box center [225, 160] width 269 height 269
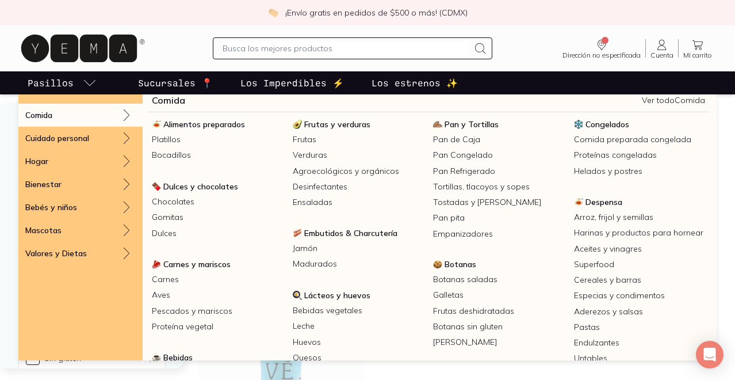
scroll to position [5, 0]
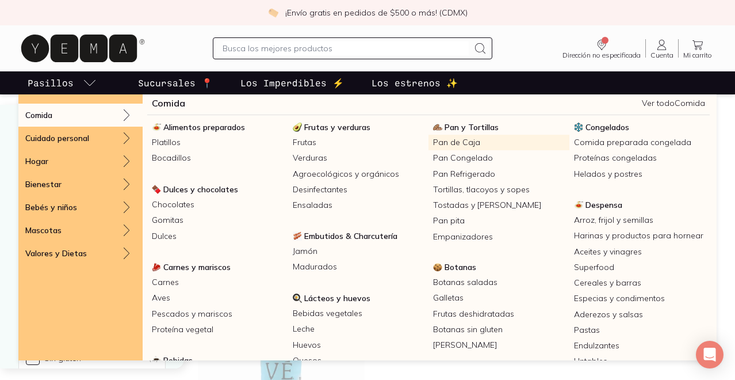
click at [459, 140] on link "Pan de Caja" at bounding box center [499, 143] width 141 height 16
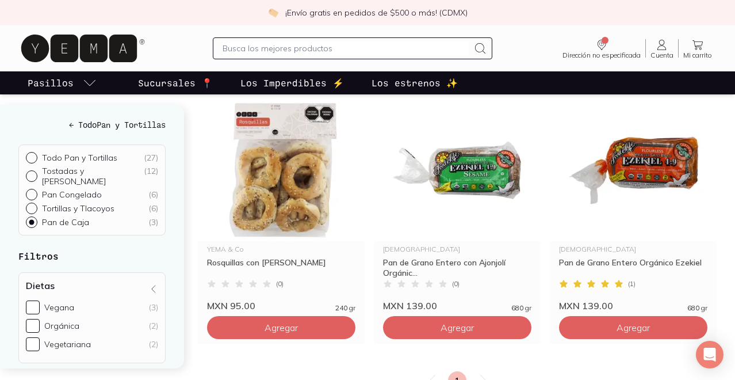
scroll to position [119, 0]
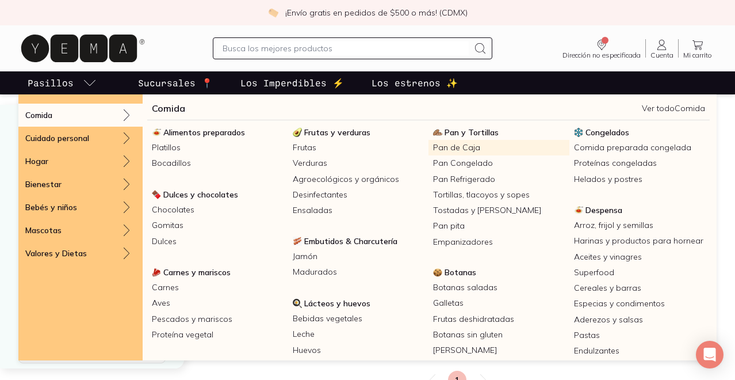
click at [452, 145] on link "Pan de Caja" at bounding box center [499, 148] width 141 height 16
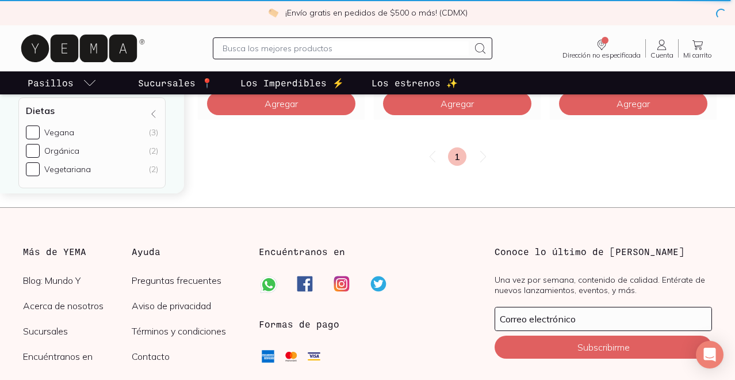
scroll to position [0, 0]
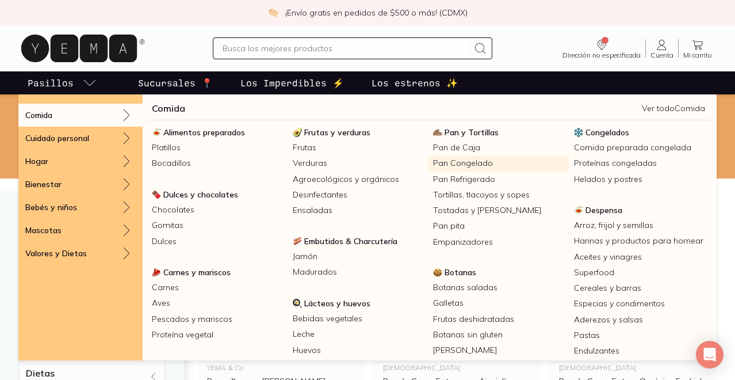
click at [444, 164] on link "Pan Congelado" at bounding box center [499, 163] width 141 height 16
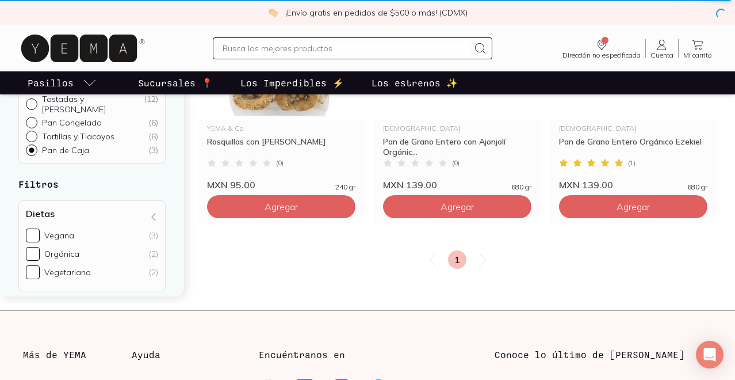
scroll to position [259, 0]
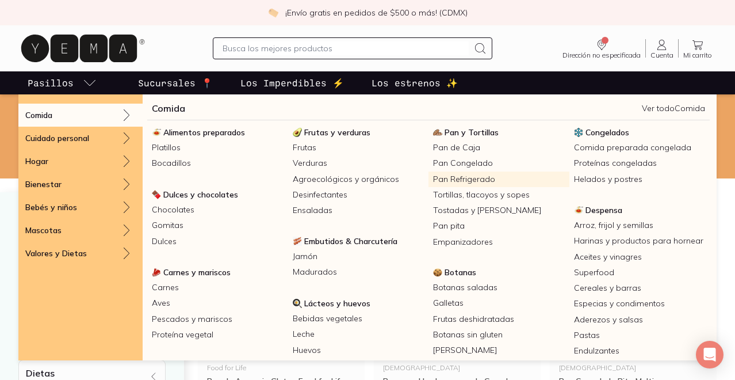
click at [495, 178] on link "Pan Refrigerado" at bounding box center [499, 179] width 141 height 16
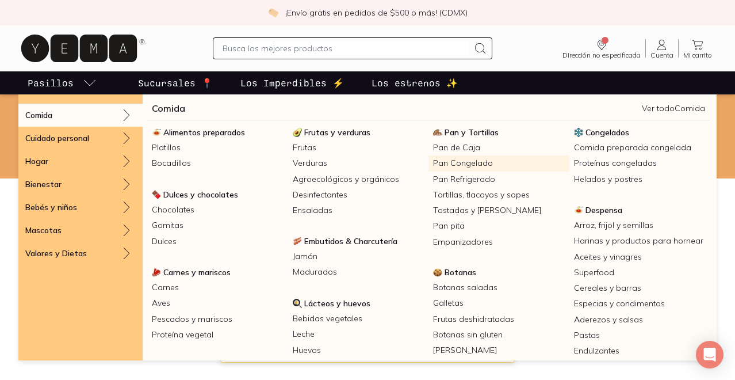
click at [491, 161] on link "Pan Congelado" at bounding box center [499, 163] width 141 height 16
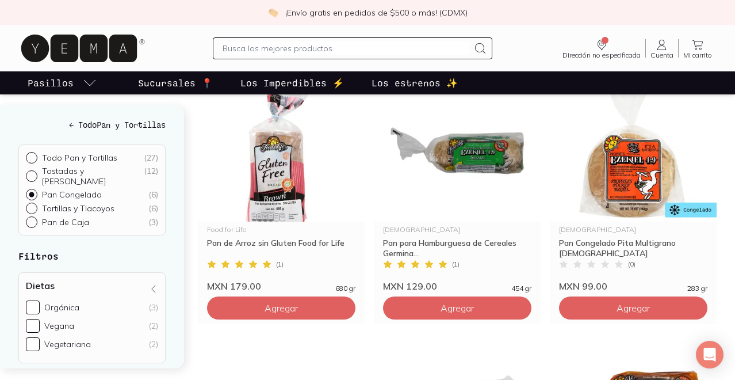
scroll to position [140, 0]
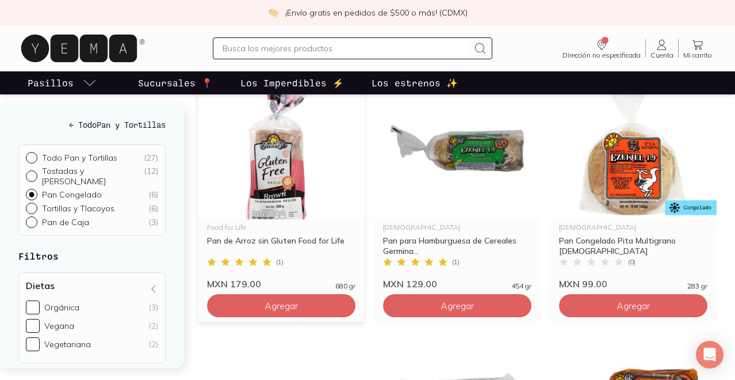
click at [258, 171] on img at bounding box center [281, 149] width 167 height 142
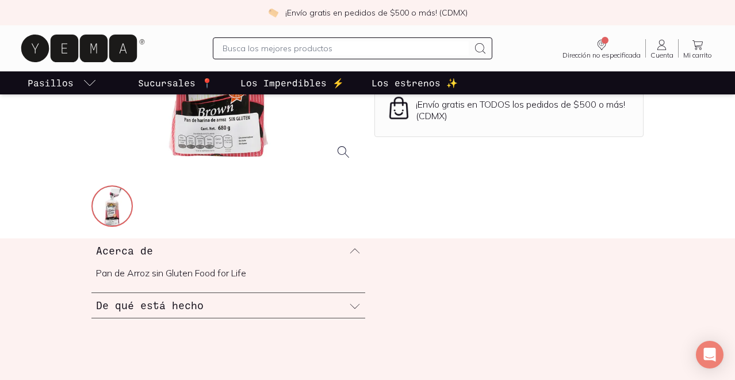
scroll to position [307, 0]
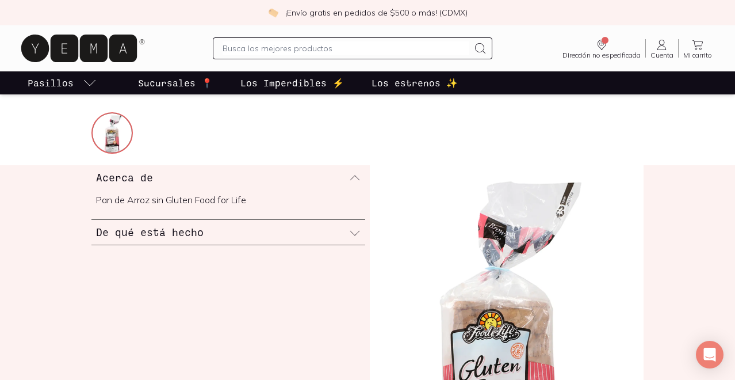
click at [356, 233] on icon at bounding box center [355, 233] width 12 height 12
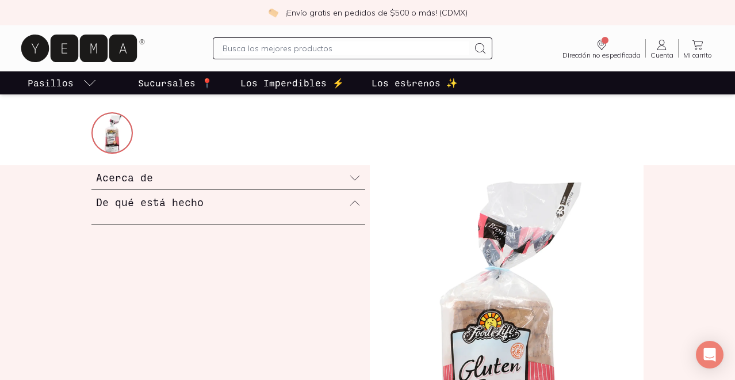
click at [347, 203] on div "De qué está hecho" at bounding box center [228, 202] width 274 height 24
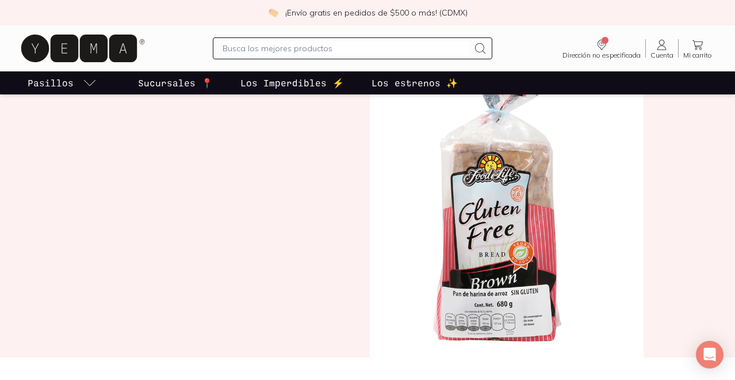
scroll to position [480, 0]
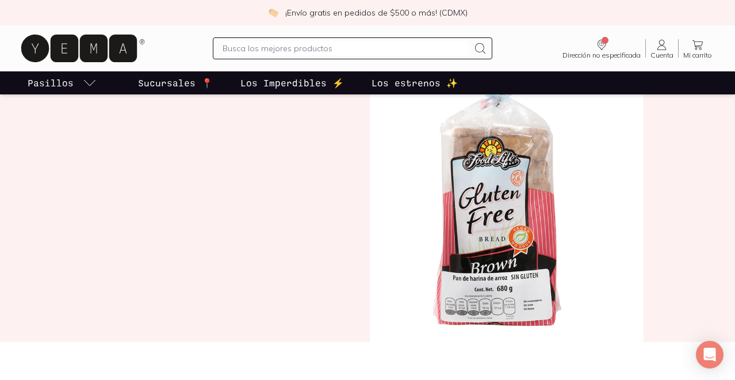
click at [507, 283] on img at bounding box center [507, 167] width 274 height 349
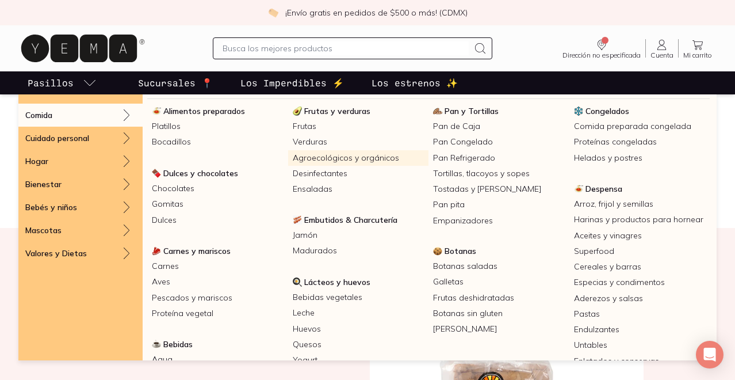
scroll to position [42, 0]
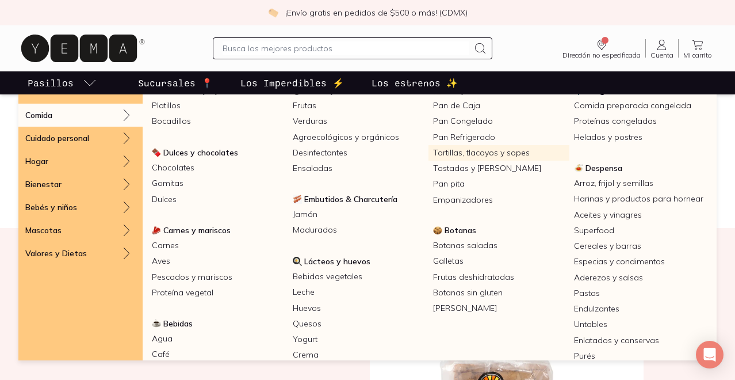
click at [496, 152] on link "Tortillas, tlacoyos y sopes" at bounding box center [499, 153] width 141 height 16
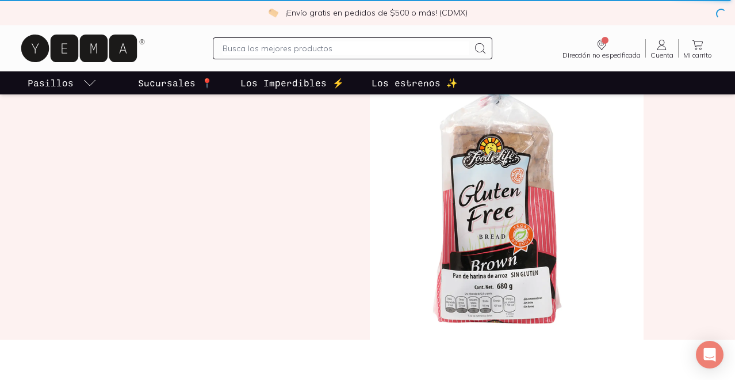
scroll to position [488, 0]
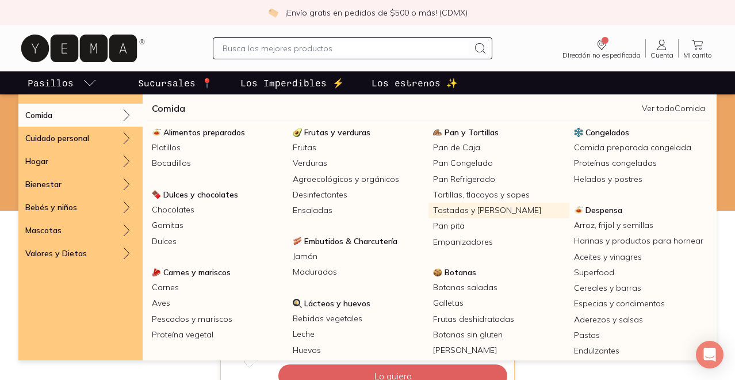
click at [510, 207] on link "Tostadas y [PERSON_NAME]" at bounding box center [499, 210] width 141 height 16
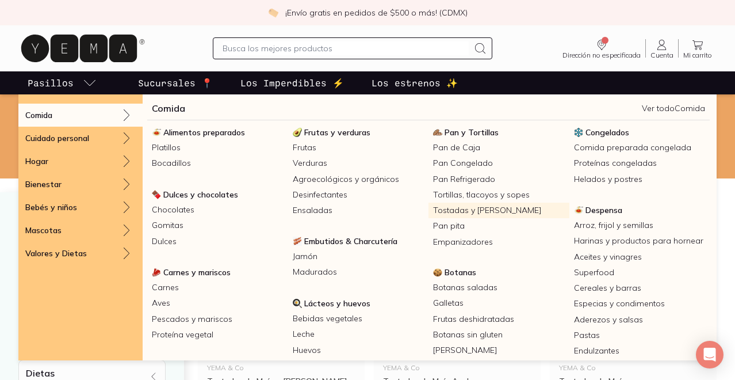
click at [504, 209] on link "Tostadas y [PERSON_NAME]" at bounding box center [499, 210] width 141 height 16
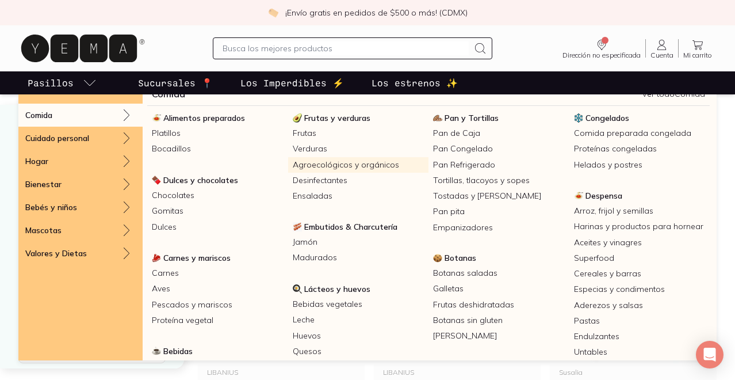
scroll to position [26, 0]
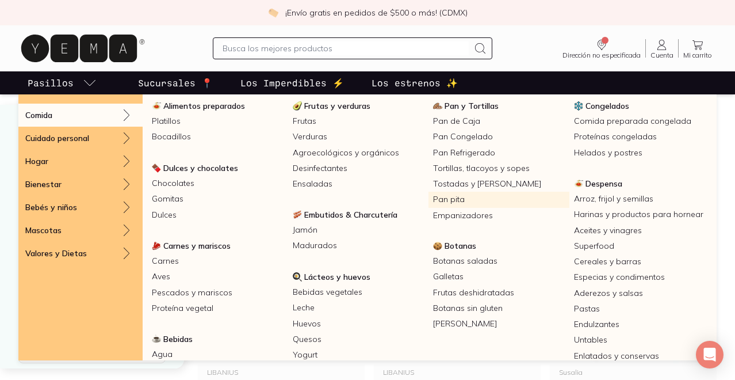
click at [476, 199] on link "Pan pita" at bounding box center [499, 200] width 141 height 16
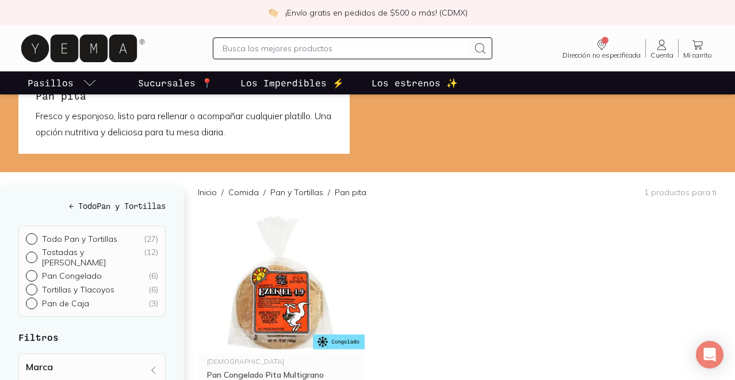
scroll to position [31, 0]
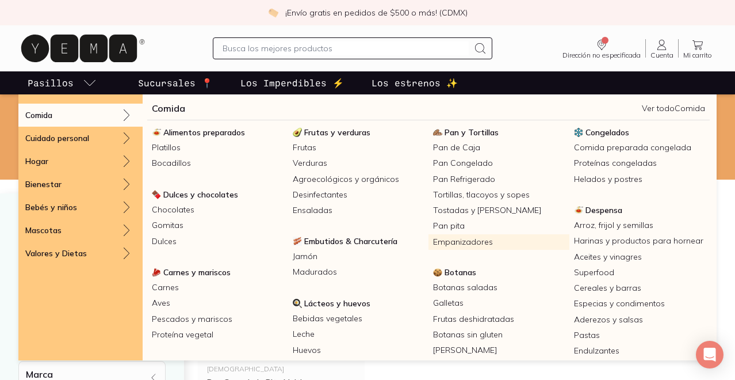
click at [475, 246] on link "Empanizadores" at bounding box center [499, 242] width 141 height 16
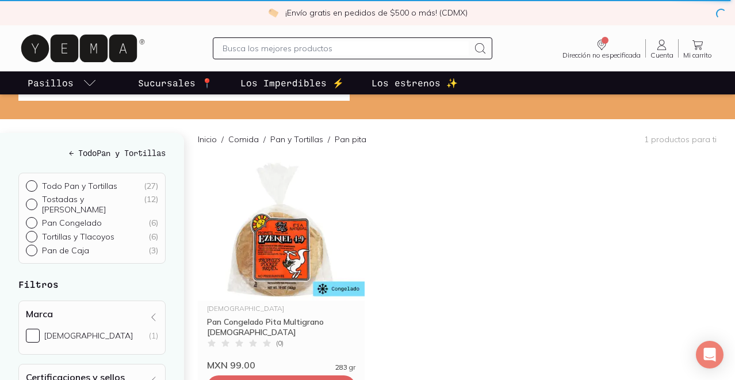
scroll to position [7, 0]
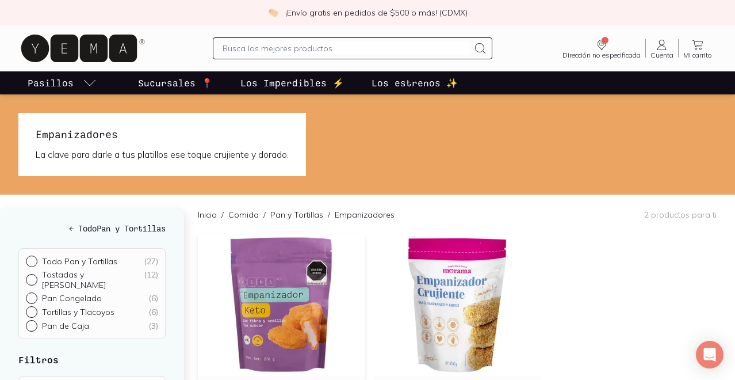
click at [288, 288] on img at bounding box center [281, 305] width 167 height 142
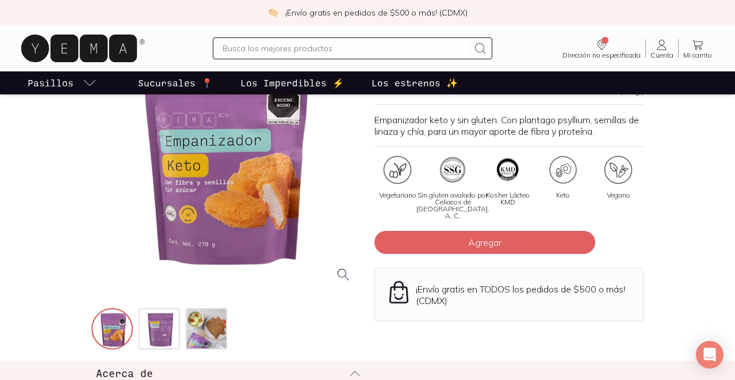
scroll to position [115, 0]
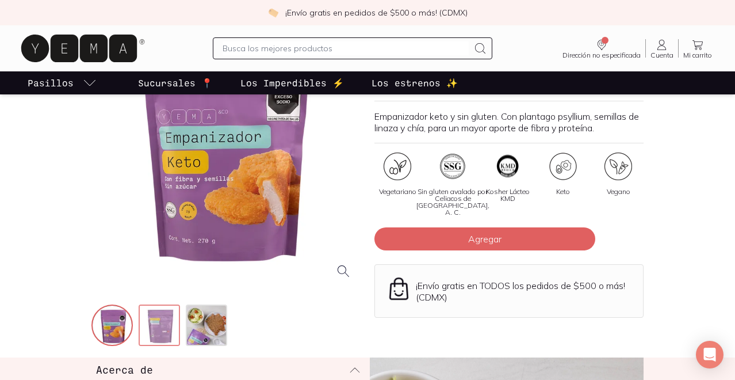
click at [160, 316] on img at bounding box center [160, 325] width 41 height 41
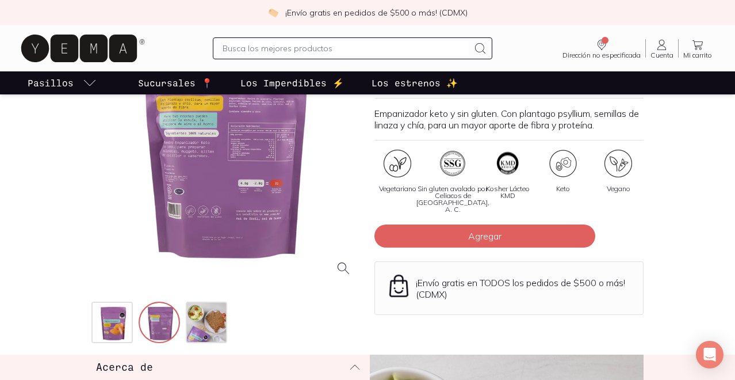
scroll to position [151, 0]
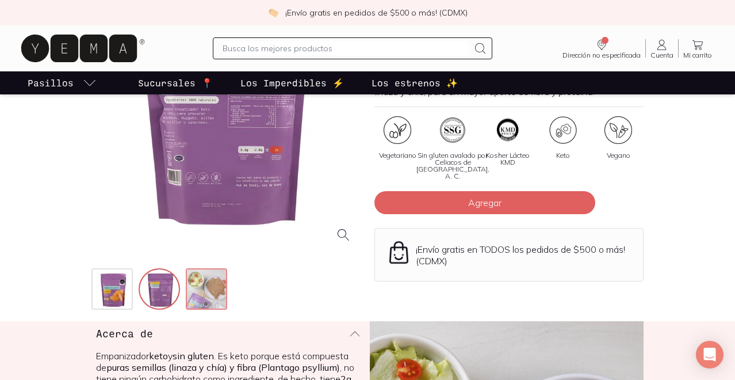
click at [202, 288] on img at bounding box center [207, 289] width 41 height 41
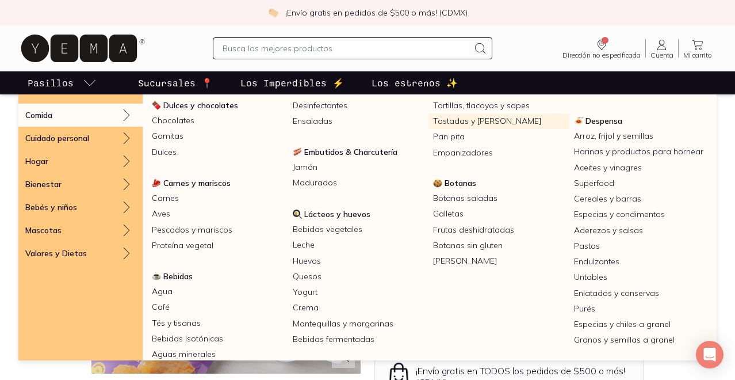
scroll to position [106, 0]
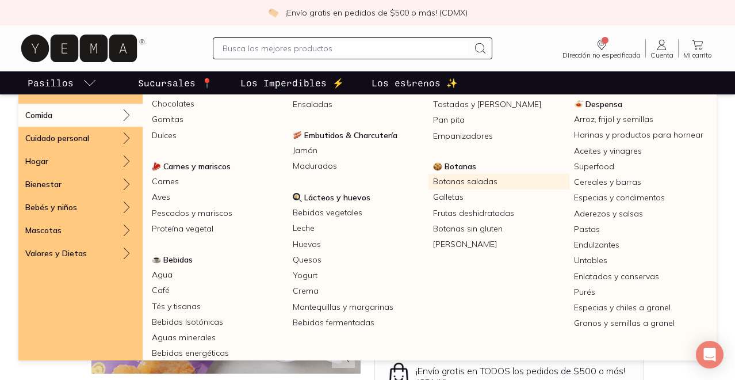
click at [467, 179] on link "Botanas saladas" at bounding box center [499, 182] width 141 height 16
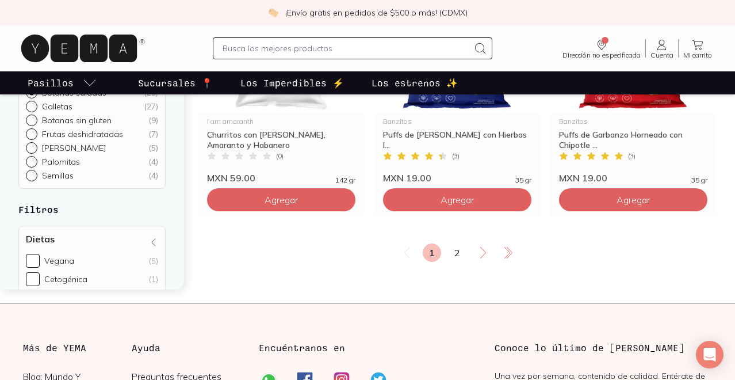
scroll to position [2097, 0]
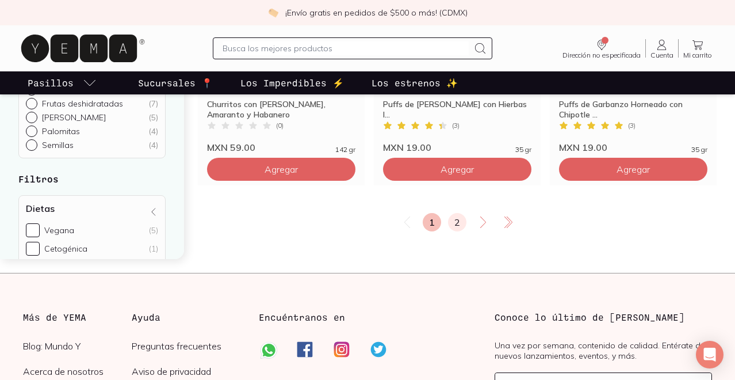
click at [459, 221] on link "2" at bounding box center [457, 222] width 18 height 18
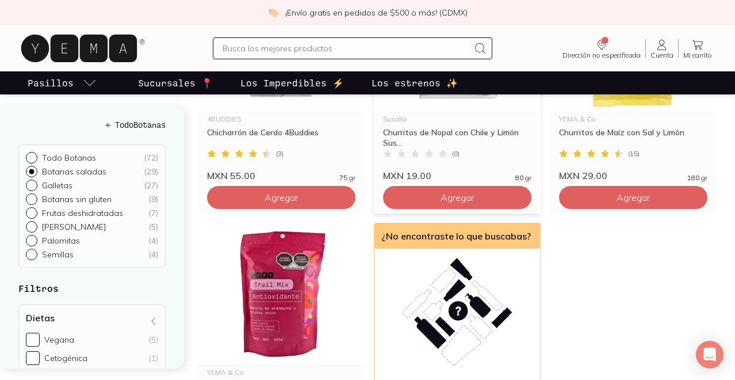
scroll to position [399, 0]
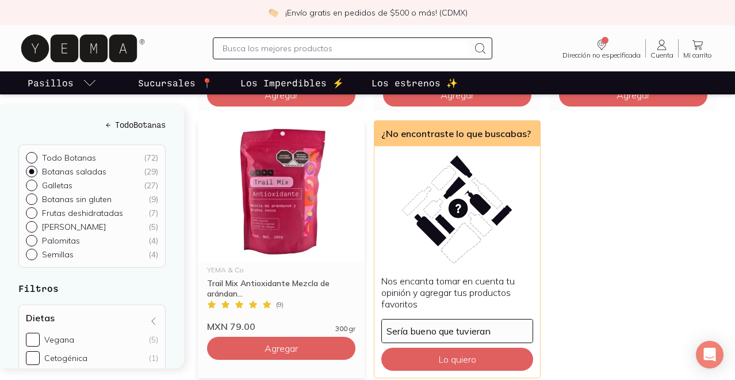
click at [277, 227] on img at bounding box center [281, 191] width 167 height 142
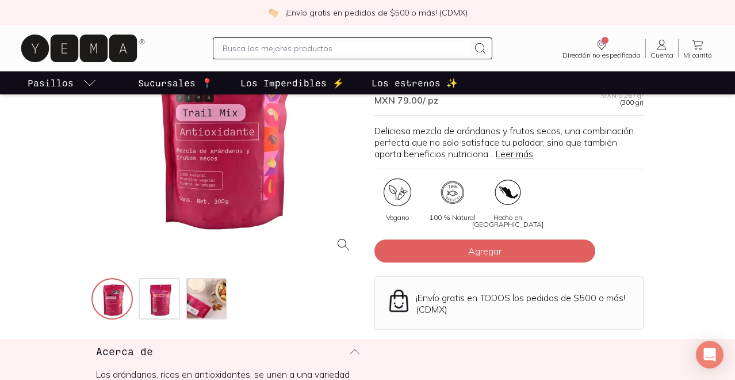
scroll to position [124, 0]
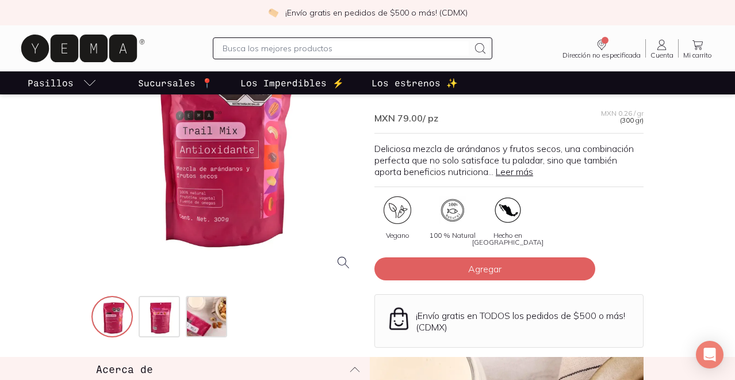
click at [219, 200] on div at bounding box center [225, 144] width 269 height 269
click at [165, 309] on img at bounding box center [160, 317] width 41 height 41
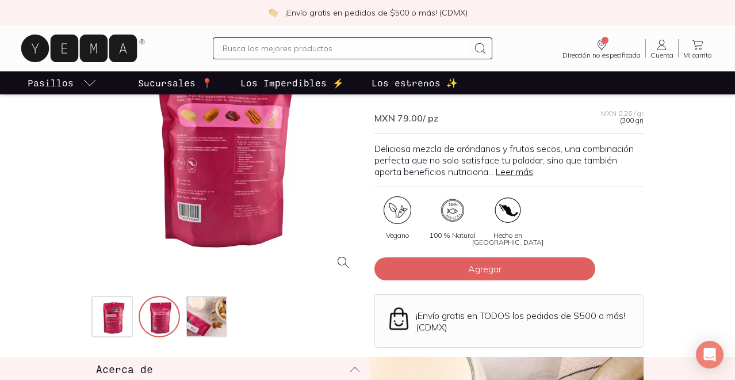
click at [523, 172] on link "Leer más" at bounding box center [514, 172] width 37 height 12
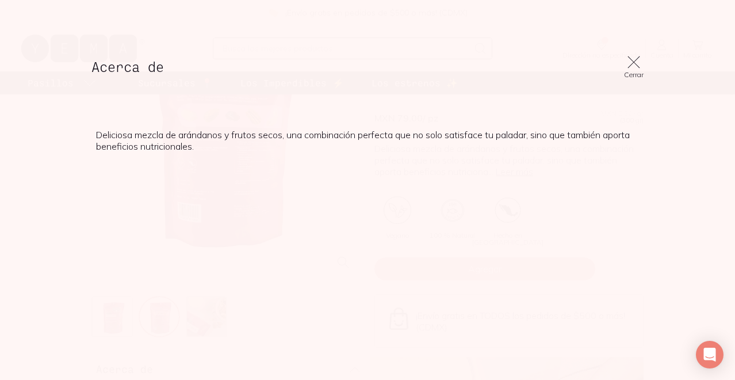
click at [636, 62] on icon at bounding box center [634, 62] width 16 height 16
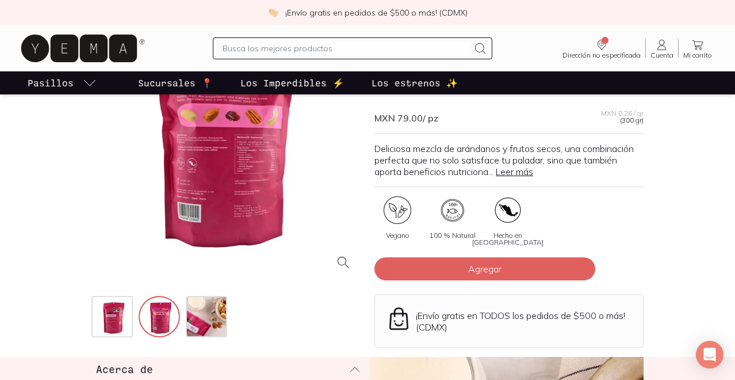
click at [220, 184] on div at bounding box center [225, 144] width 269 height 269
click at [208, 311] on img at bounding box center [207, 317] width 41 height 41
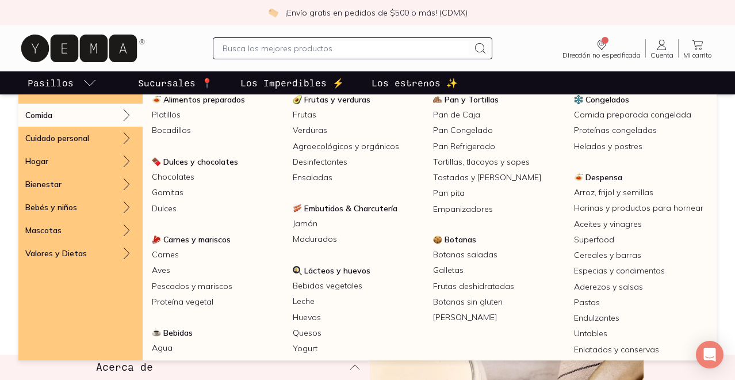
scroll to position [122, 0]
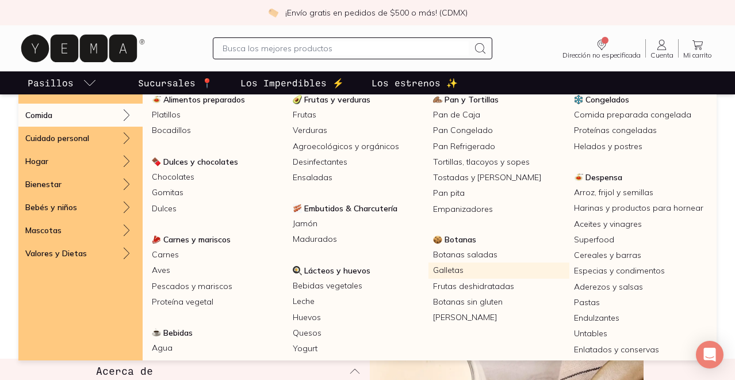
click at [466, 267] on link "Galletas" at bounding box center [499, 270] width 141 height 16
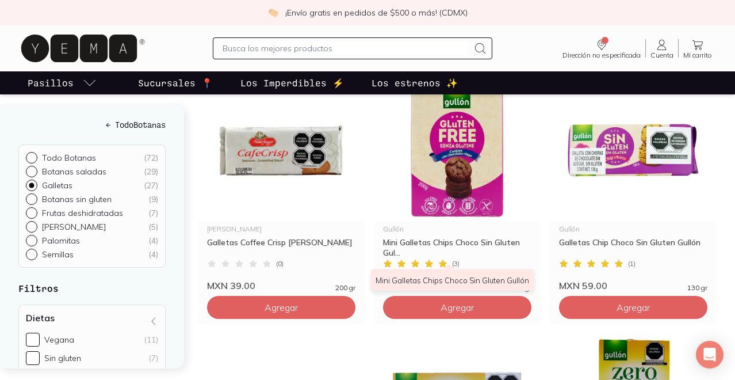
scroll to position [931, 0]
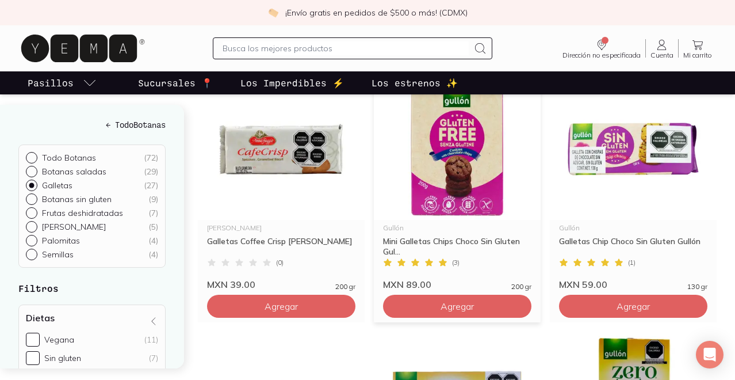
click at [457, 151] on img at bounding box center [457, 149] width 167 height 142
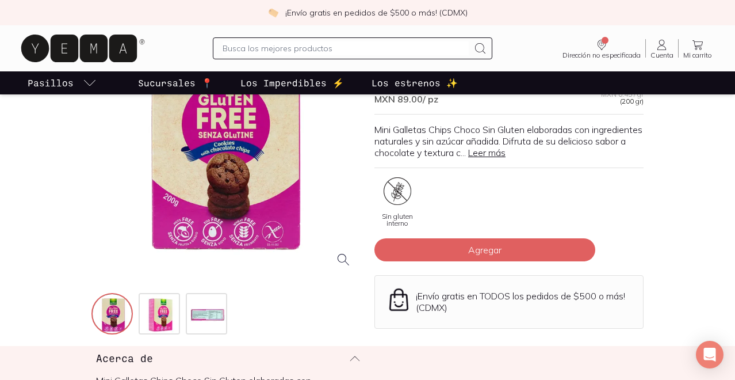
scroll to position [144, 0]
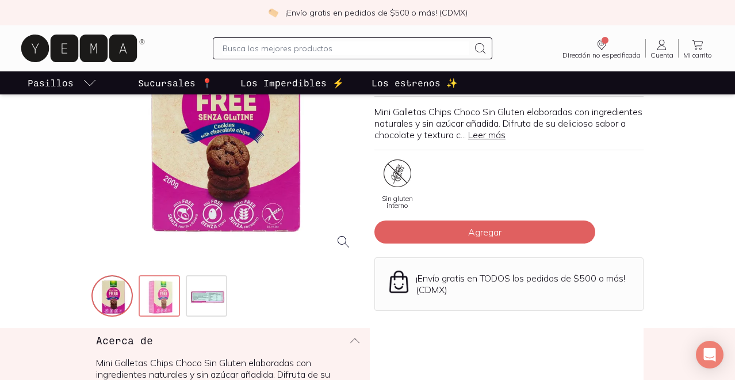
click at [167, 285] on img at bounding box center [160, 296] width 41 height 41
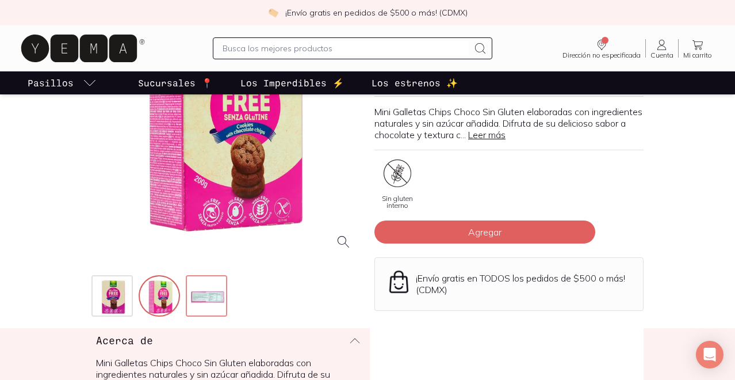
click at [208, 299] on img at bounding box center [207, 296] width 41 height 41
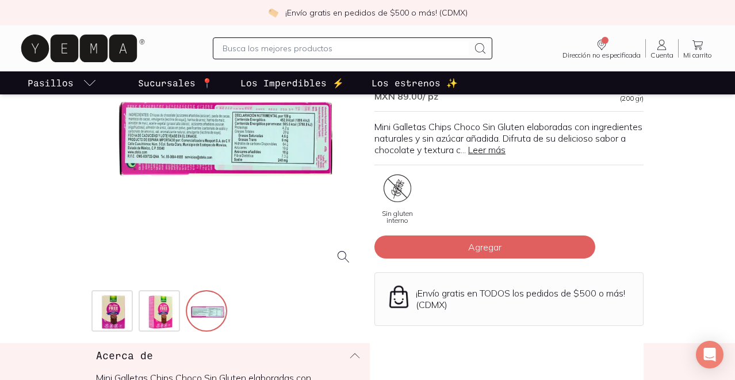
scroll to position [124, 0]
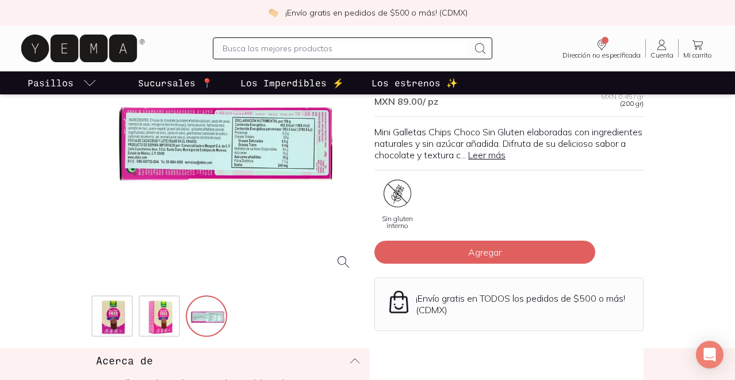
click at [186, 172] on div at bounding box center [225, 144] width 269 height 269
click at [280, 165] on div at bounding box center [225, 144] width 269 height 269
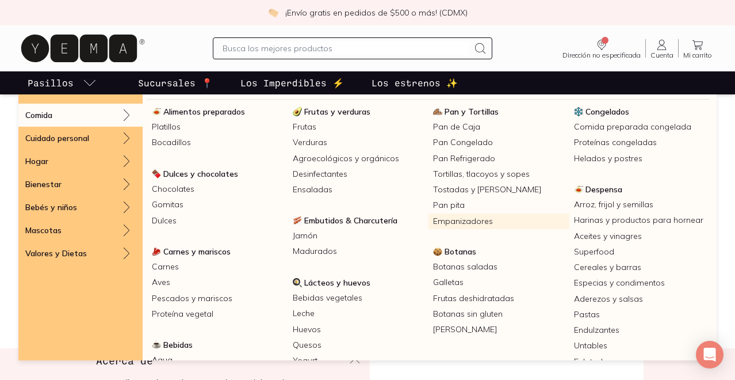
scroll to position [26, 0]
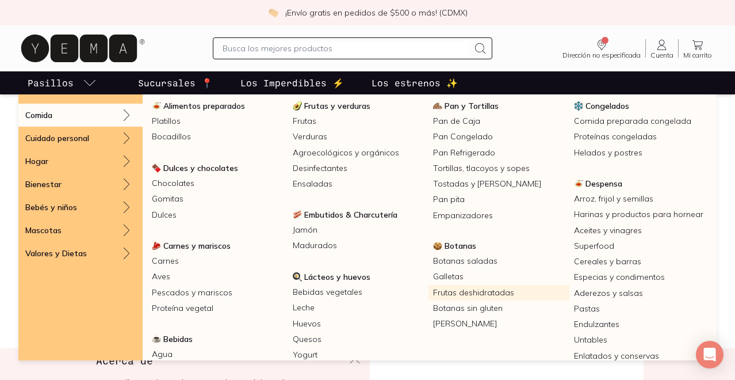
click at [482, 291] on link "Frutas deshidratadas" at bounding box center [499, 293] width 141 height 16
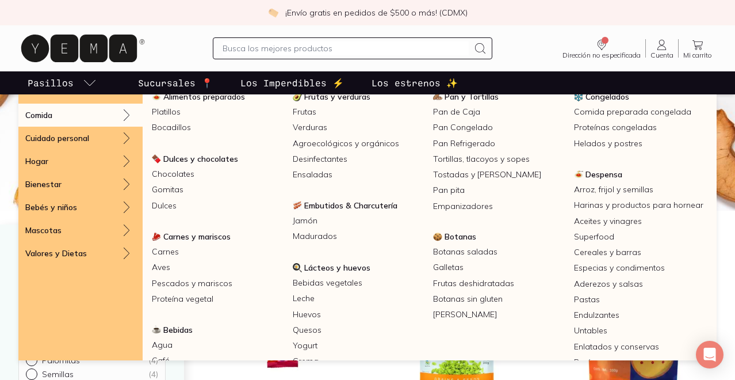
scroll to position [40, 0]
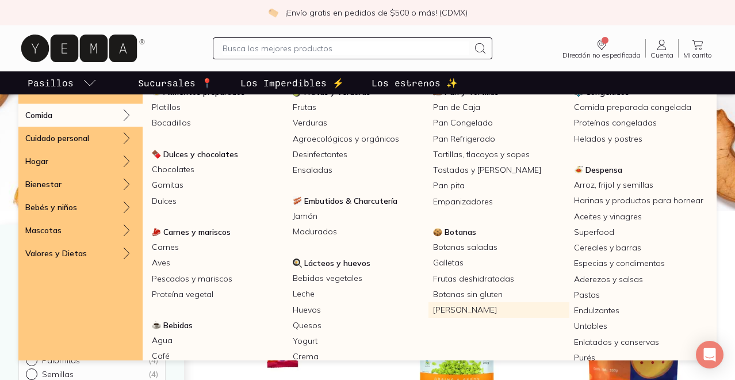
click at [492, 307] on link "[PERSON_NAME]" at bounding box center [499, 310] width 141 height 16
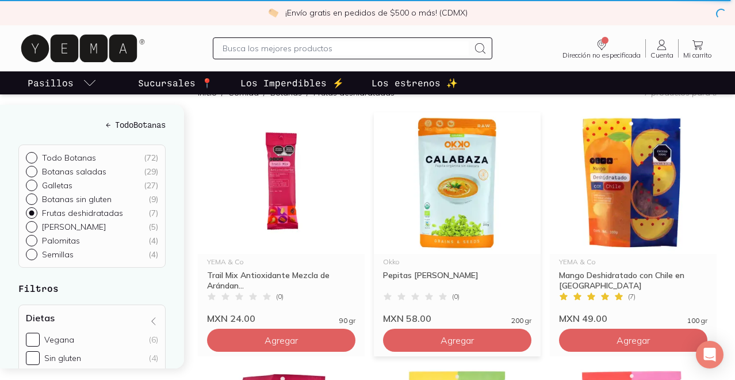
scroll to position [167, 0]
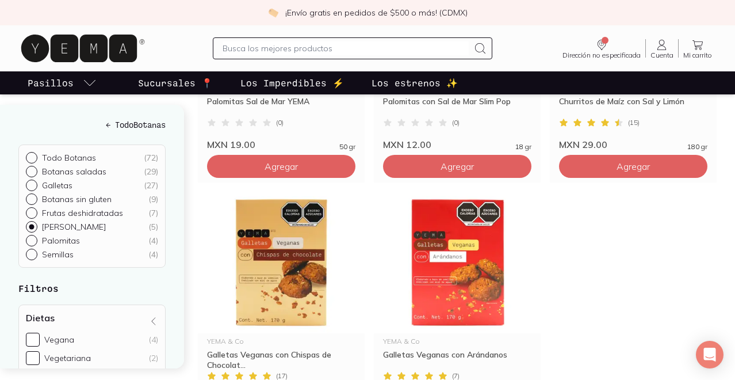
scroll to position [327, 0]
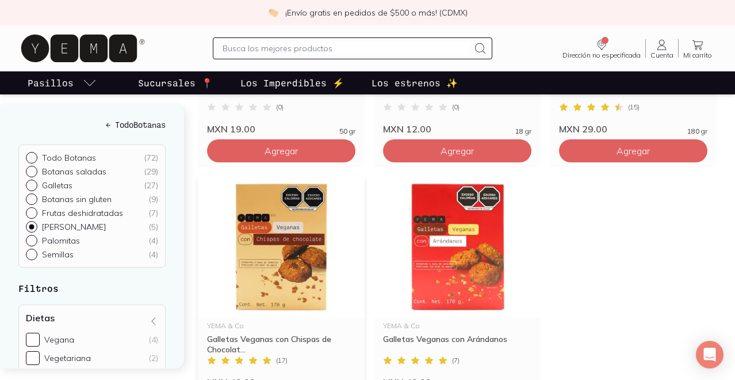
click at [300, 228] on img at bounding box center [281, 247] width 167 height 142
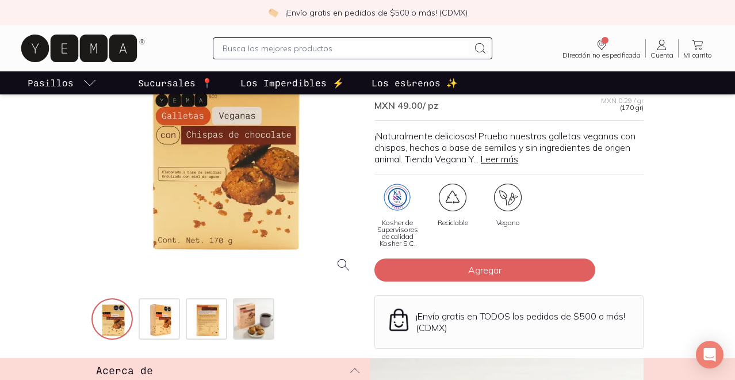
scroll to position [152, 0]
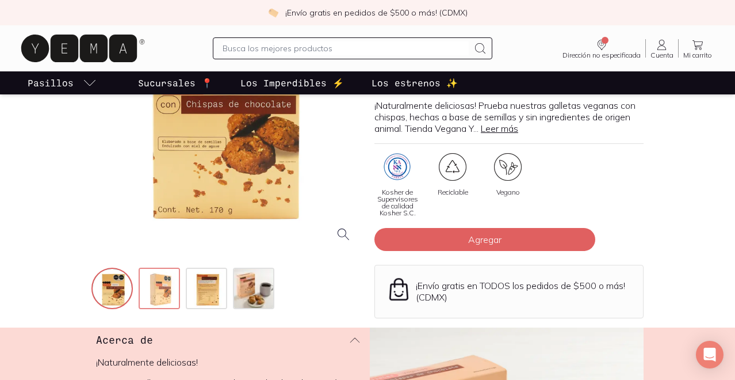
click at [156, 292] on img at bounding box center [160, 289] width 41 height 41
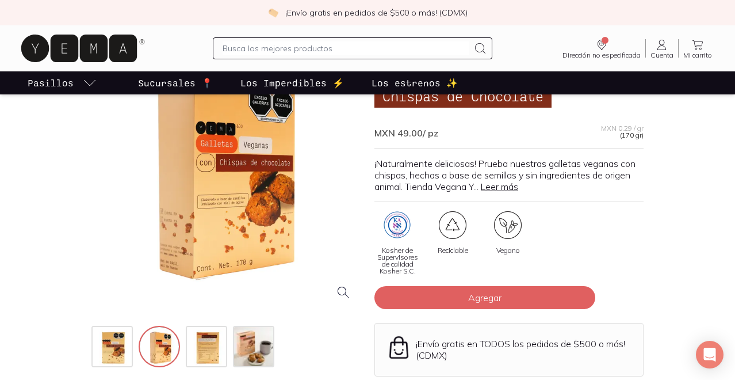
scroll to position [116, 0]
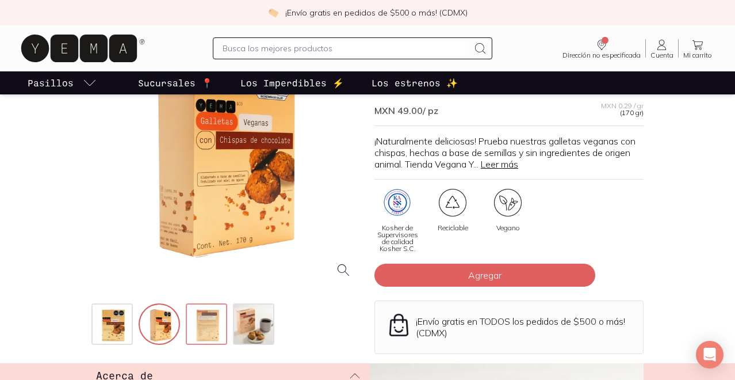
click at [211, 319] on img at bounding box center [207, 324] width 41 height 41
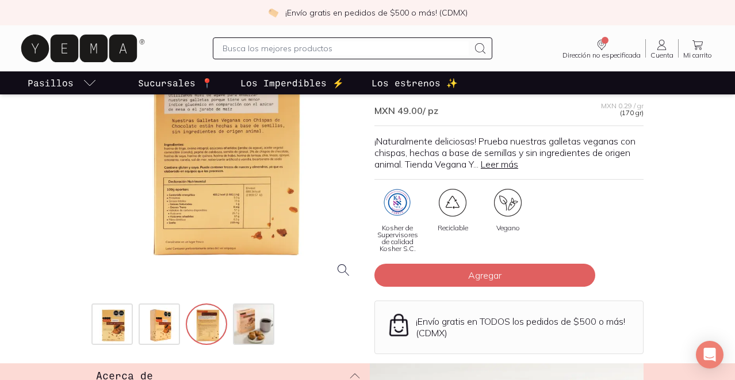
click at [230, 188] on div at bounding box center [225, 152] width 269 height 269
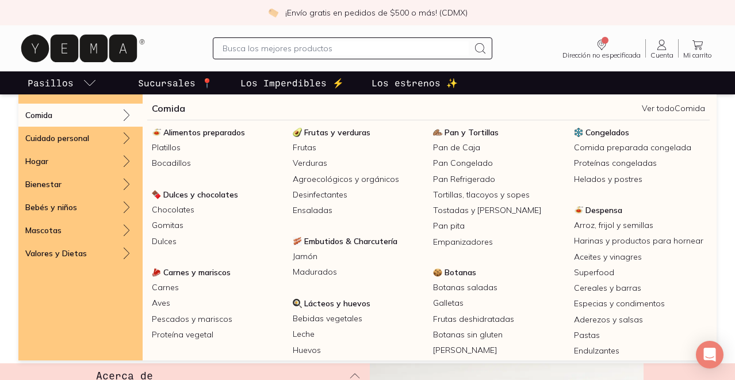
click at [90, 82] on icon "pasillo-todos-link" at bounding box center [90, 83] width 14 height 14
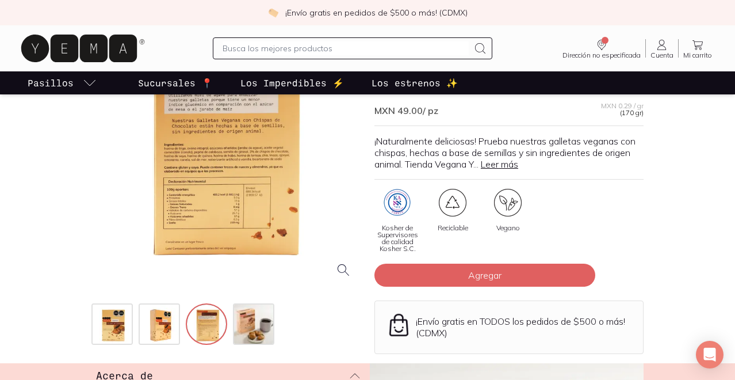
click at [62, 77] on p "Pasillos" at bounding box center [51, 83] width 46 height 14
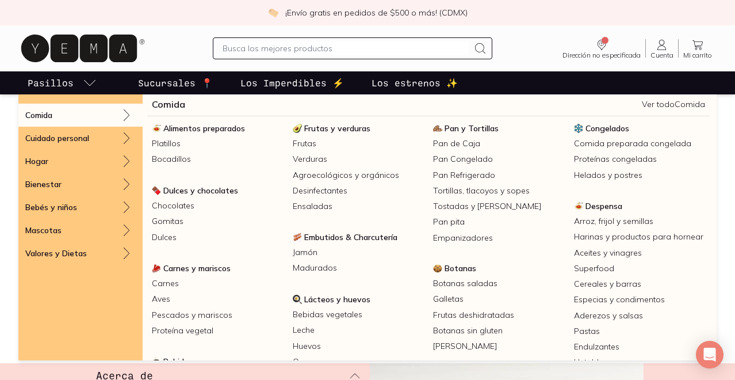
scroll to position [0, 0]
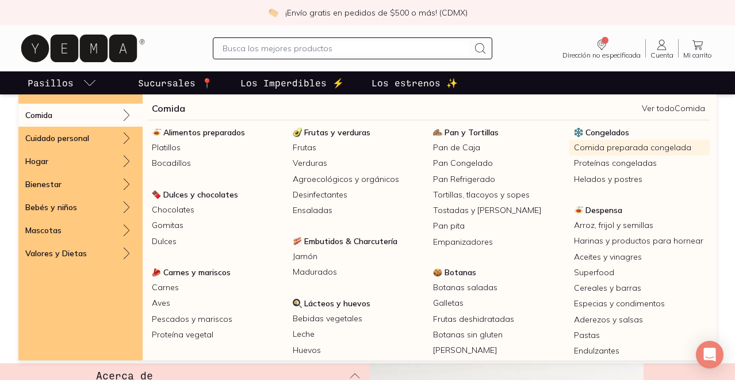
click at [631, 148] on link "Comida preparada congelada" at bounding box center [639, 148] width 141 height 16
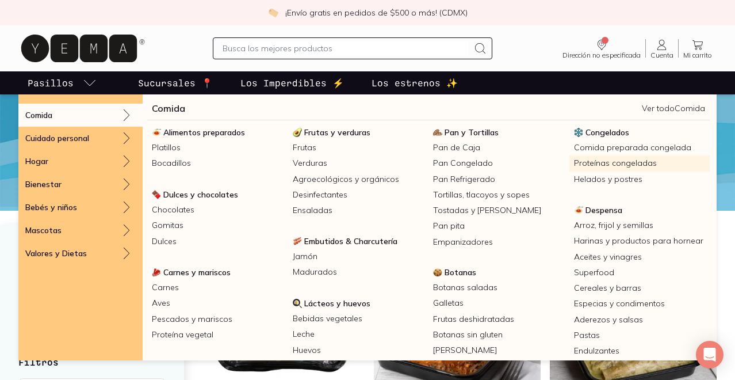
click at [635, 164] on link "Proteínas congeladas" at bounding box center [639, 163] width 141 height 16
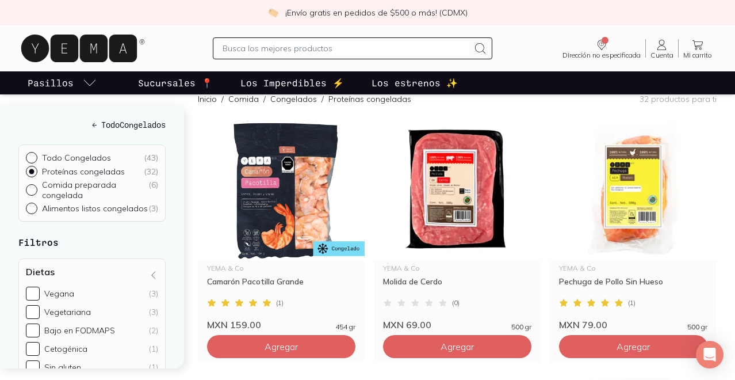
scroll to position [137, 0]
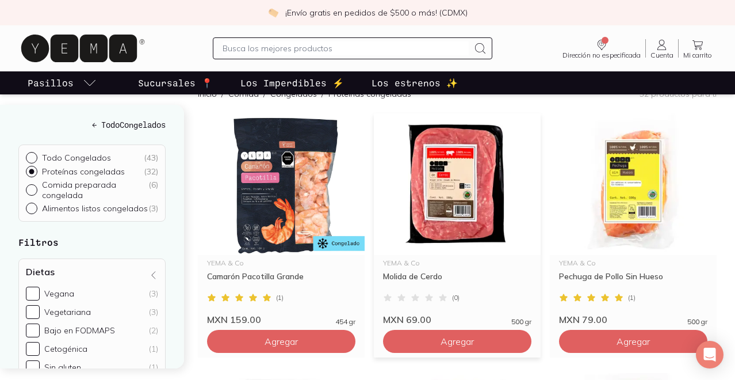
click at [445, 210] on img at bounding box center [457, 184] width 167 height 142
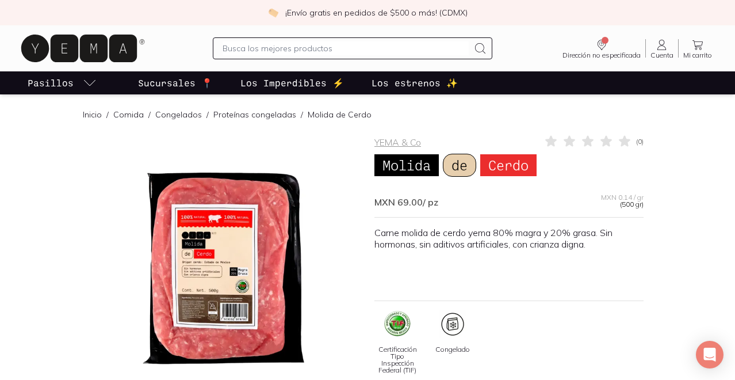
click at [255, 220] on div at bounding box center [225, 268] width 269 height 269
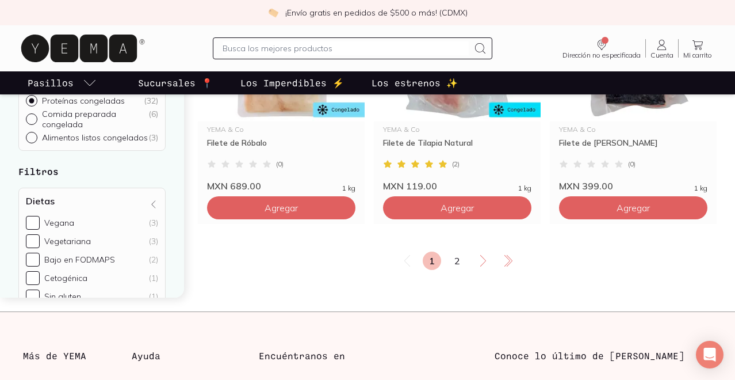
scroll to position [2074, 0]
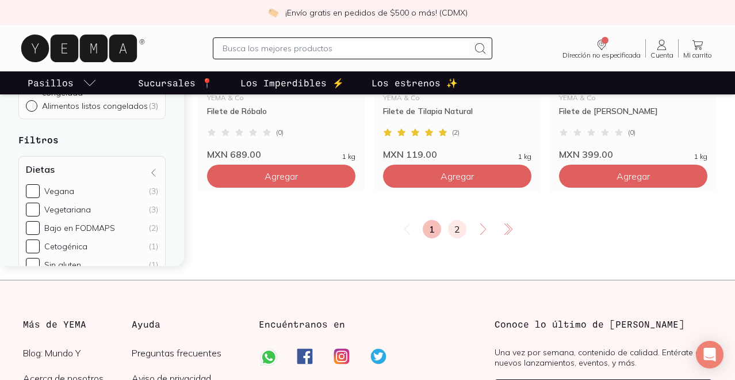
click at [460, 238] on link "2" at bounding box center [457, 229] width 18 height 18
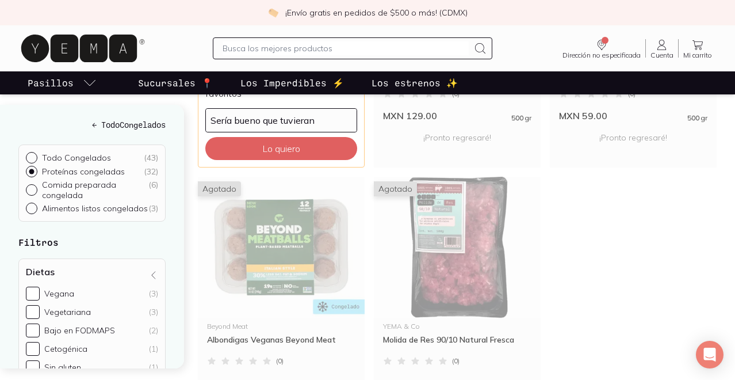
scroll to position [649, 0]
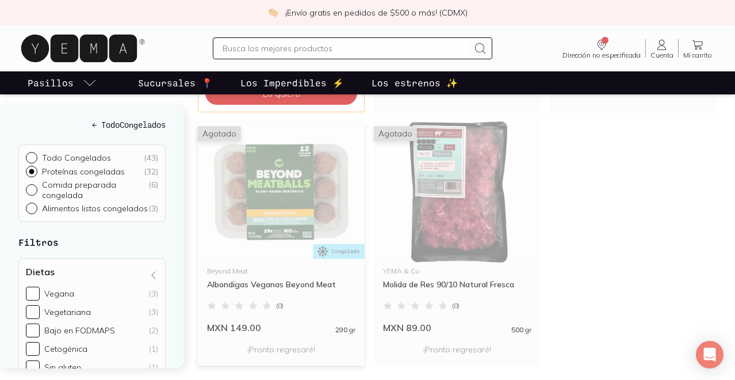
click at [311, 200] on img at bounding box center [281, 192] width 167 height 142
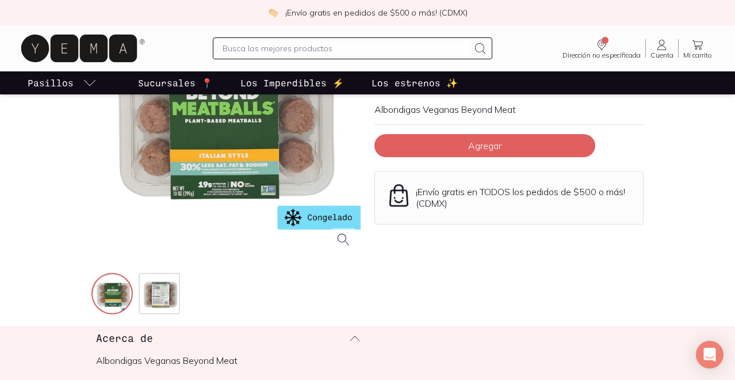
scroll to position [149, 0]
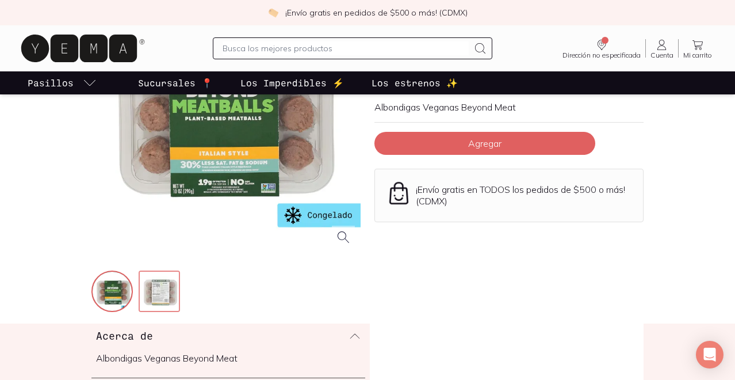
click at [164, 286] on img at bounding box center [160, 292] width 41 height 41
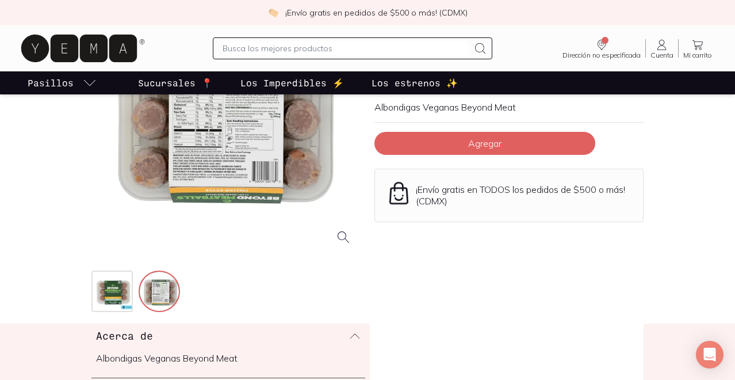
click at [213, 157] on div at bounding box center [225, 119] width 269 height 269
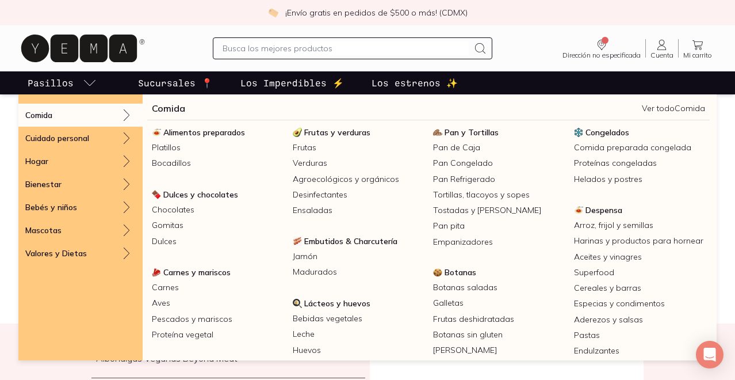
click at [94, 81] on icon "pasillo-todos-link" at bounding box center [90, 83] width 14 height 14
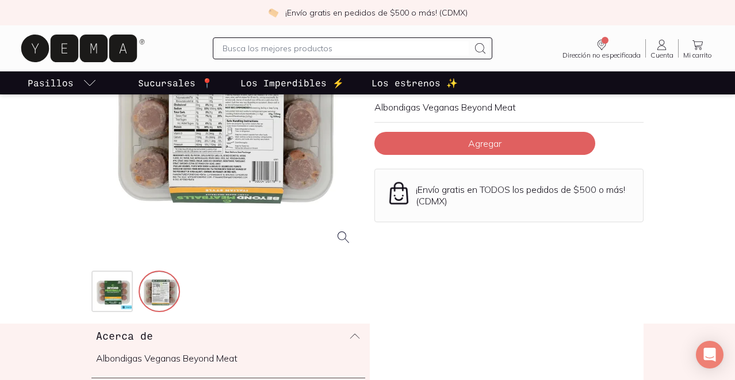
click at [86, 82] on icon "pasillo-todos-link" at bounding box center [90, 83] width 14 height 14
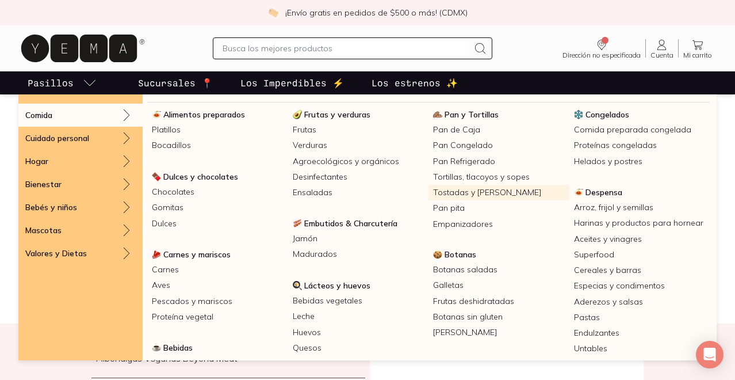
scroll to position [21, 0]
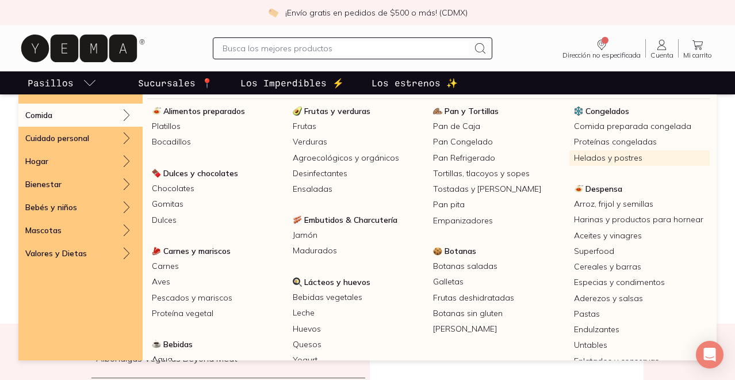
click at [607, 158] on link "Helados y postres" at bounding box center [639, 158] width 141 height 16
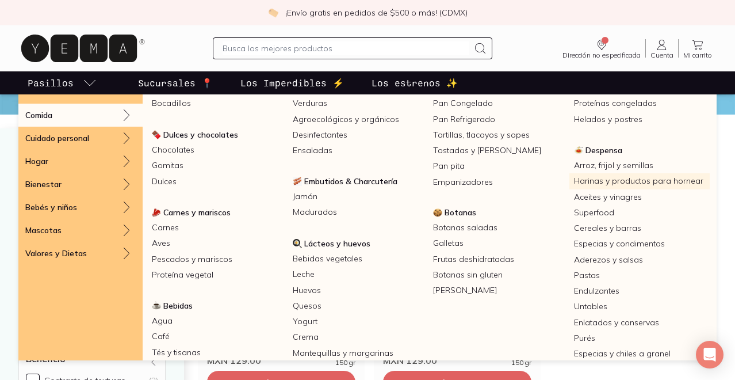
scroll to position [77, 0]
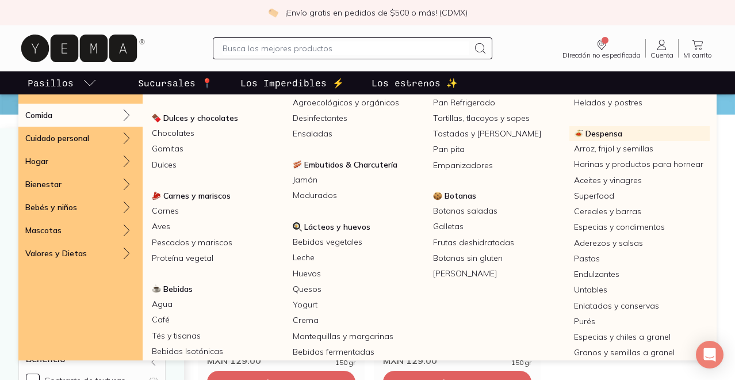
click at [615, 128] on span "Despensa" at bounding box center [604, 133] width 37 height 10
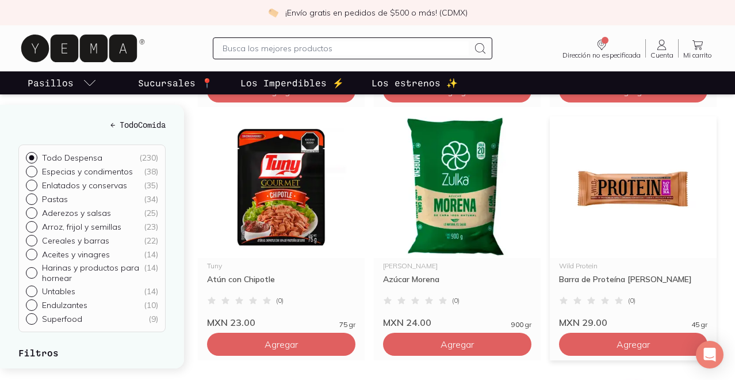
scroll to position [1146, 0]
click at [619, 198] on img at bounding box center [633, 187] width 167 height 142
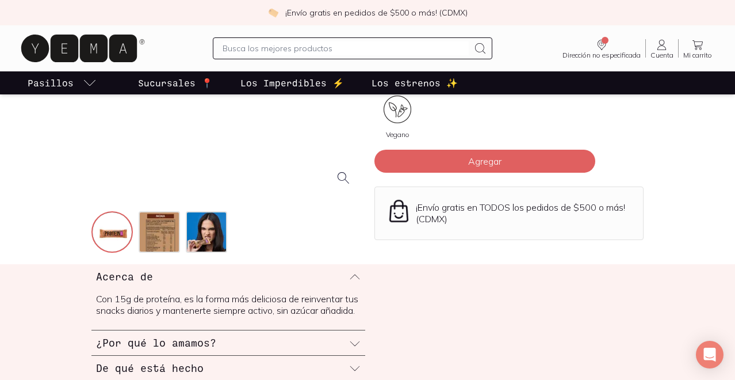
scroll to position [234, 0]
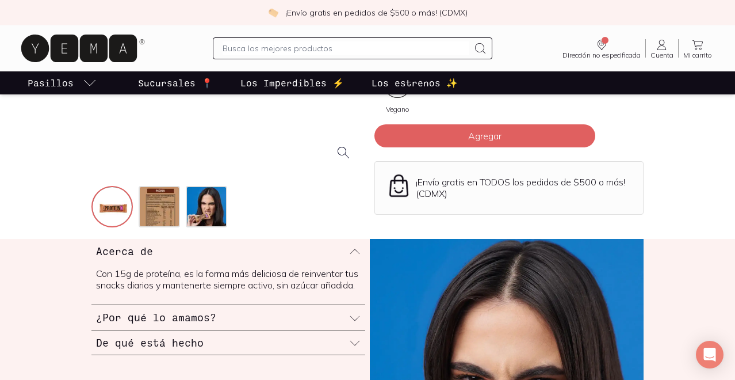
click at [355, 324] on icon at bounding box center [355, 318] width 12 height 12
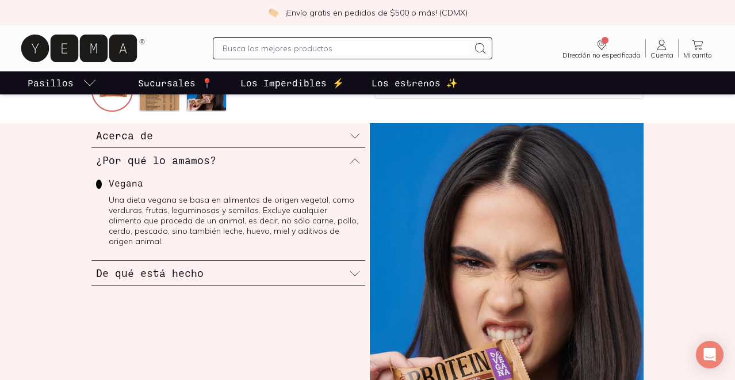
scroll to position [354, 0]
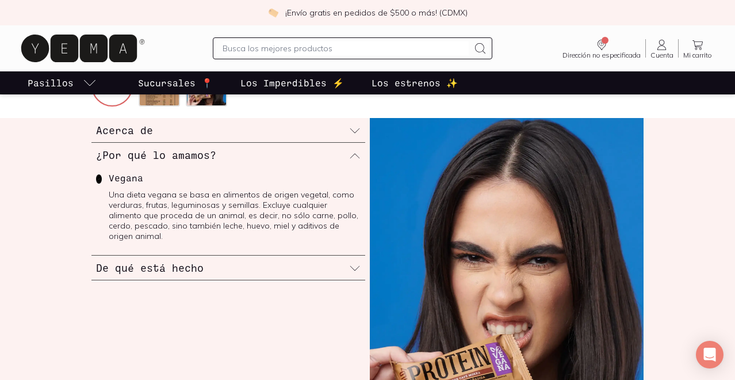
click at [353, 262] on icon at bounding box center [355, 268] width 12 height 12
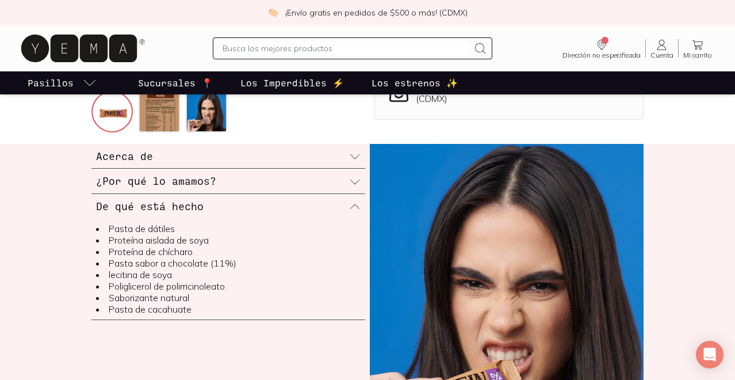
scroll to position [294, 0]
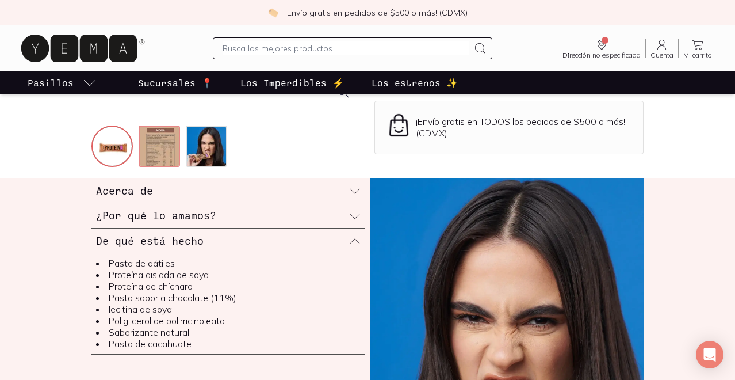
click at [170, 145] on img at bounding box center [160, 147] width 41 height 41
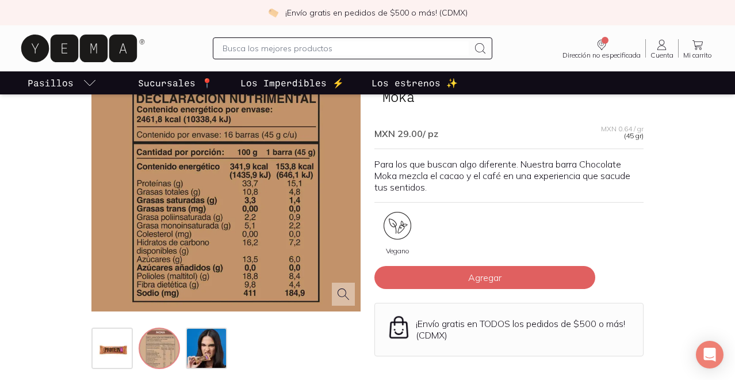
scroll to position [87, 0]
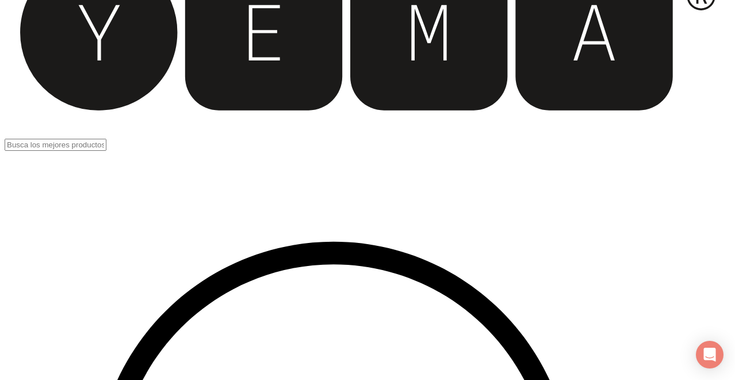
scroll to position [119, 0]
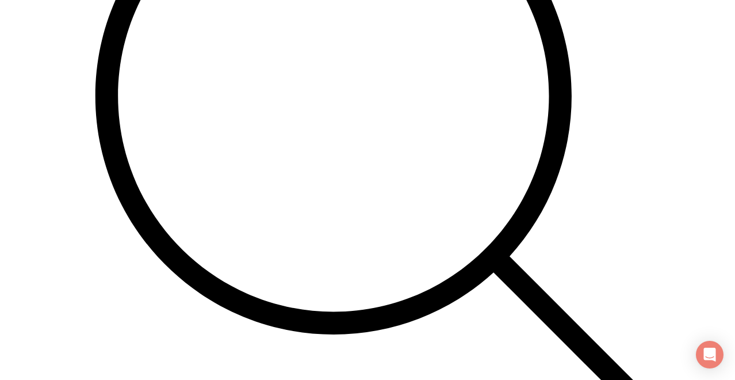
scroll to position [1991, 0]
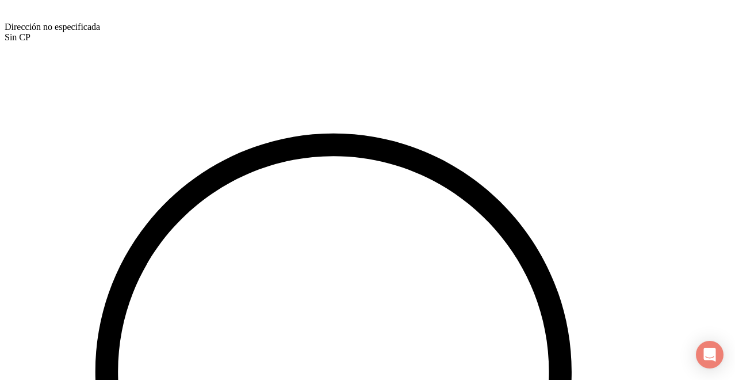
scroll to position [1704, 0]
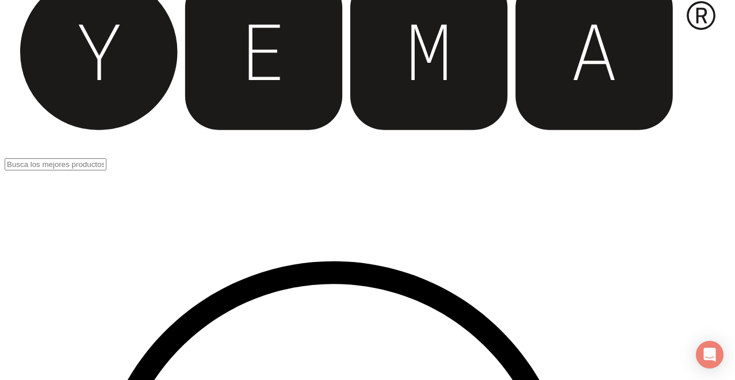
scroll to position [108, 0]
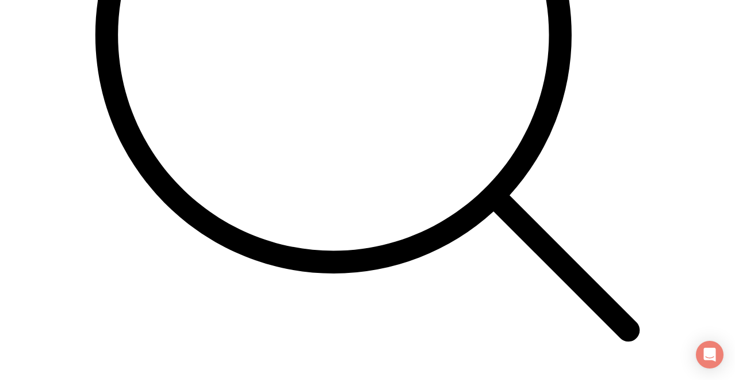
scroll to position [2054, 0]
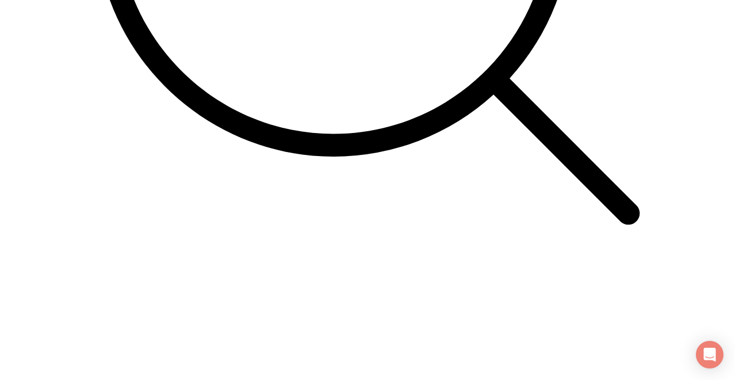
scroll to position [685, 0]
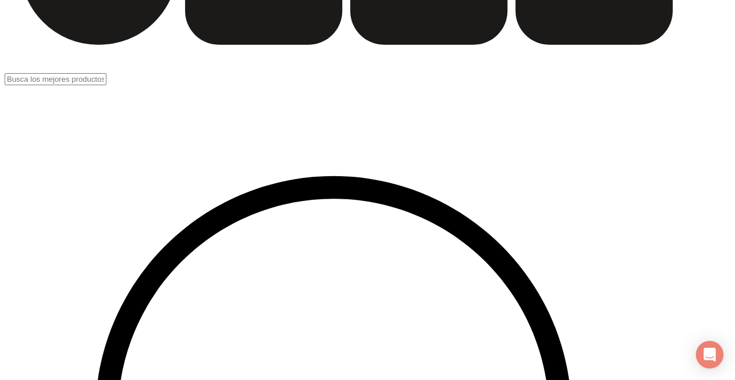
scroll to position [204, 0]
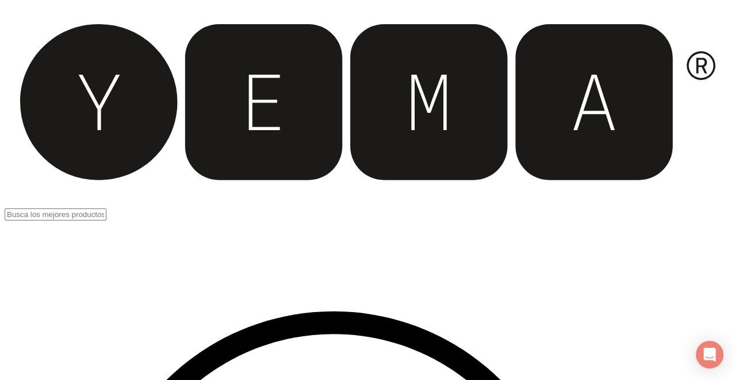
scroll to position [4, 0]
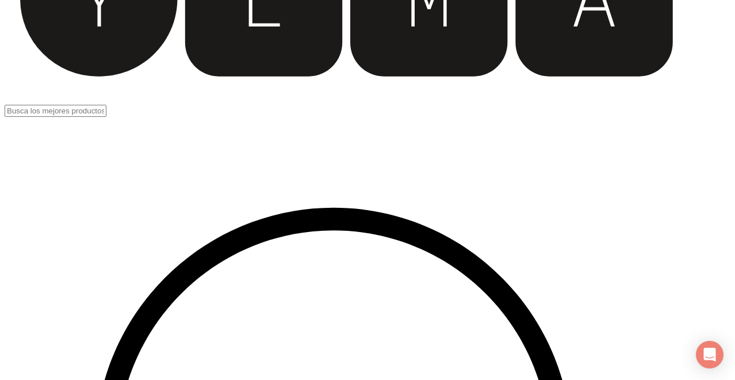
scroll to position [160, 0]
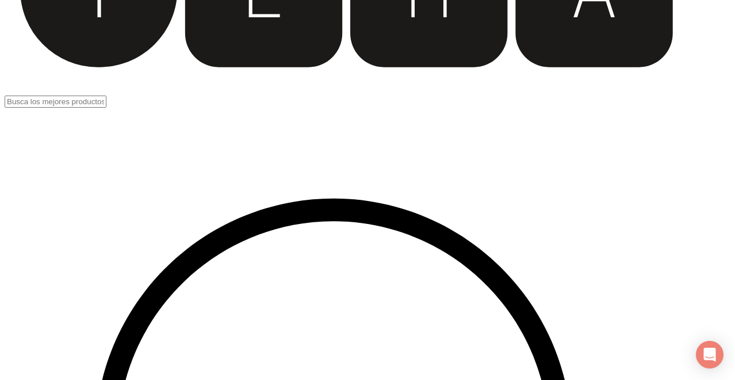
click at [287, 197] on img at bounding box center [367, 30] width 735 height 380
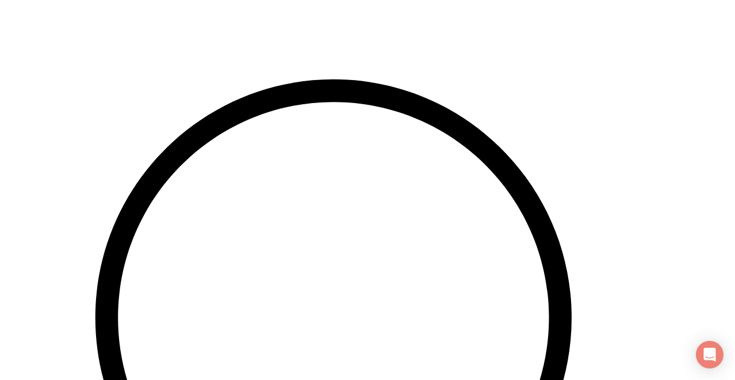
scroll to position [283, 0]
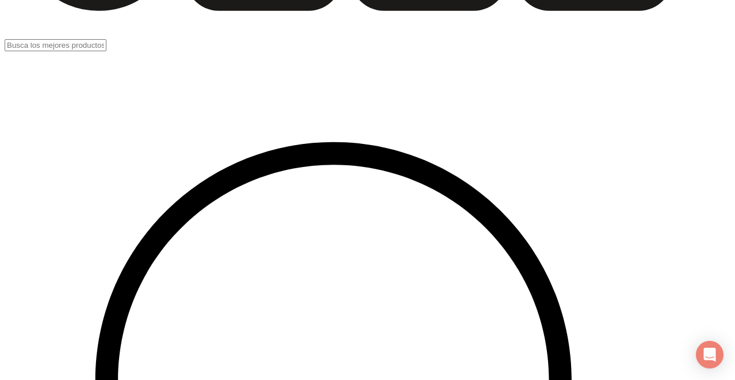
scroll to position [176, 0]
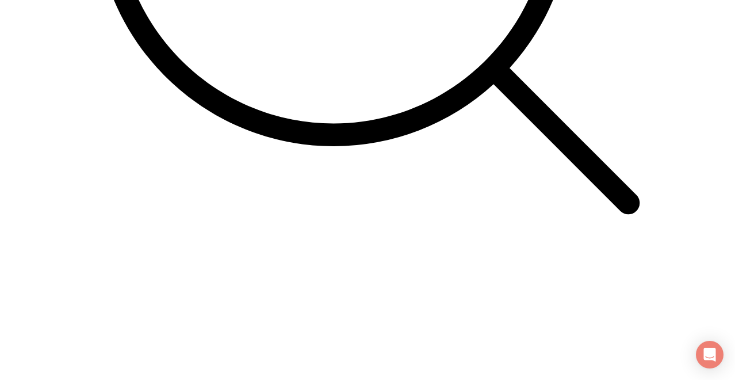
scroll to position [651, 0]
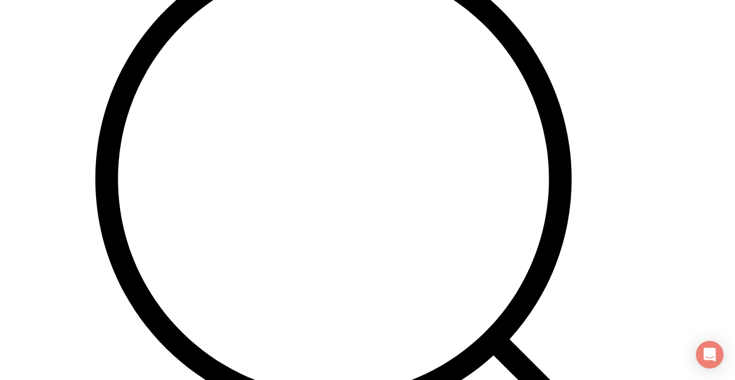
scroll to position [456, 0]
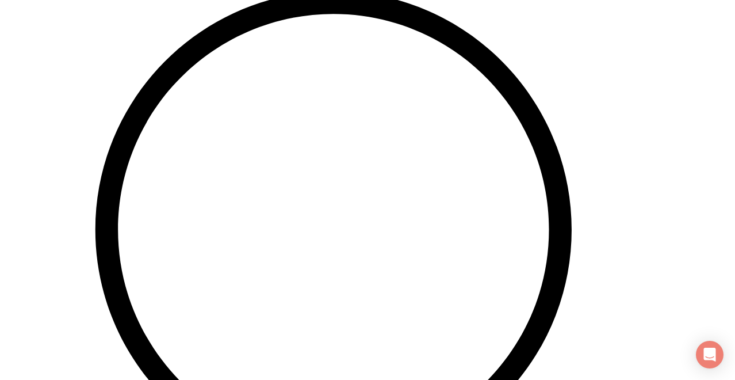
scroll to position [366, 0]
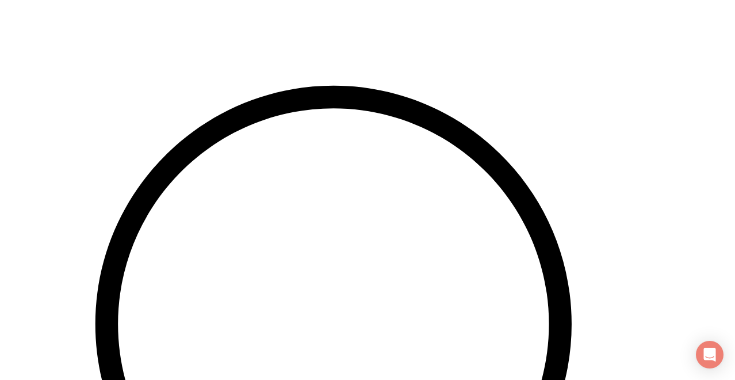
scroll to position [276, 0]
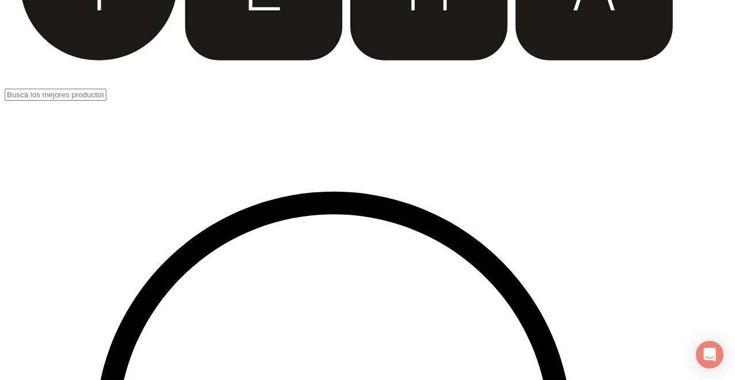
scroll to position [177, 0]
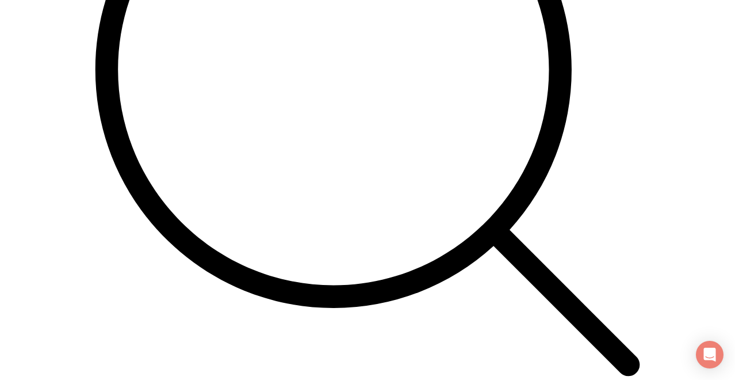
scroll to position [2013, 0]
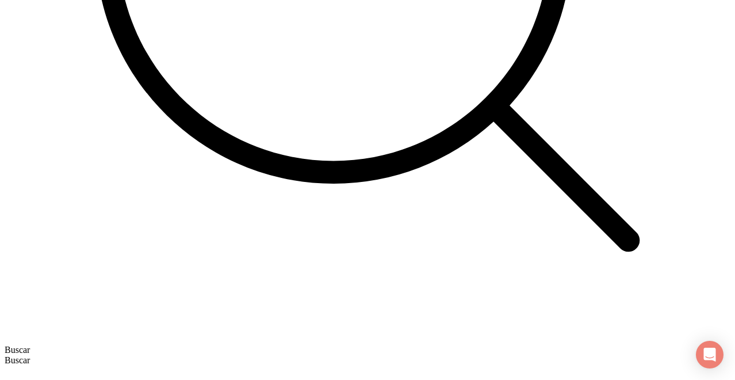
scroll to position [2128, 0]
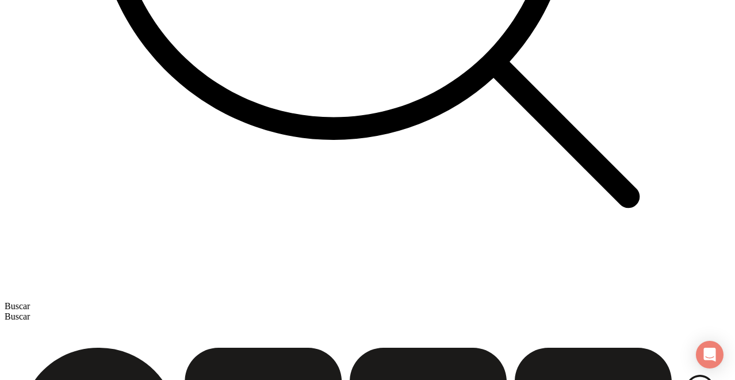
scroll to position [2184, 0]
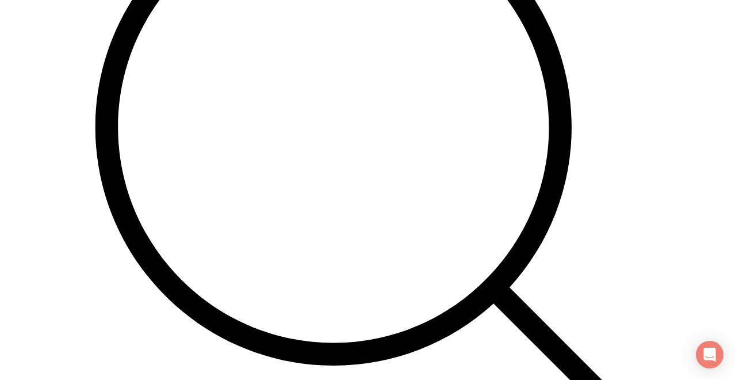
scroll to position [1960, 0]
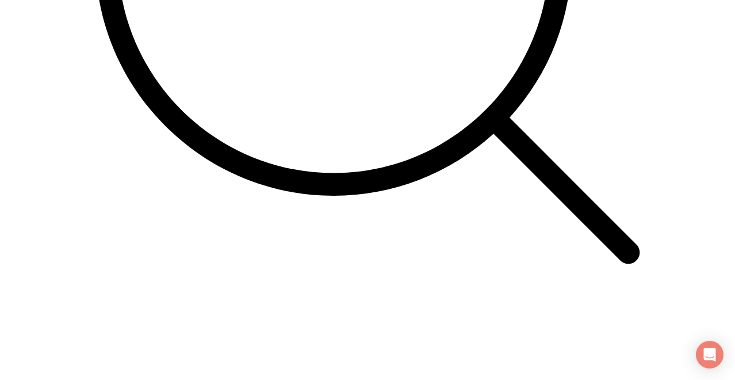
scroll to position [641, 0]
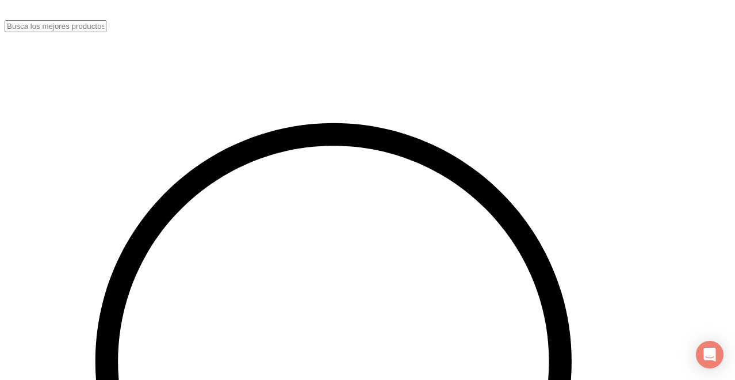
scroll to position [262, 0]
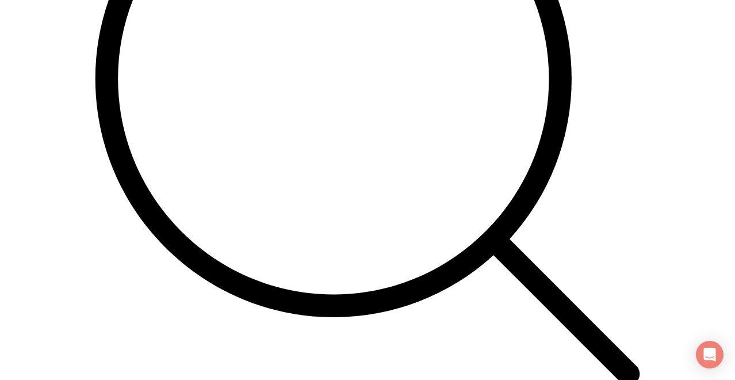
scroll to position [2010, 0]
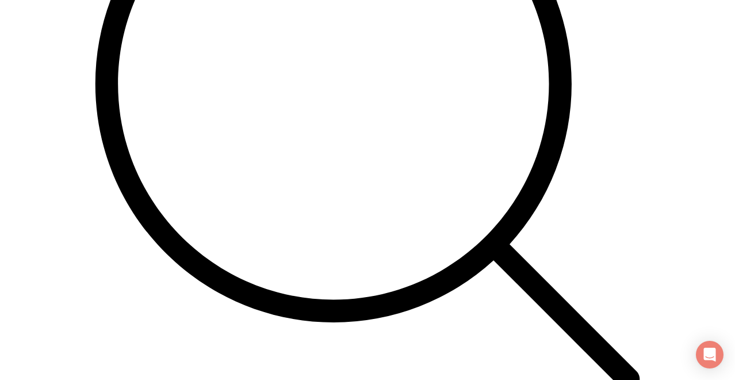
scroll to position [1993, 0]
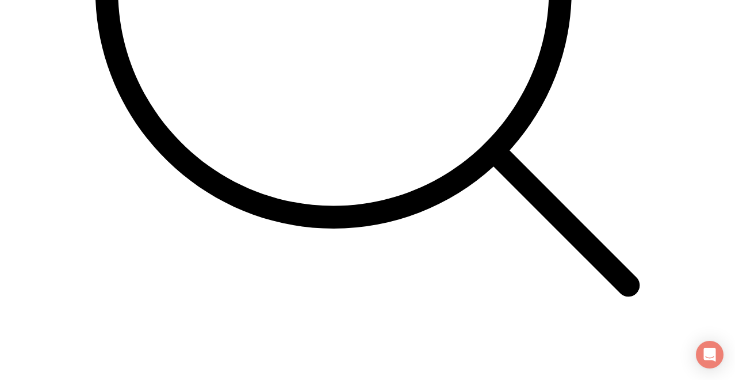
scroll to position [2113, 0]
